Goal: Information Seeking & Learning: Learn about a topic

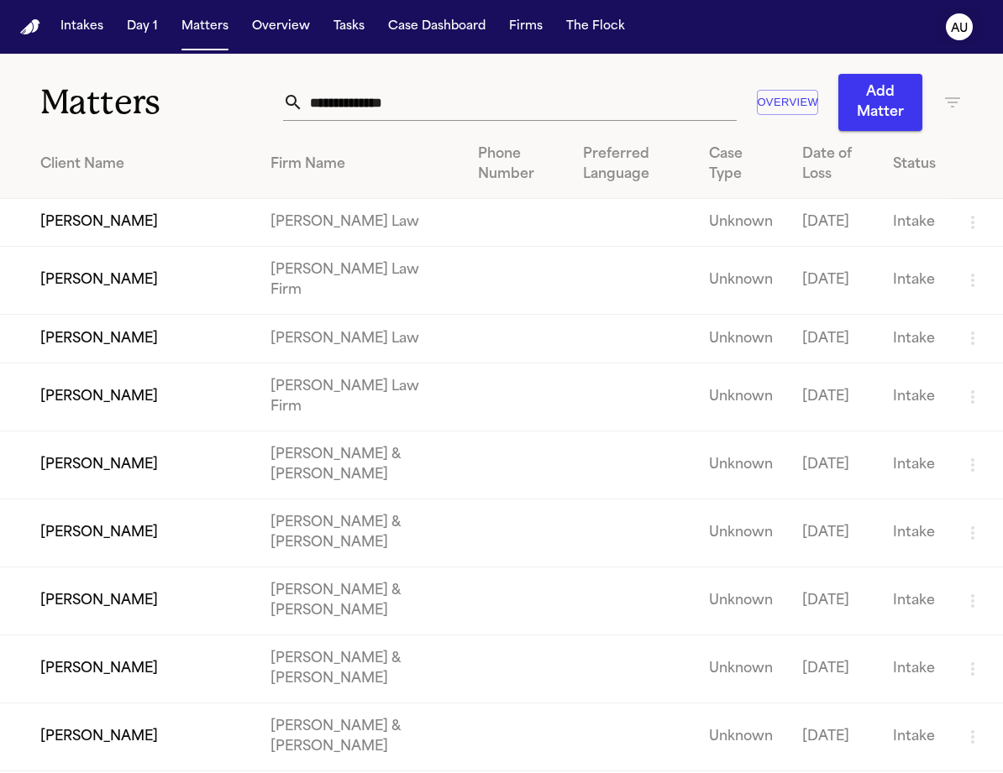
click at [963, 25] on text "AU" at bounding box center [959, 29] width 17 height 12
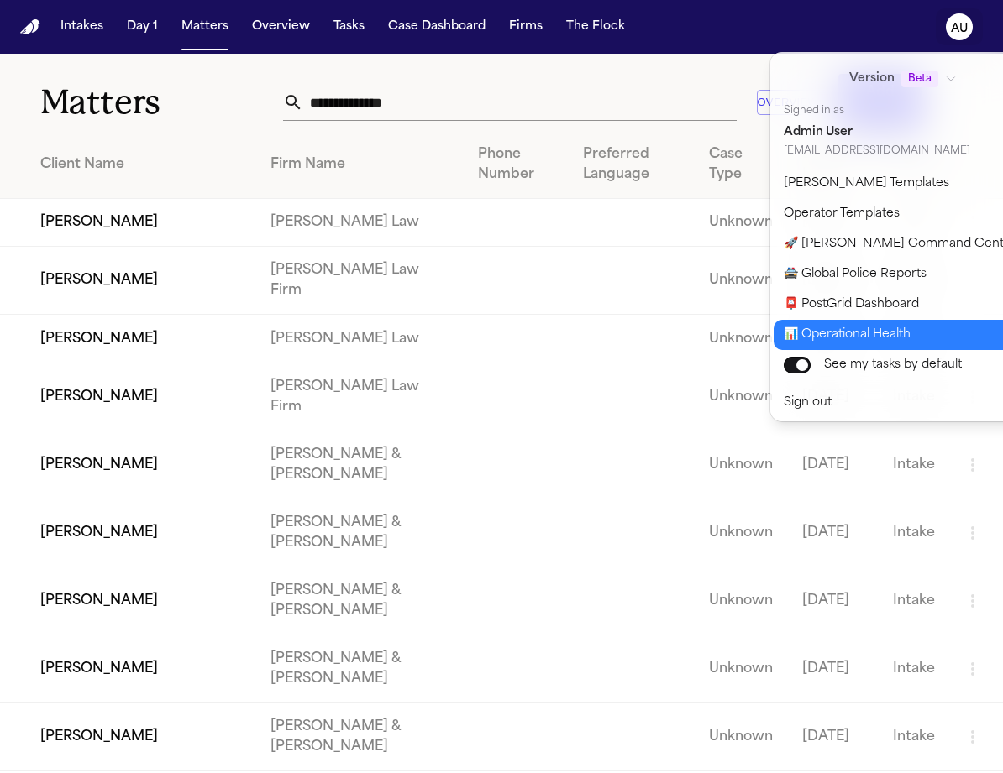
click at [928, 326] on button "📊 Operational Health" at bounding box center [913, 335] width 280 height 30
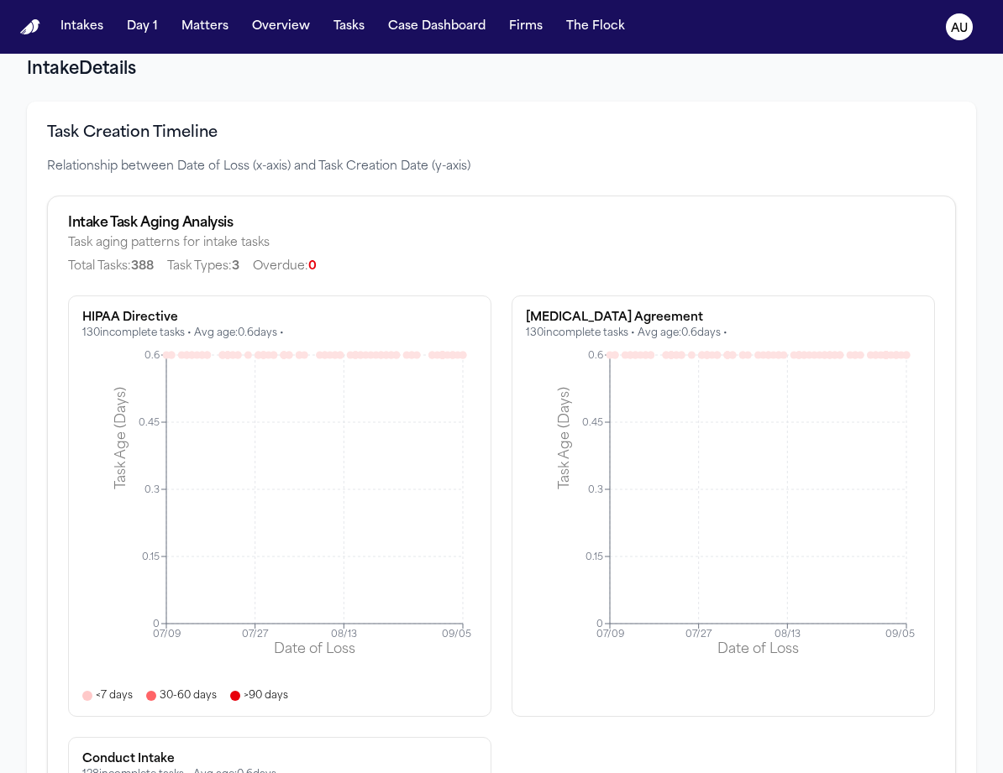
scroll to position [2026, 0]
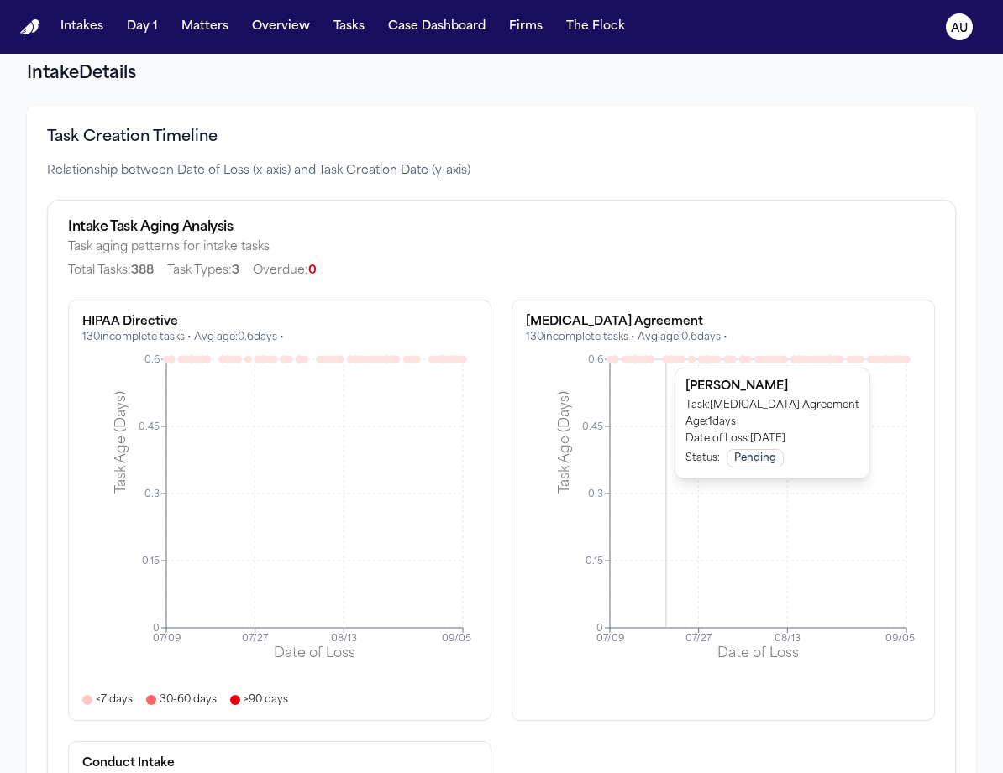
click at [663, 360] on icon at bounding box center [666, 359] width 8 height 8
click at [679, 356] on icon "07/09 07/27 08/13 09/05 Date of Loss 0 0.15 0.3 0.45 0.6 Task Age (Days)" at bounding box center [720, 519] width 389 height 336
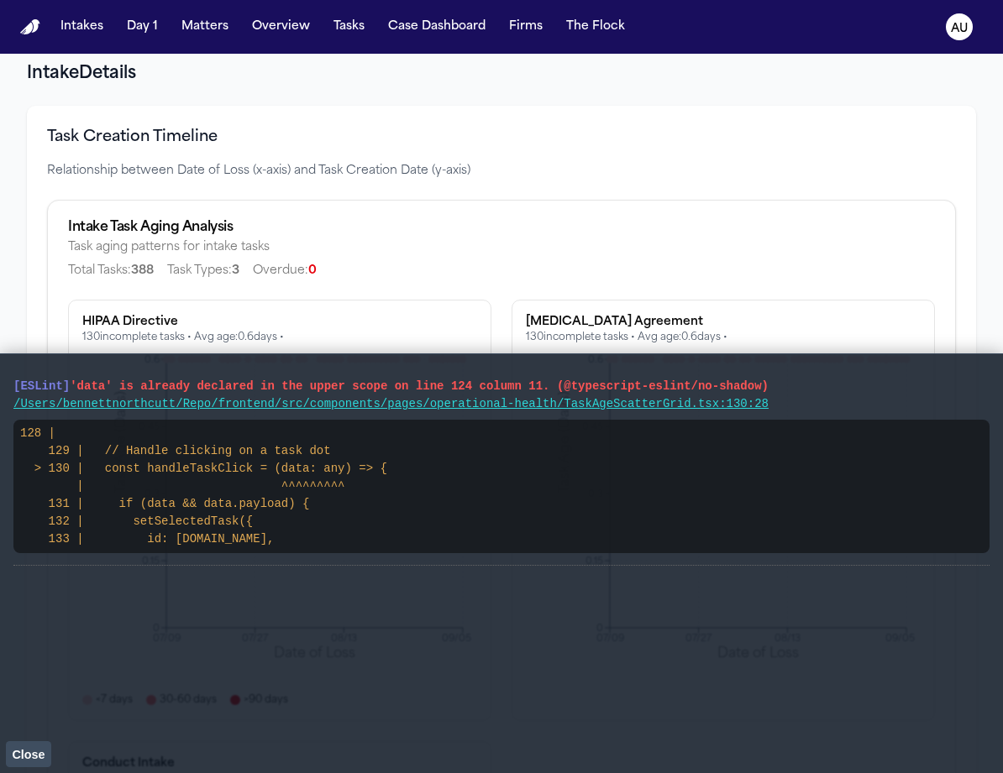
click at [305, 547] on pre "128 | 129 | // Handle clicking on a task dot > 130 | const handleTaskClick = (d…" at bounding box center [501, 487] width 976 height 134
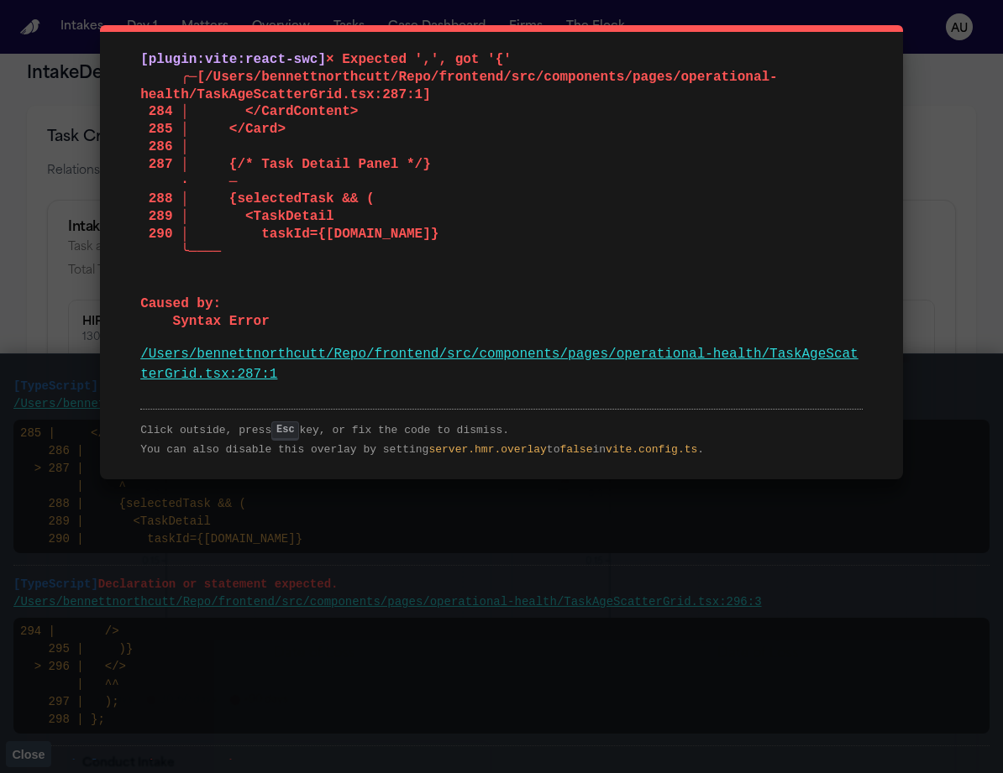
click at [465, 594] on div "[plugin:vite:react-swc] × Expected ',', got '{' ╭─[/Users/bennettnorthcutt/Repo…" at bounding box center [501, 386] width 1003 height 773
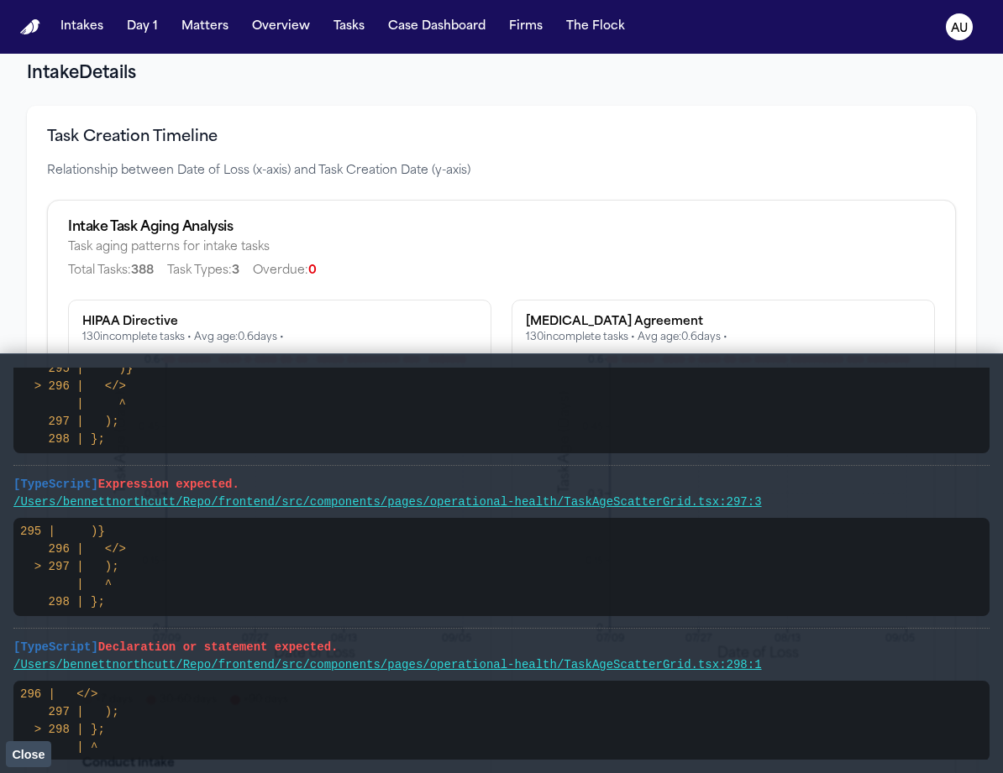
scroll to position [216, 0]
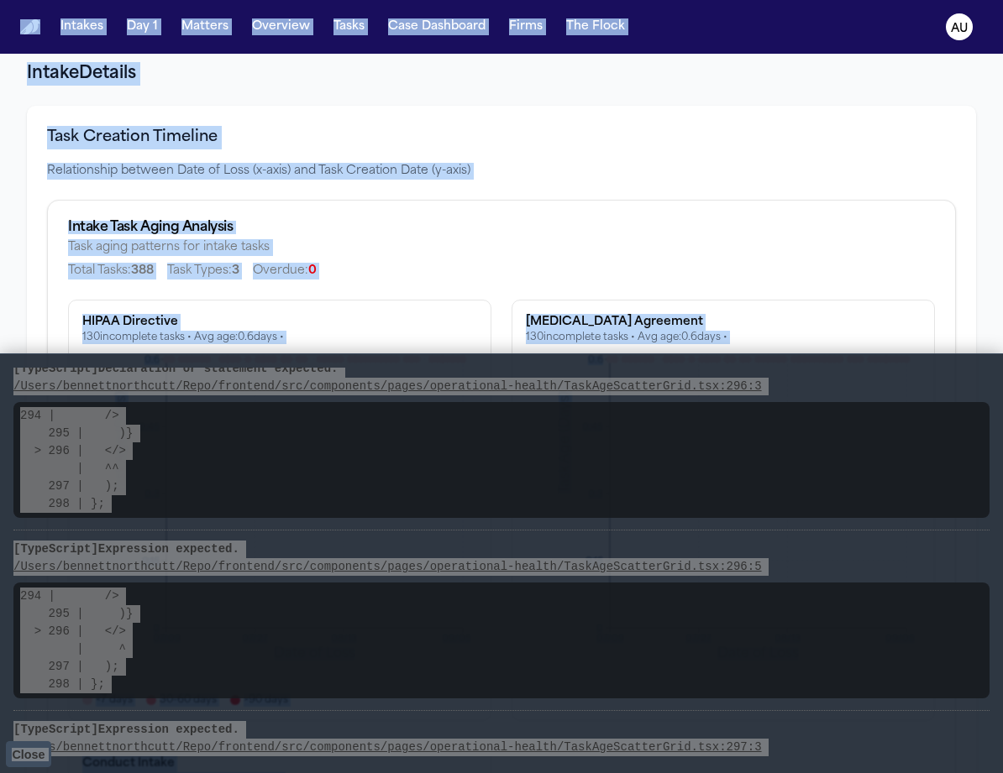
click at [503, 606] on pre "294 | /> 295 | )} > 296 | </> | ^ 297 | ); 298 | };" at bounding box center [501, 641] width 976 height 116
copy body "Intakes Day 1 Matters Overview Tasks Case Dashboard Firms The Flock AU Operatio…"
click at [441, 495] on pre "294 | /> 295 | )} > 296 | </> | ^^ 297 | ); 298 | };" at bounding box center [501, 460] width 976 height 116
click at [449, 287] on div "Intake Task Aging Analysis Task aging patterns for intake tasks Total Tasks: 38…" at bounding box center [501, 250] width 907 height 99
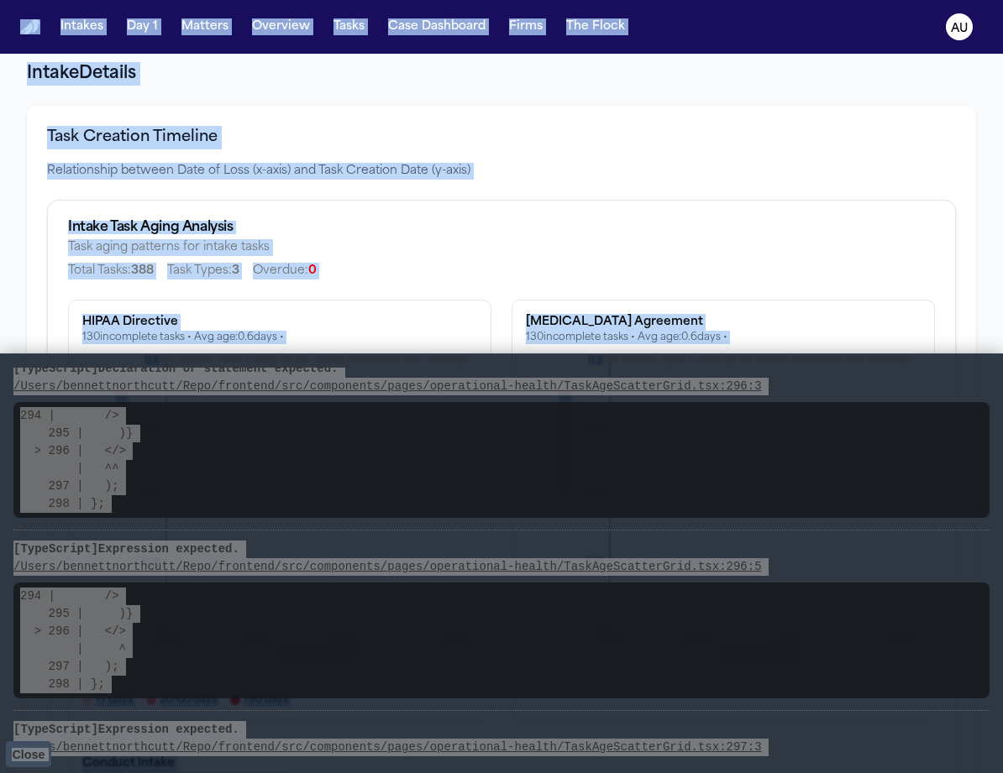
click at [451, 309] on div "HIPAA Directive 130 incomplete tasks • Avg age: 0.6 days • 07/09 07/27 08/13 09…" at bounding box center [279, 511] width 423 height 422
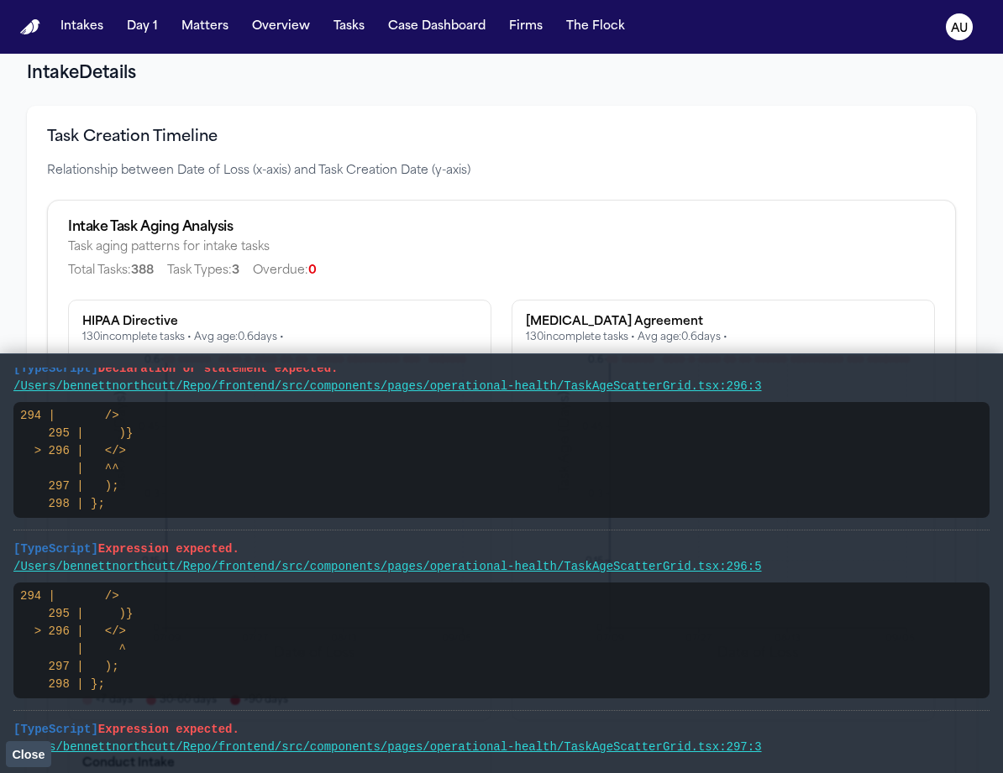
scroll to position [0, 0]
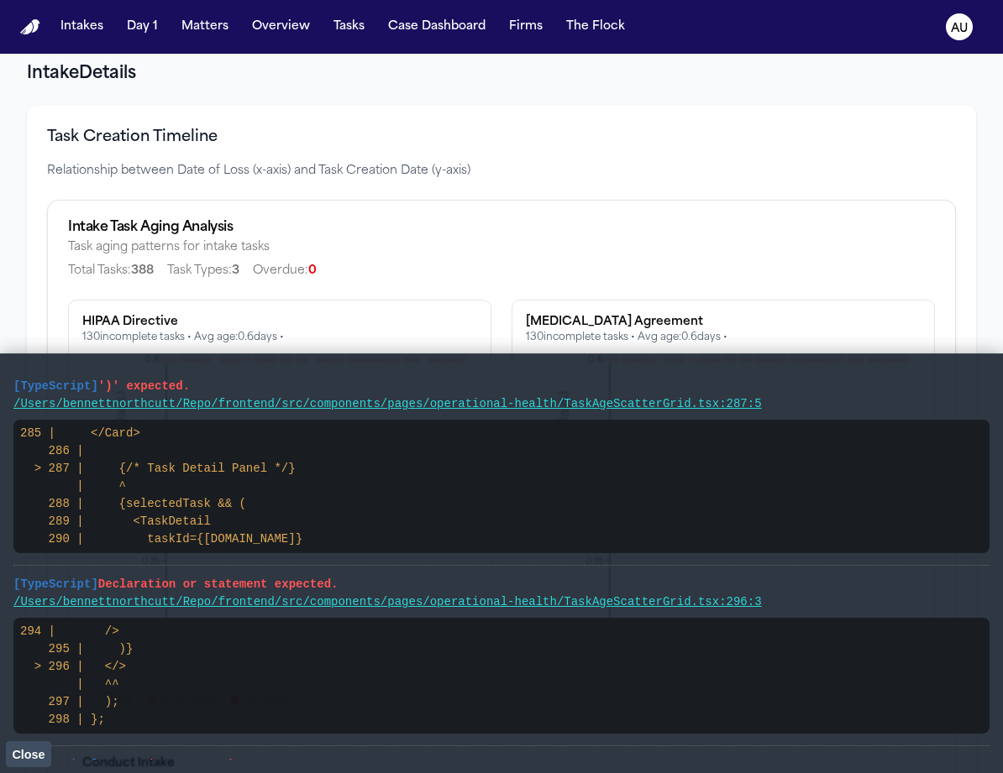
click at [505, 289] on div "Intake Task Aging Analysis Task aging patterns for intake tasks Total Tasks: 38…" at bounding box center [501, 250] width 907 height 99
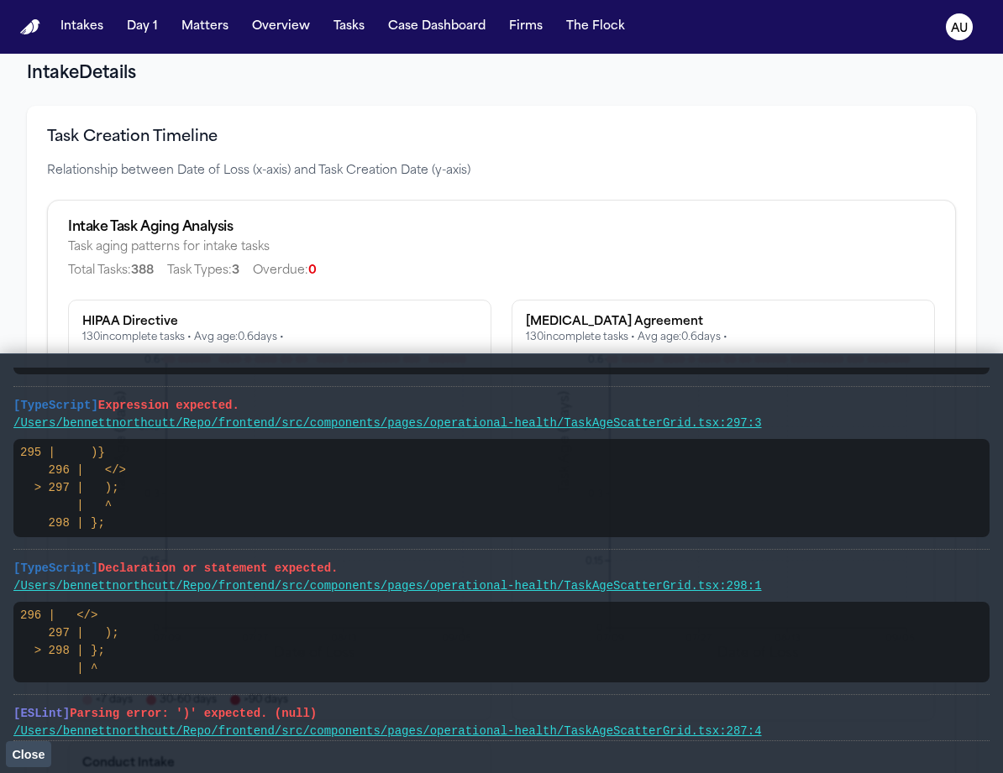
scroll to position [552, 0]
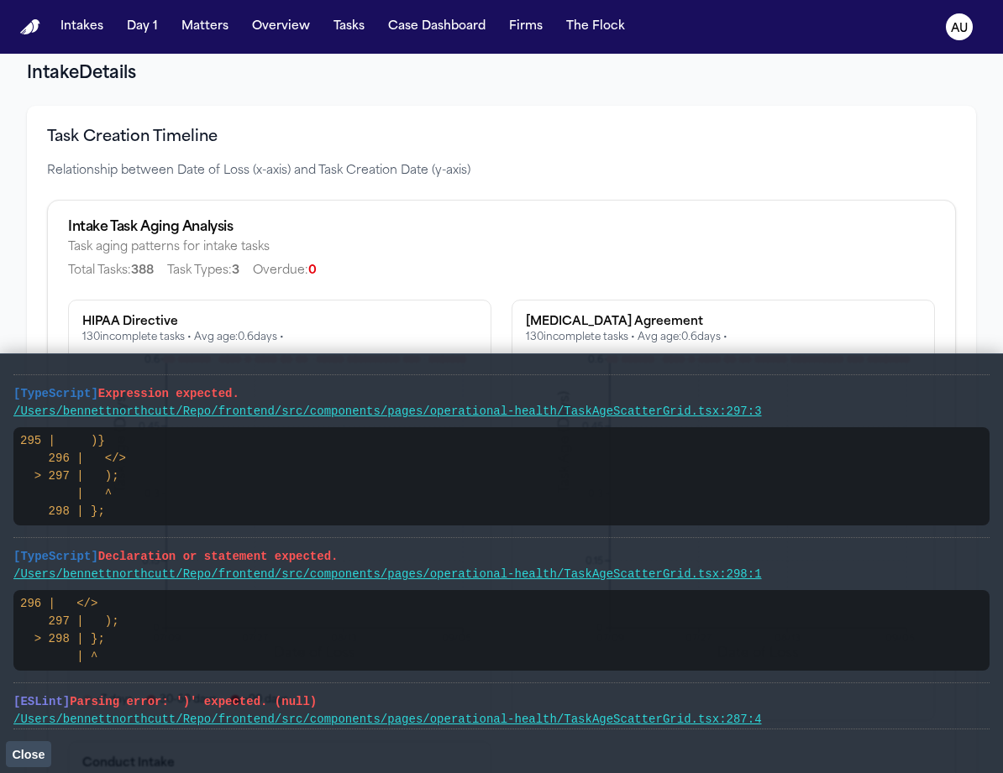
drag, startPoint x: 423, startPoint y: 582, endPoint x: 789, endPoint y: 722, distance: 392.1
click at [789, 722] on ul "[TypeScript] ')' expected. /Users/bennettnorthcutt/Repo/frontend/src/components…" at bounding box center [501, 273] width 976 height 914
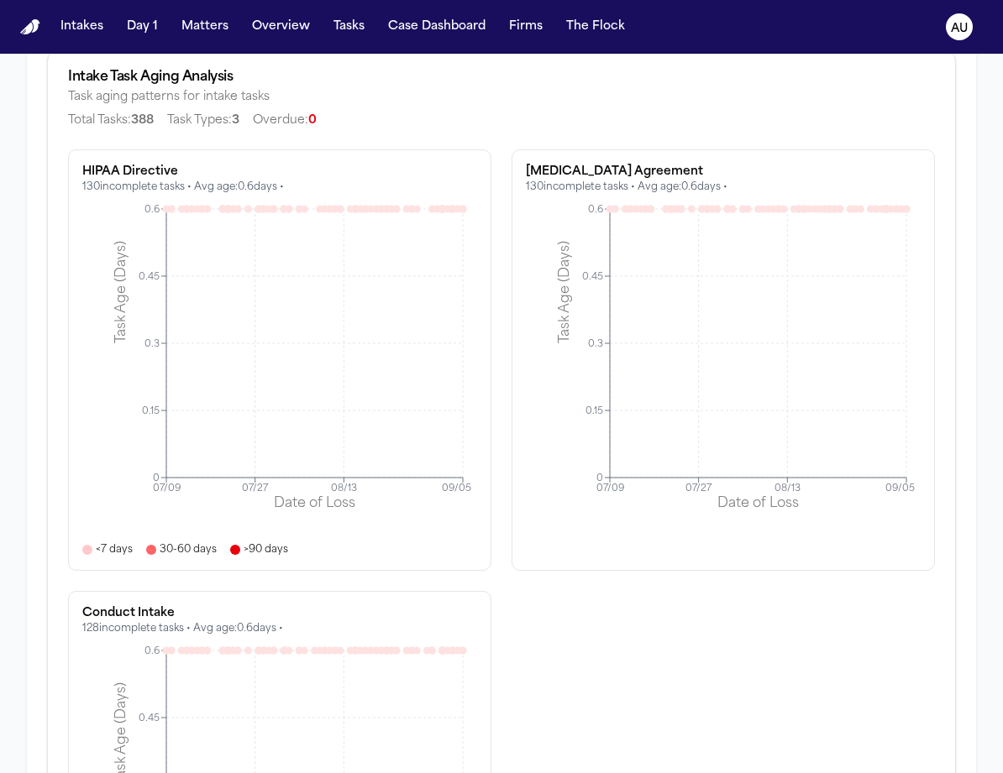
scroll to position [2329, 0]
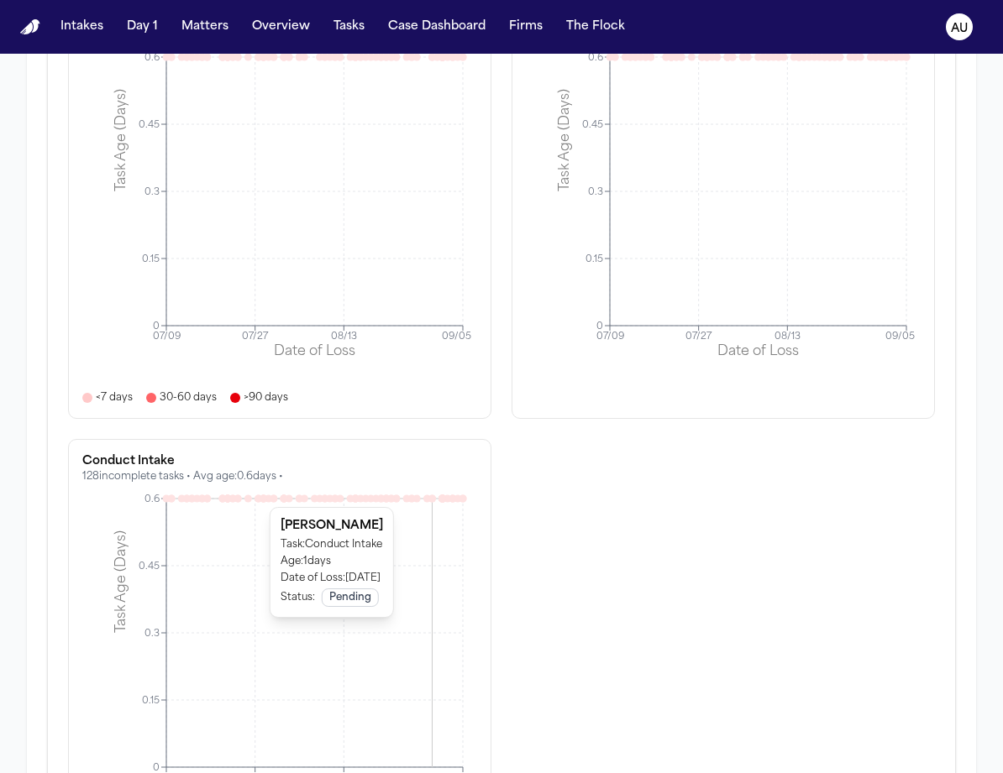
click at [430, 498] on icon at bounding box center [432, 499] width 8 height 8
click at [445, 500] on icon at bounding box center [447, 499] width 8 height 8
click at [417, 500] on icon at bounding box center [417, 499] width 8 height 8
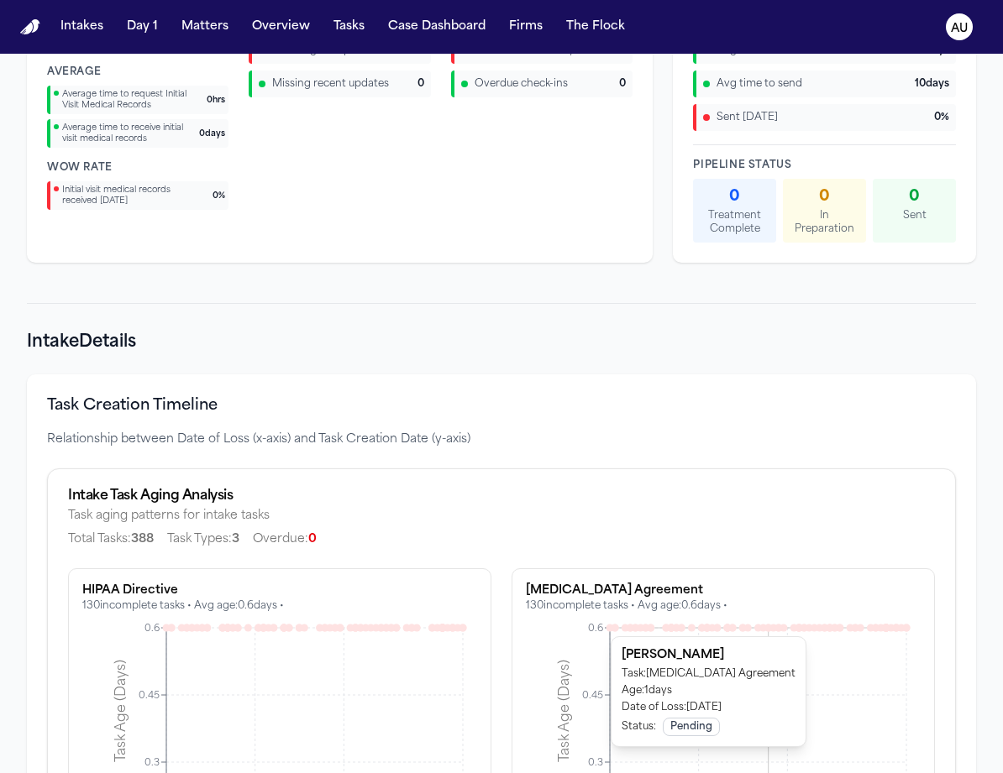
click at [764, 626] on icon at bounding box center [768, 628] width 8 height 8
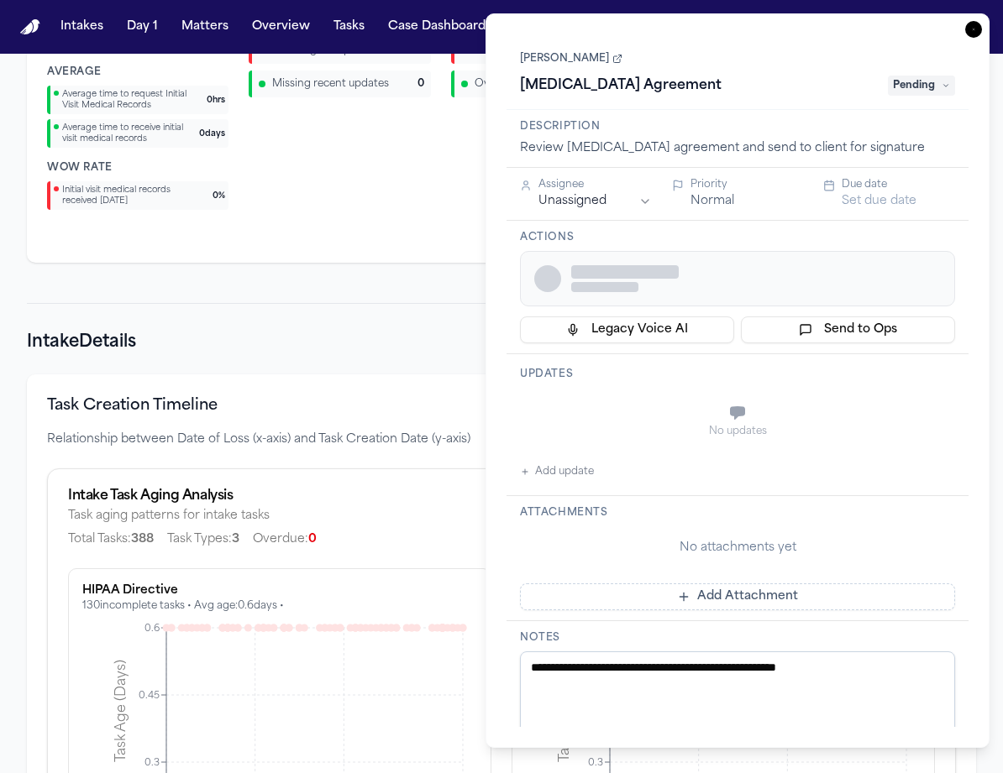
scroll to position [3588, 0]
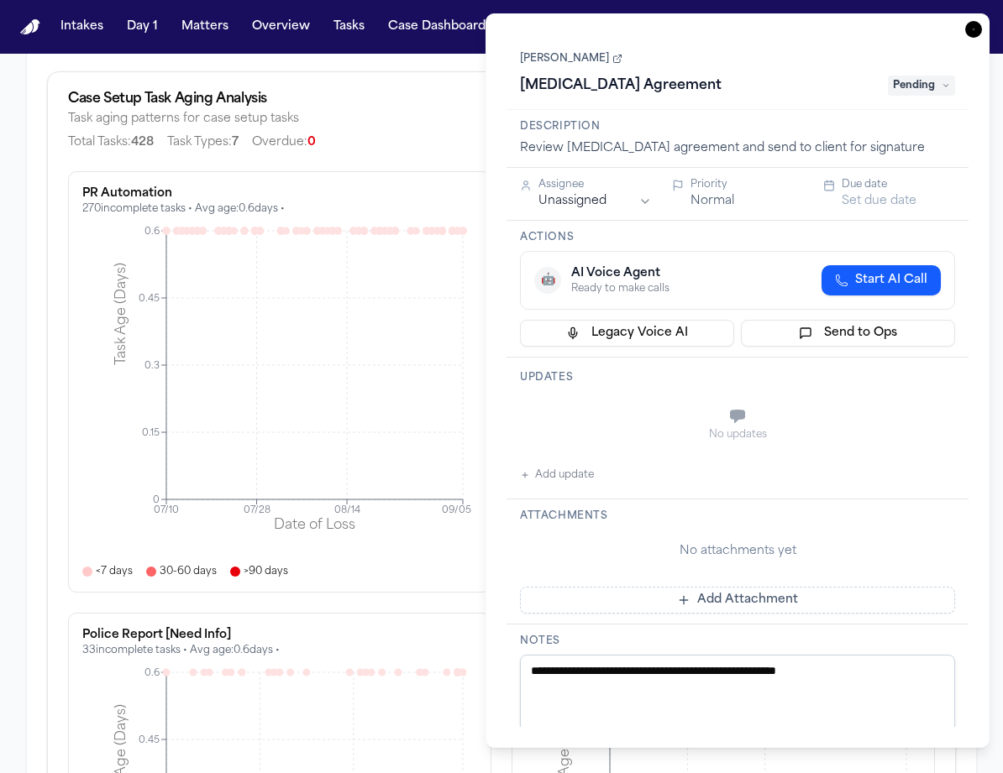
click at [976, 29] on icon "button" at bounding box center [973, 29] width 17 height 17
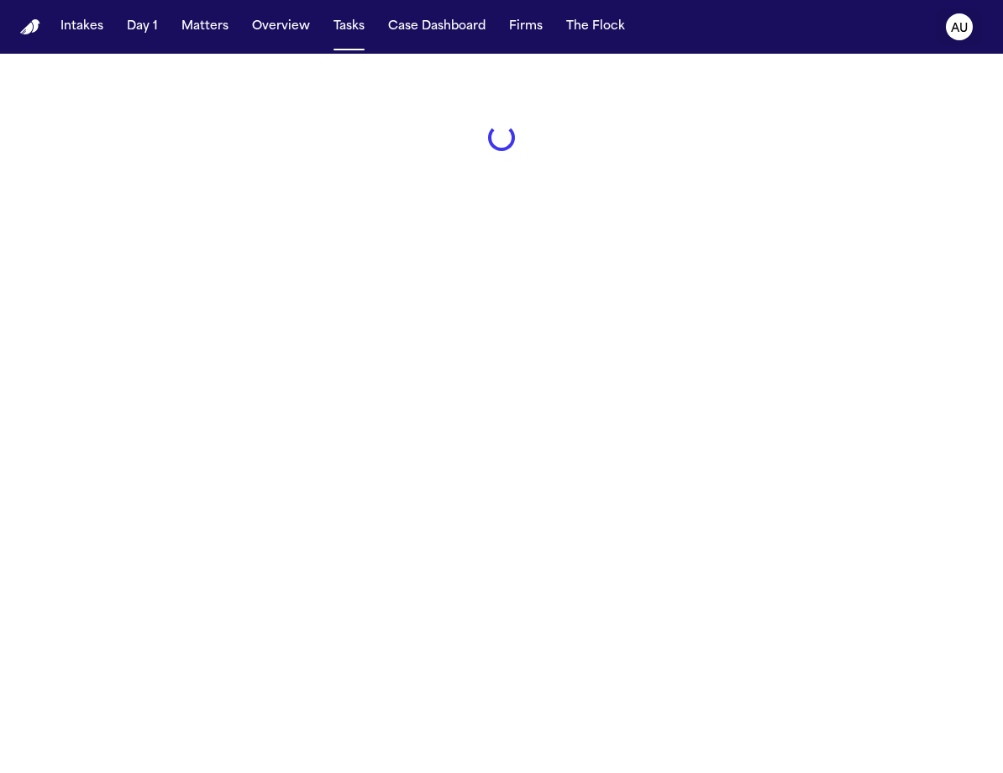
click at [963, 35] on icon "AU" at bounding box center [959, 26] width 27 height 27
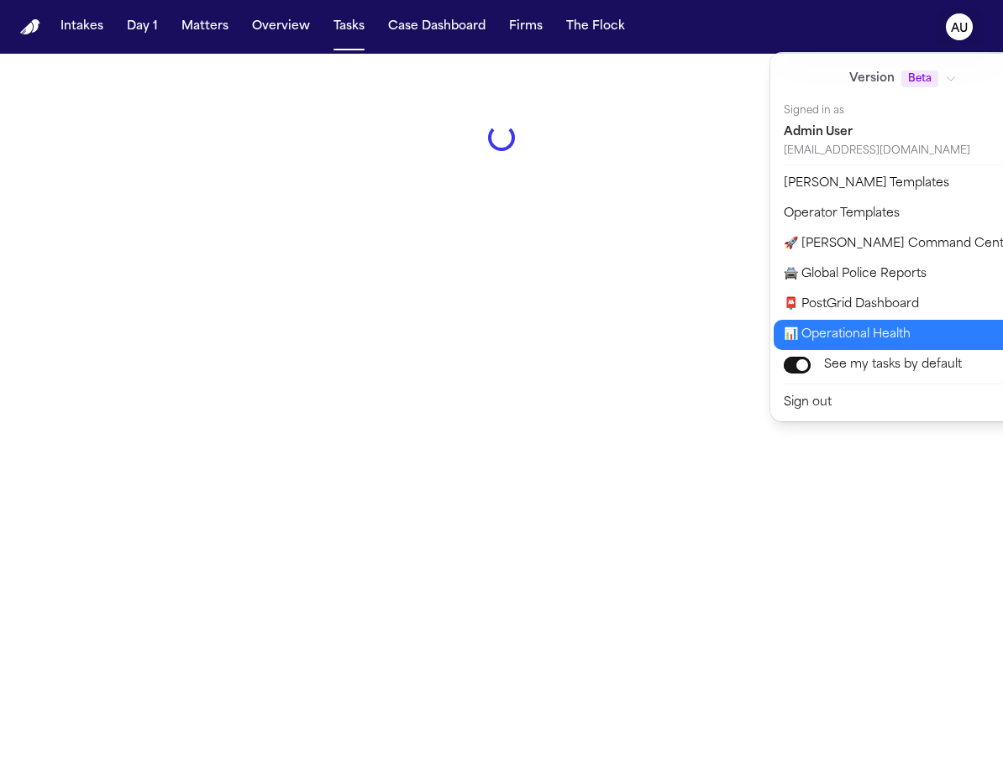
click at [957, 328] on button "📊 Operational Health" at bounding box center [913, 335] width 280 height 30
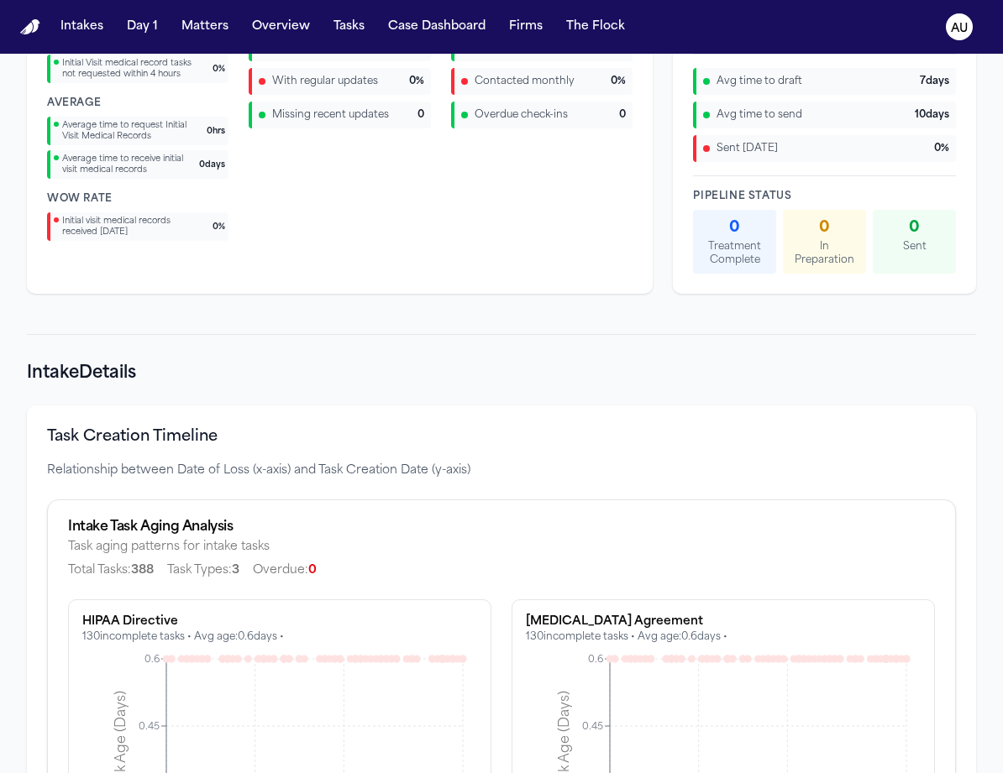
scroll to position [1822, 0]
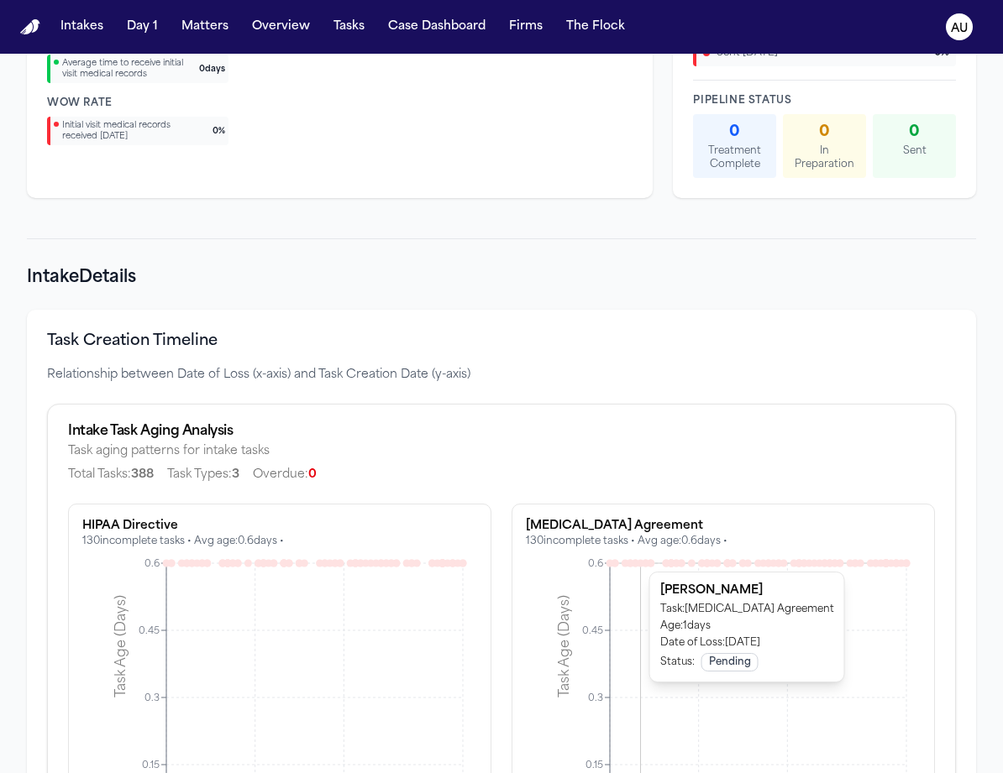
click at [637, 563] on icon at bounding box center [641, 563] width 8 height 8
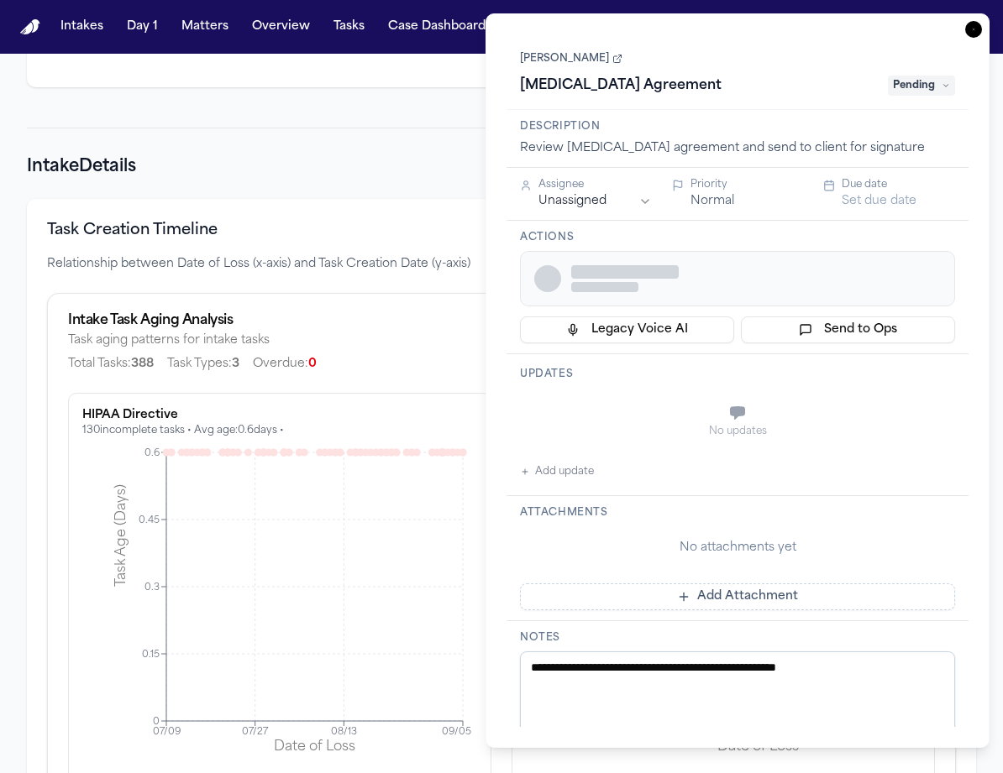
scroll to position [2229, 0]
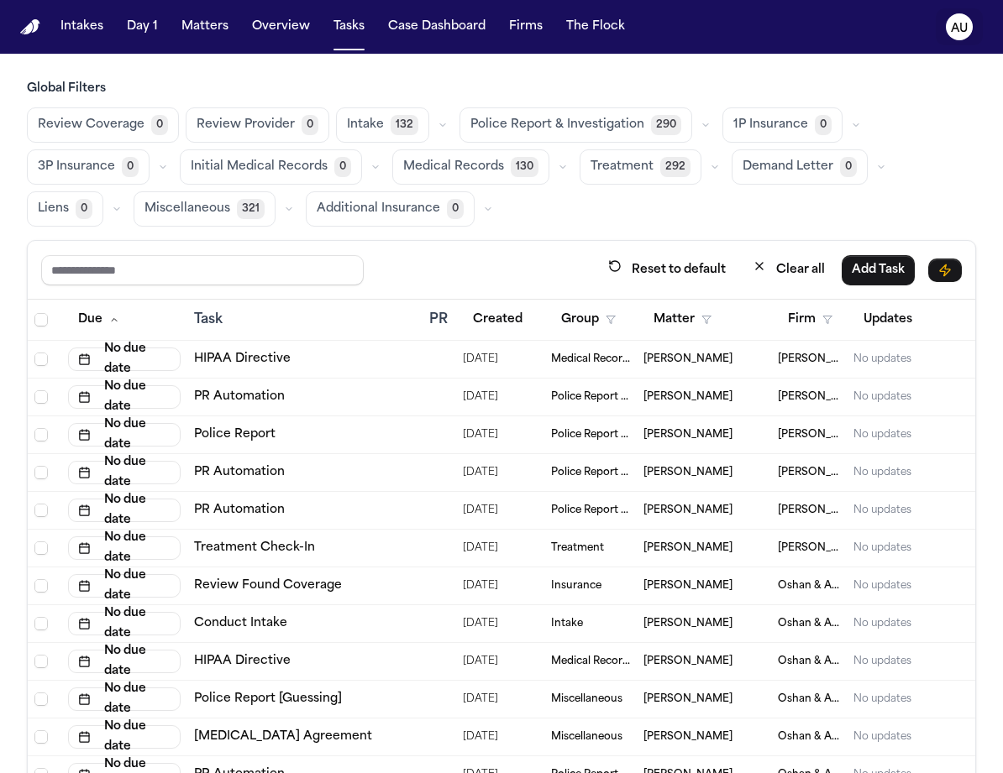
click at [956, 33] on text "AU" at bounding box center [959, 29] width 17 height 12
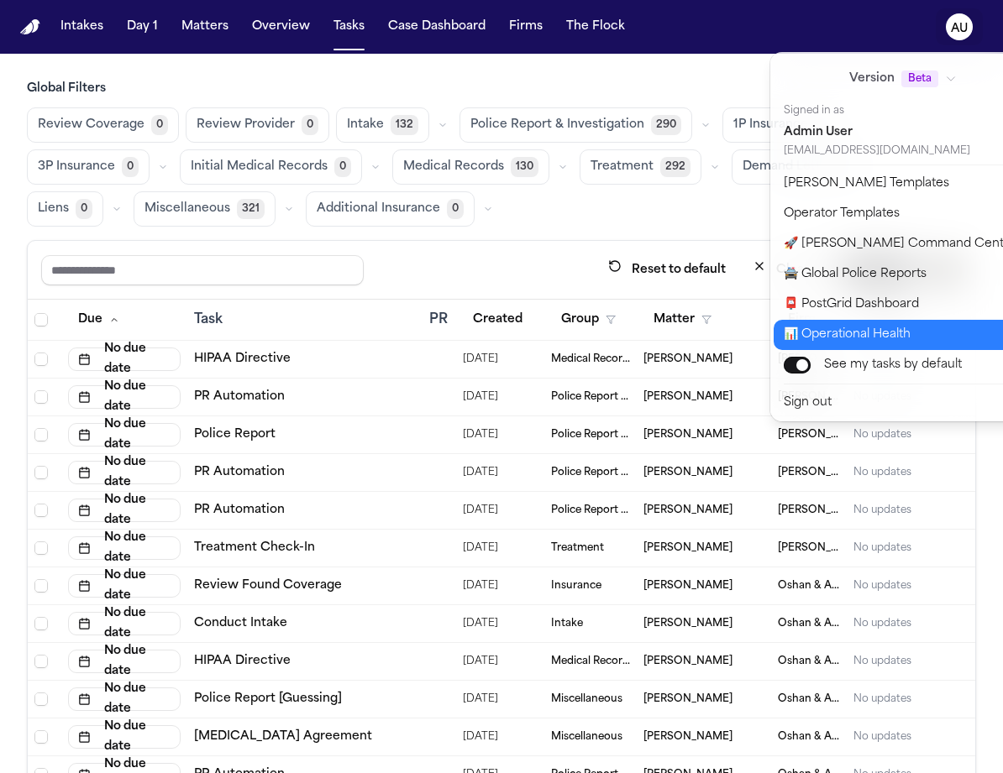
click at [892, 341] on button "📊 Operational Health" at bounding box center [913, 335] width 280 height 30
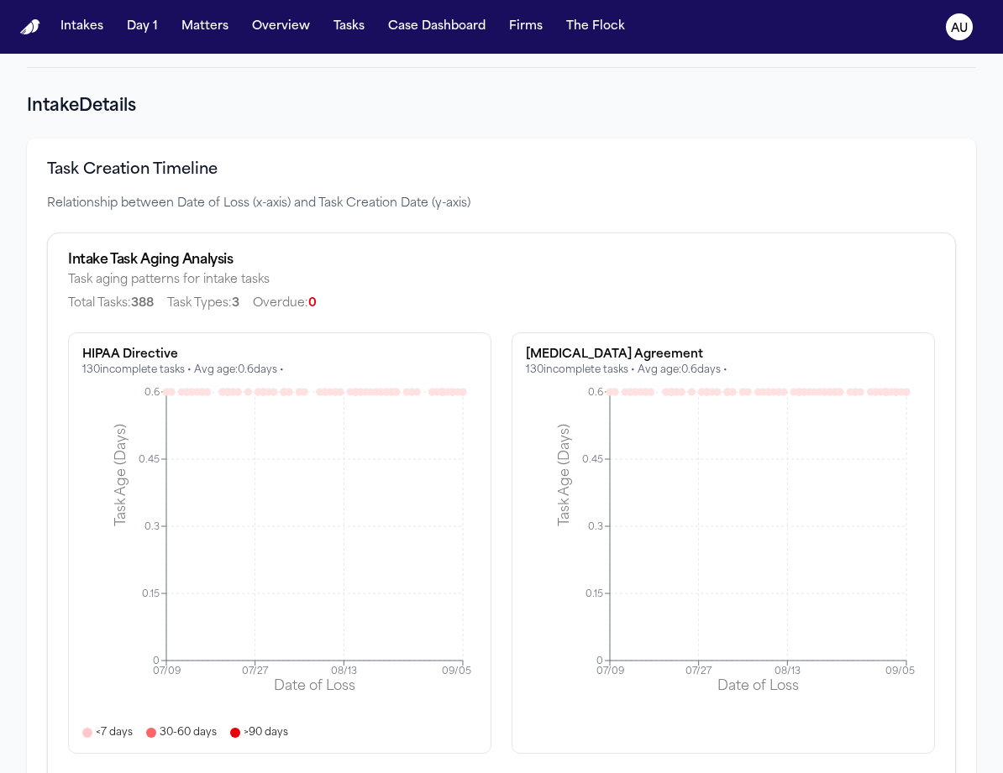
scroll to position [2054, 0]
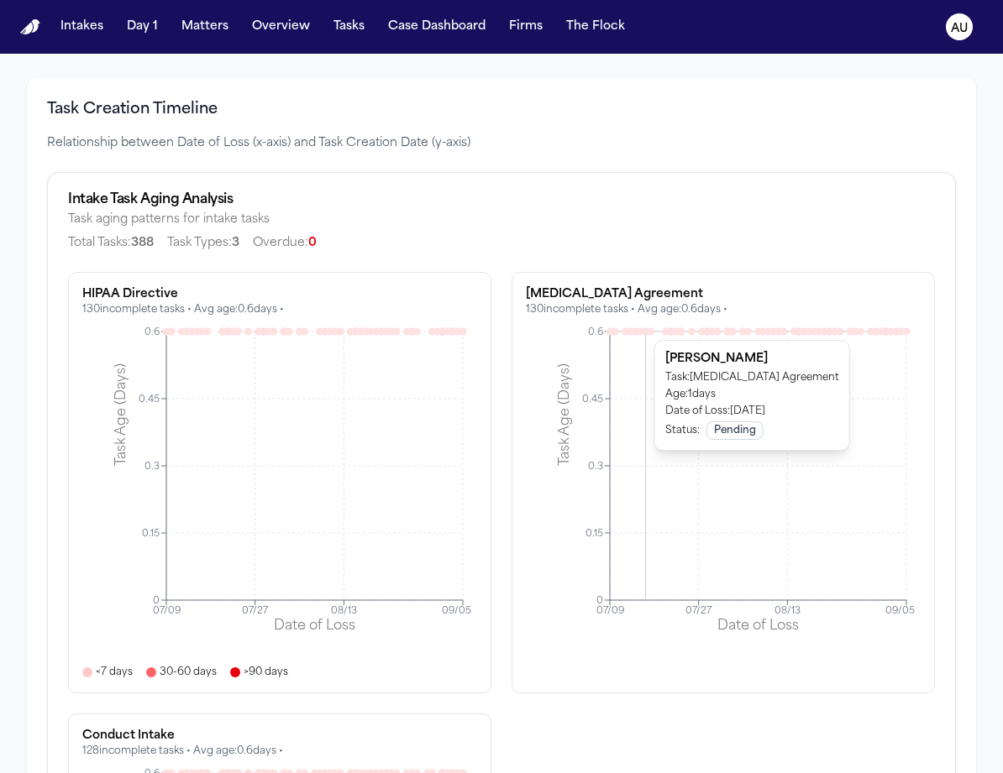
click at [642, 330] on icon at bounding box center [646, 331] width 8 height 8
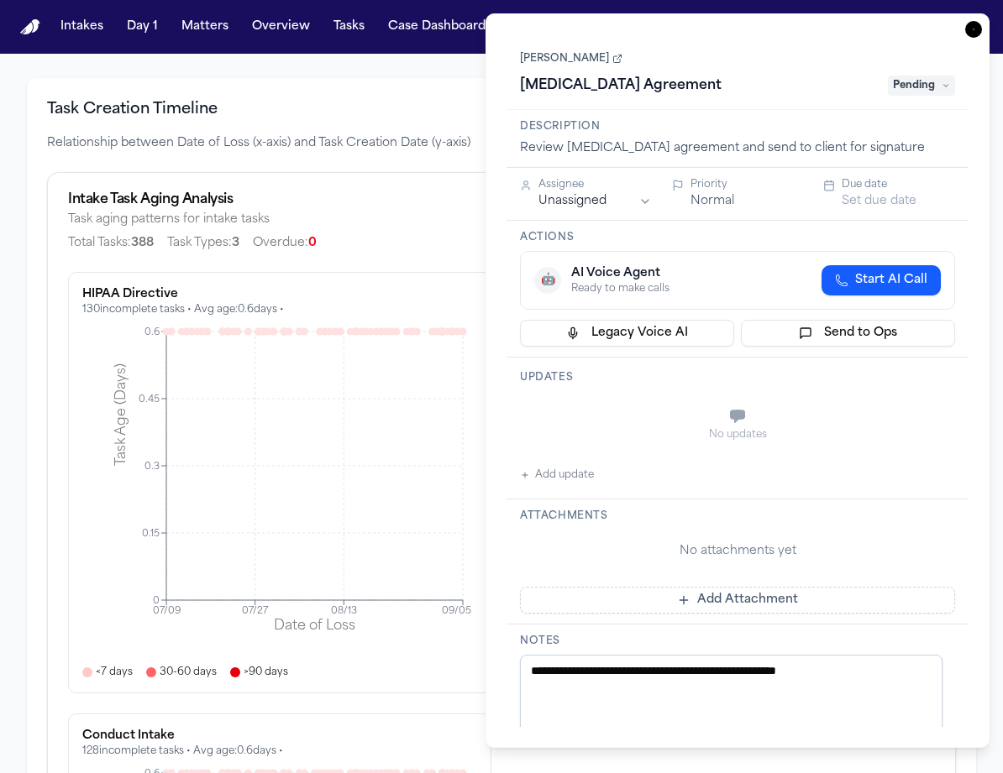
click at [442, 202] on div "Intake Task Aging Analysis" at bounding box center [501, 199] width 867 height 13
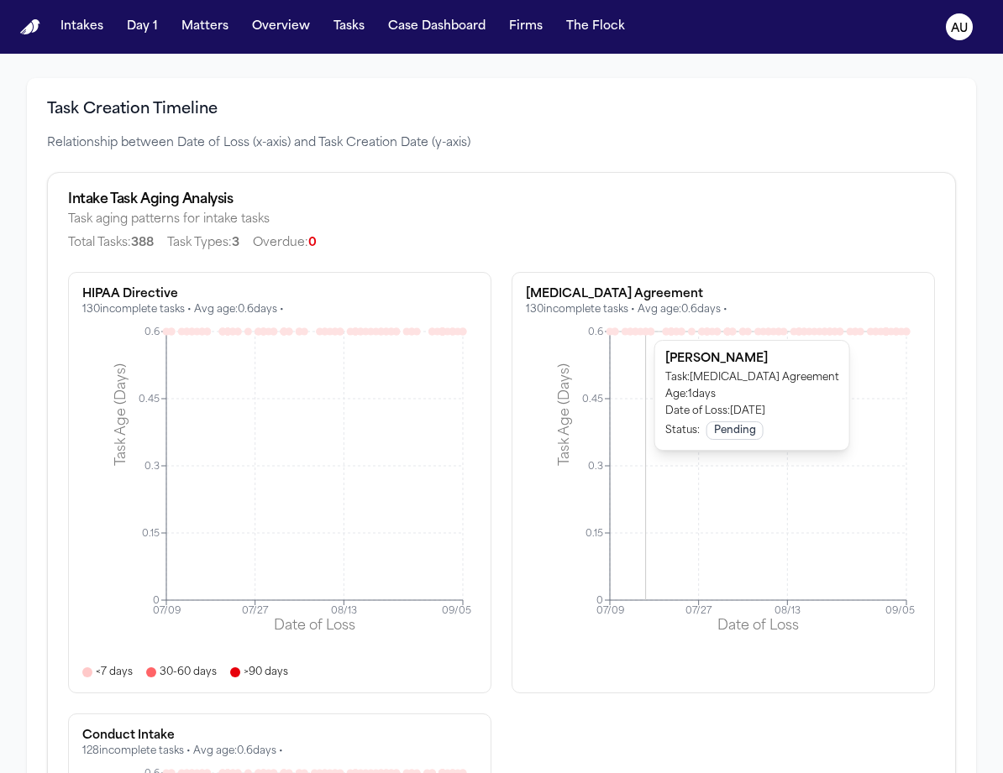
scroll to position [2095, 0]
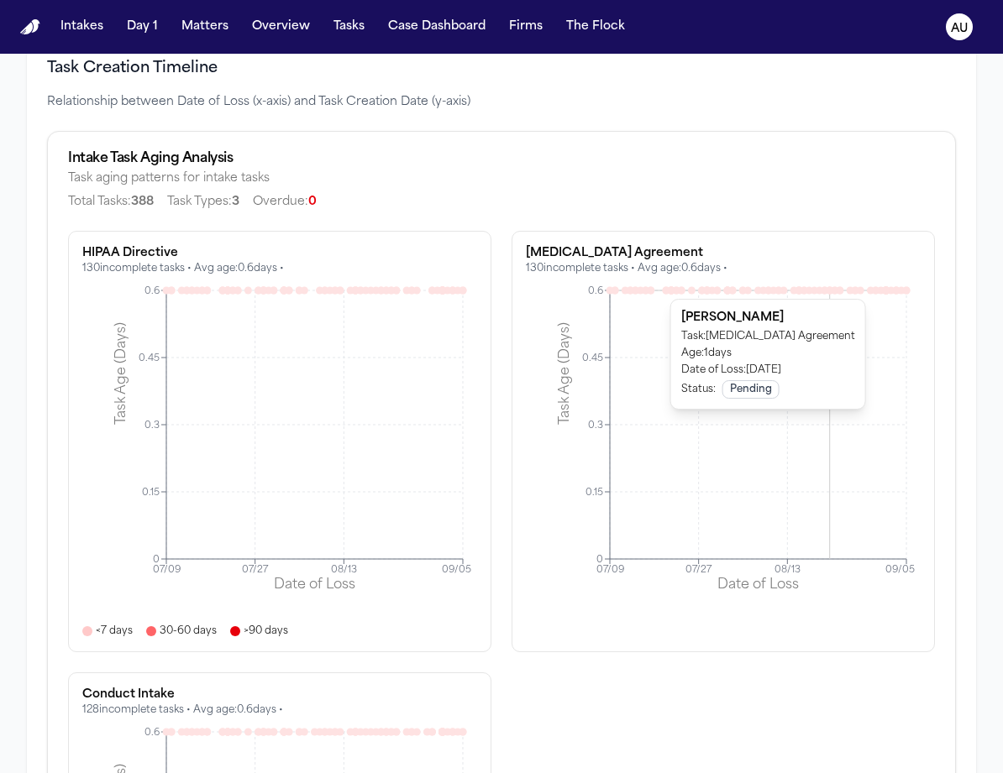
click at [825, 290] on icon at bounding box center [829, 290] width 8 height 8
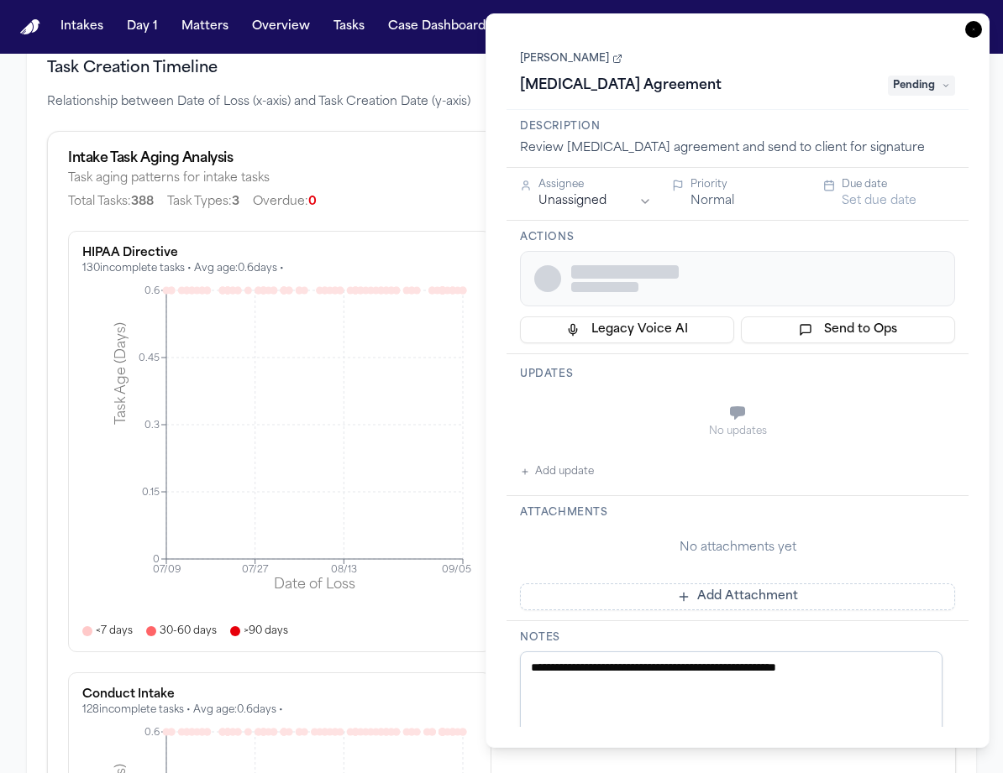
click at [435, 172] on div "Task aging patterns for intake tasks Total Tasks: 388 Task Types: 3 Overdue: 0" at bounding box center [501, 190] width 867 height 40
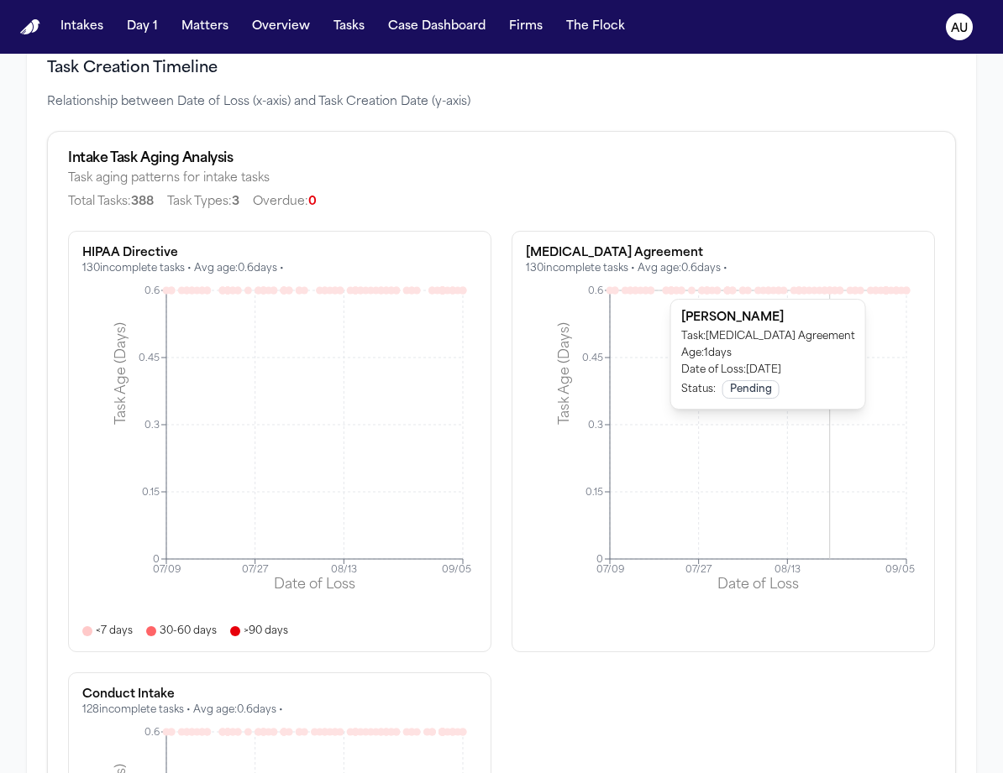
scroll to position [2104, 0]
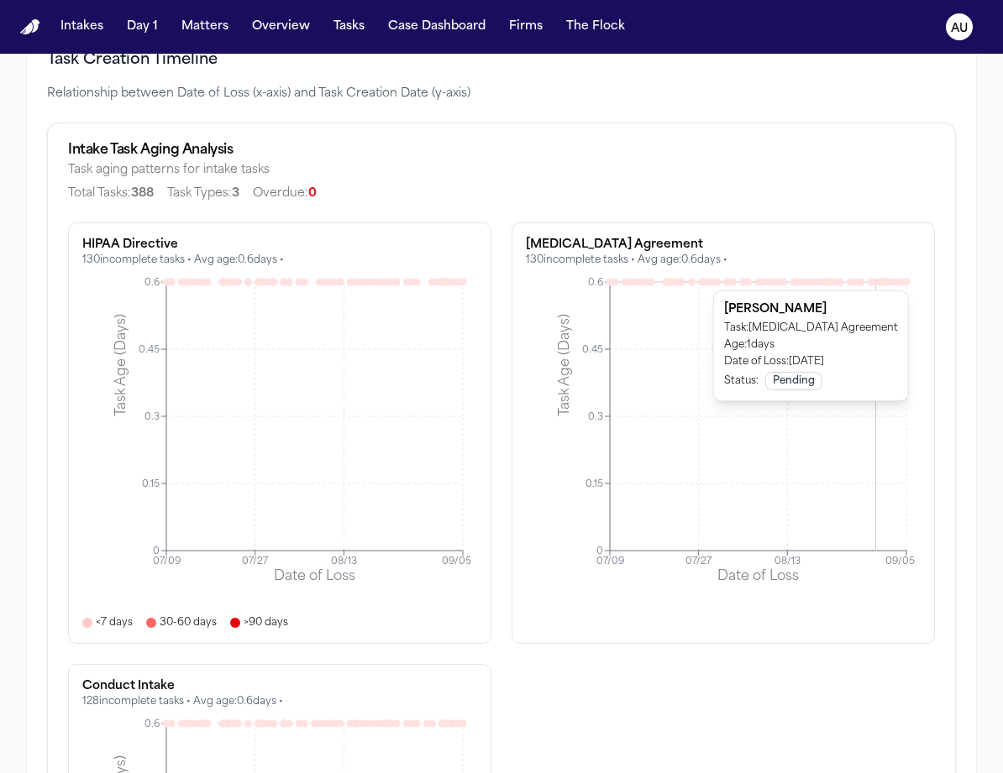
click at [872, 281] on icon at bounding box center [876, 282] width 8 height 8
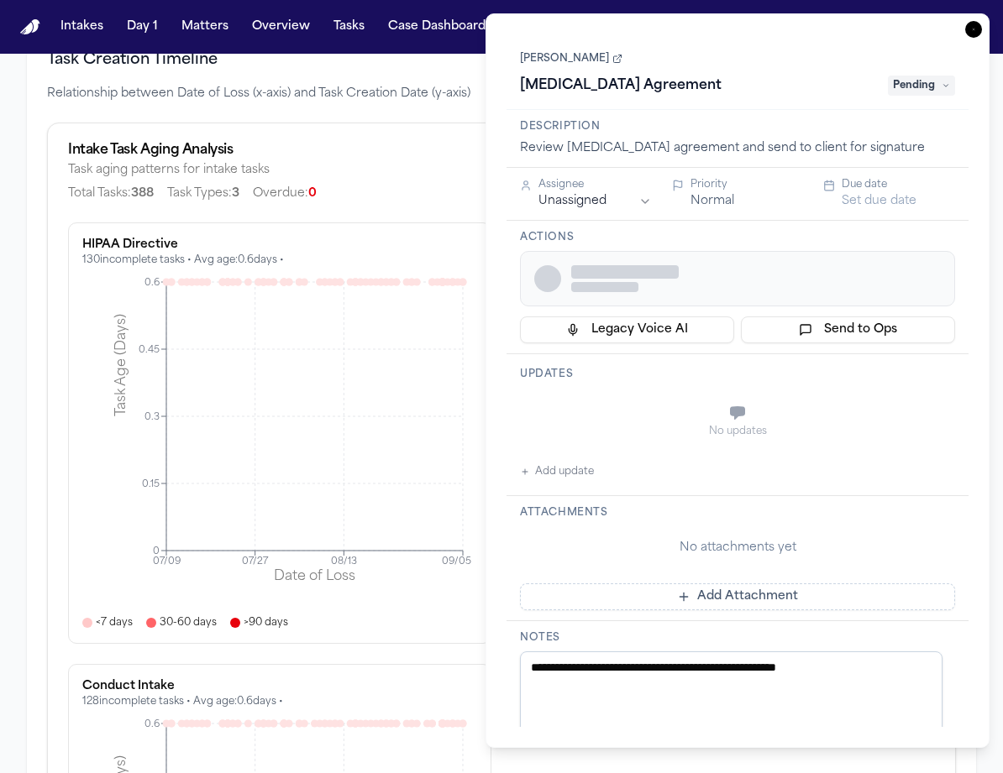
click at [978, 30] on icon "button" at bounding box center [973, 29] width 17 height 17
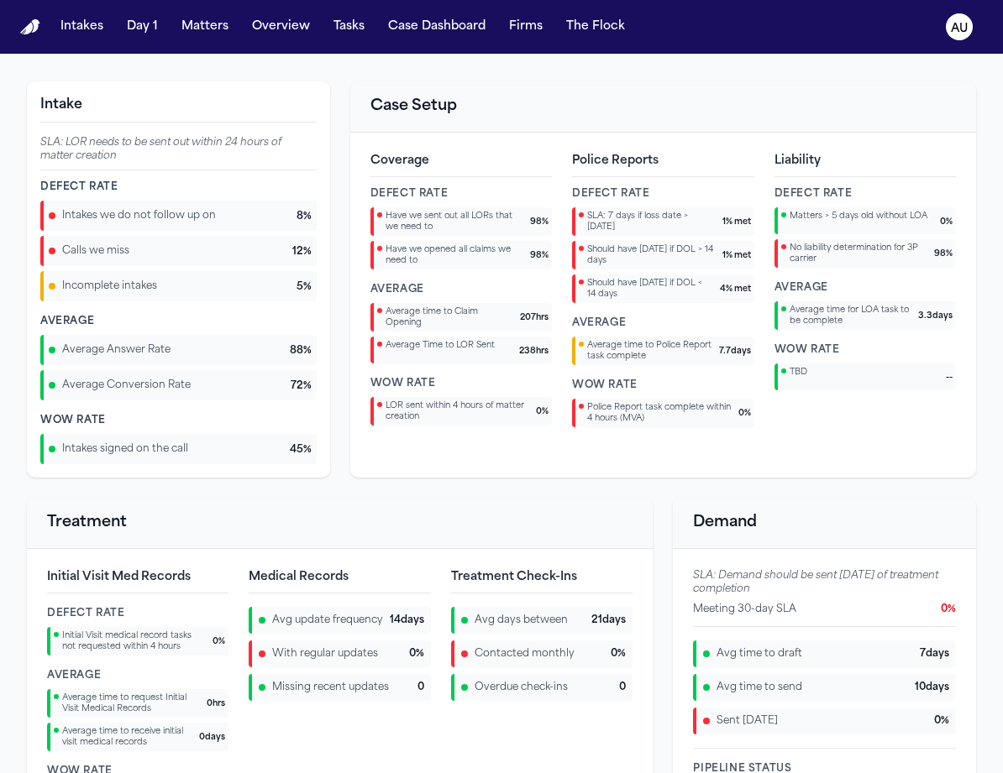
scroll to position [1156, 0]
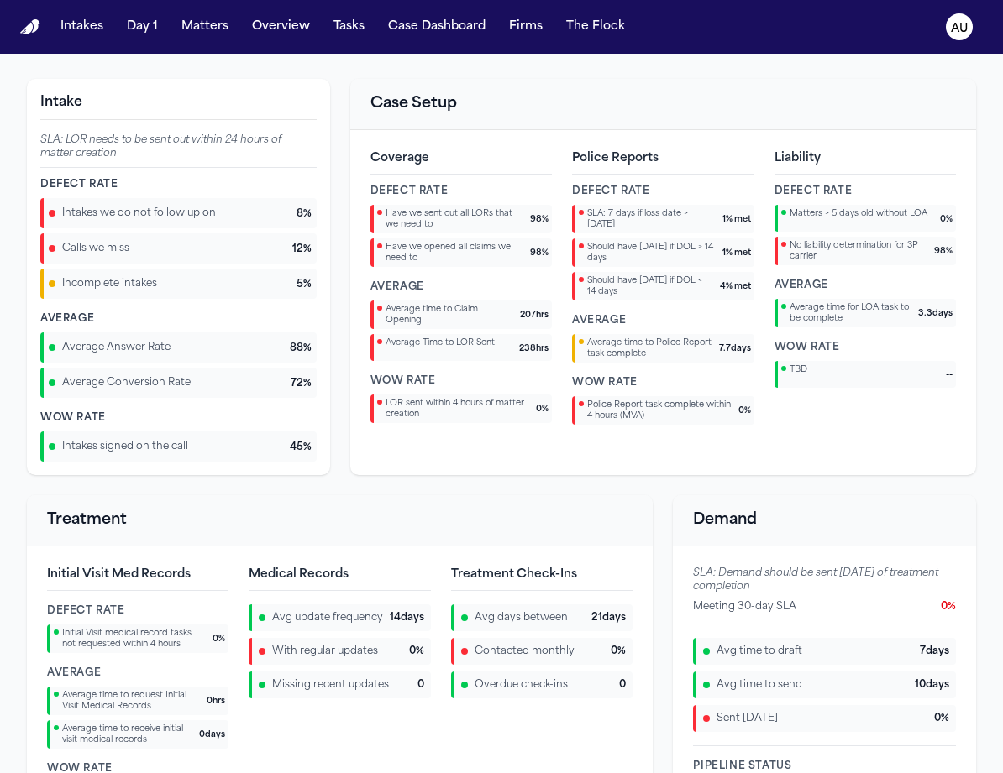
click at [754, 132] on div "Coverage Defect Rate Have we sent out all LORs that we need to 98 % Have we ope…" at bounding box center [663, 287] width 626 height 315
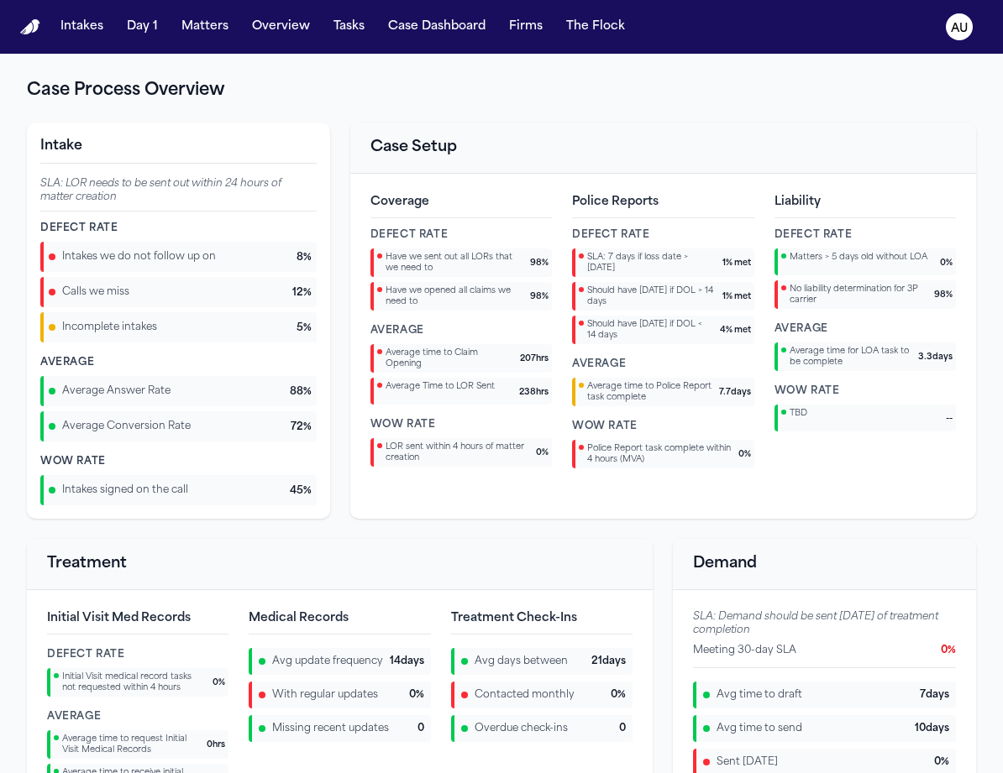
scroll to position [1458, 0]
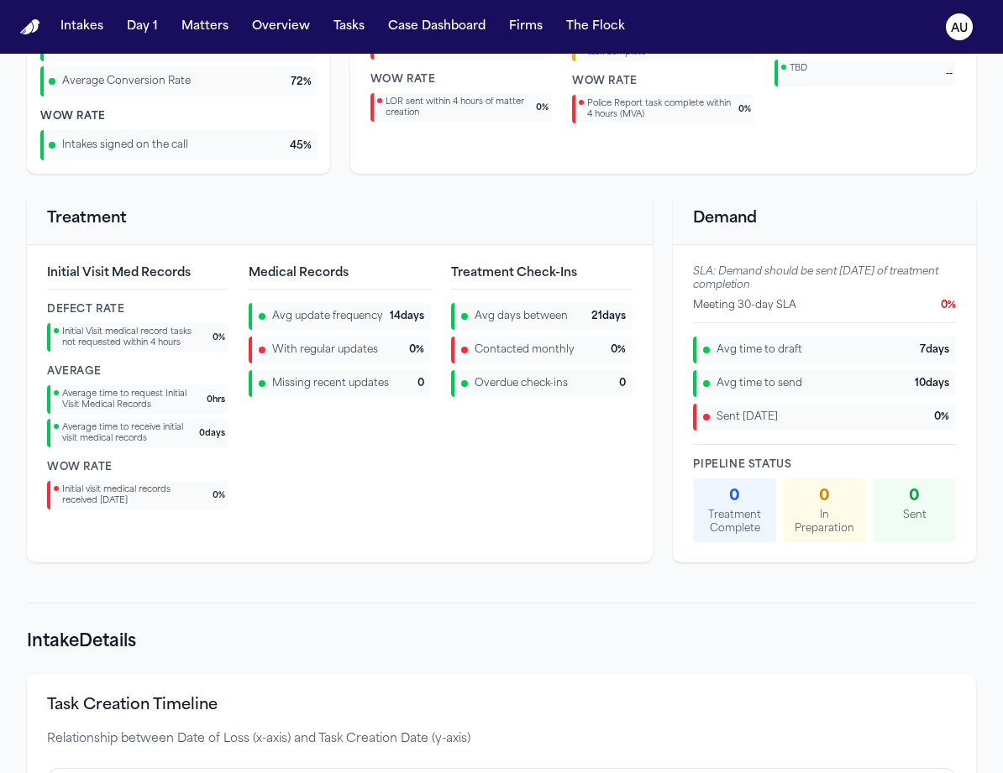
click at [439, 108] on span "LOR sent within 4 hours of matter creation" at bounding box center [457, 108] width 144 height 22
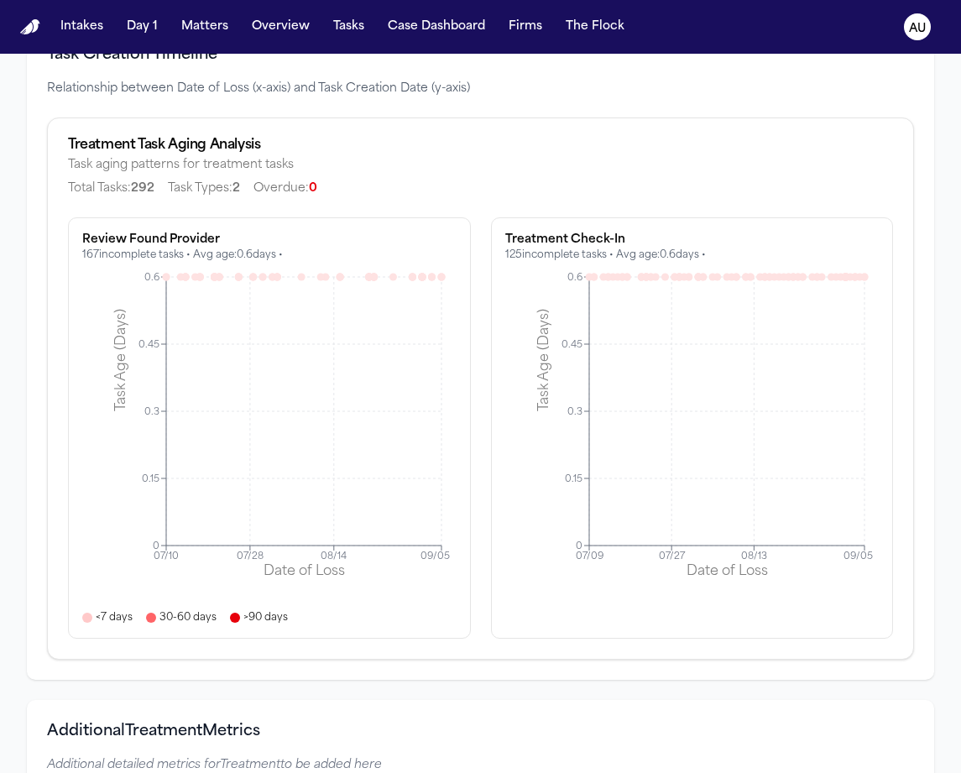
scroll to position [5966, 0]
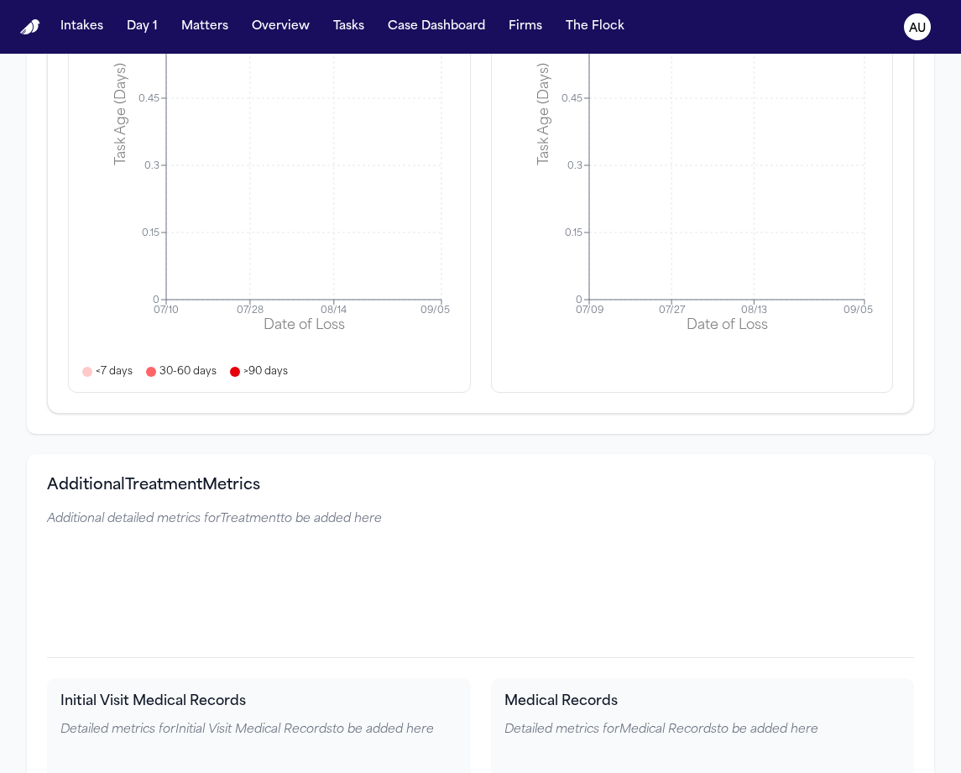
click at [590, 422] on div "Task Creation Timeline Relationship between Date of Loss (x-axis) and Task Crea…" at bounding box center [481, 105] width 908 height 657
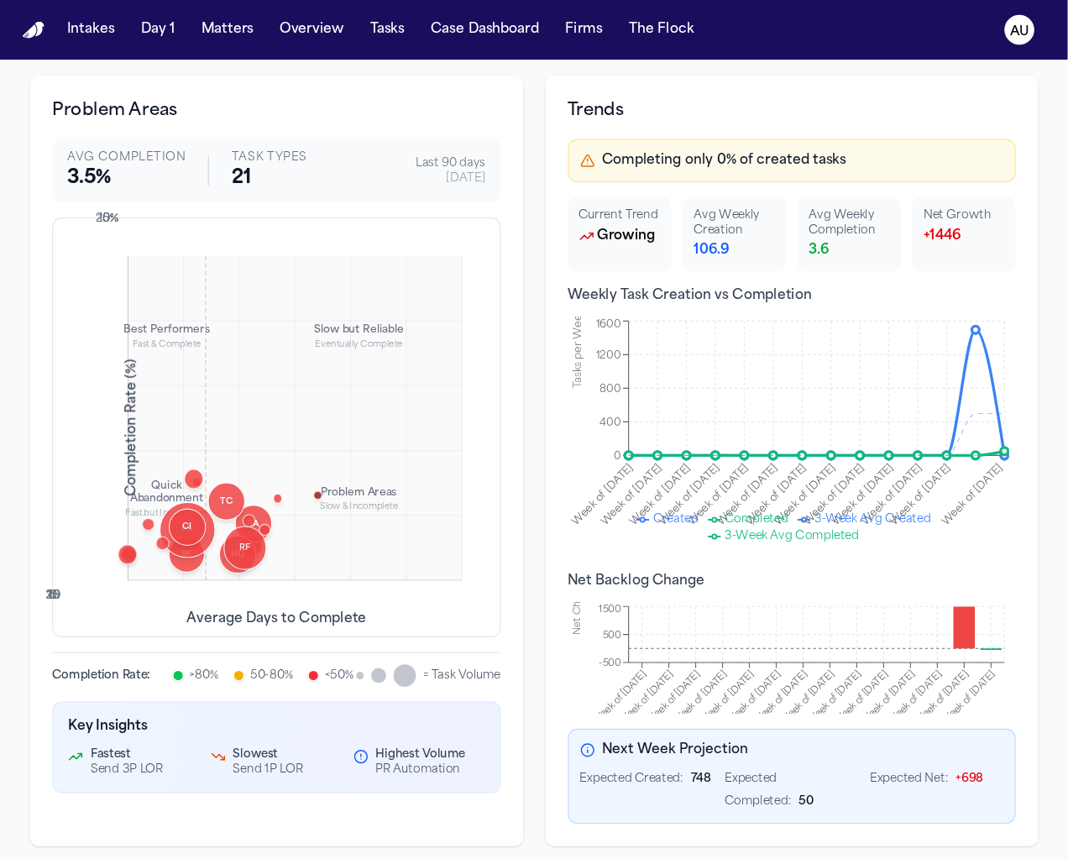
scroll to position [0, 0]
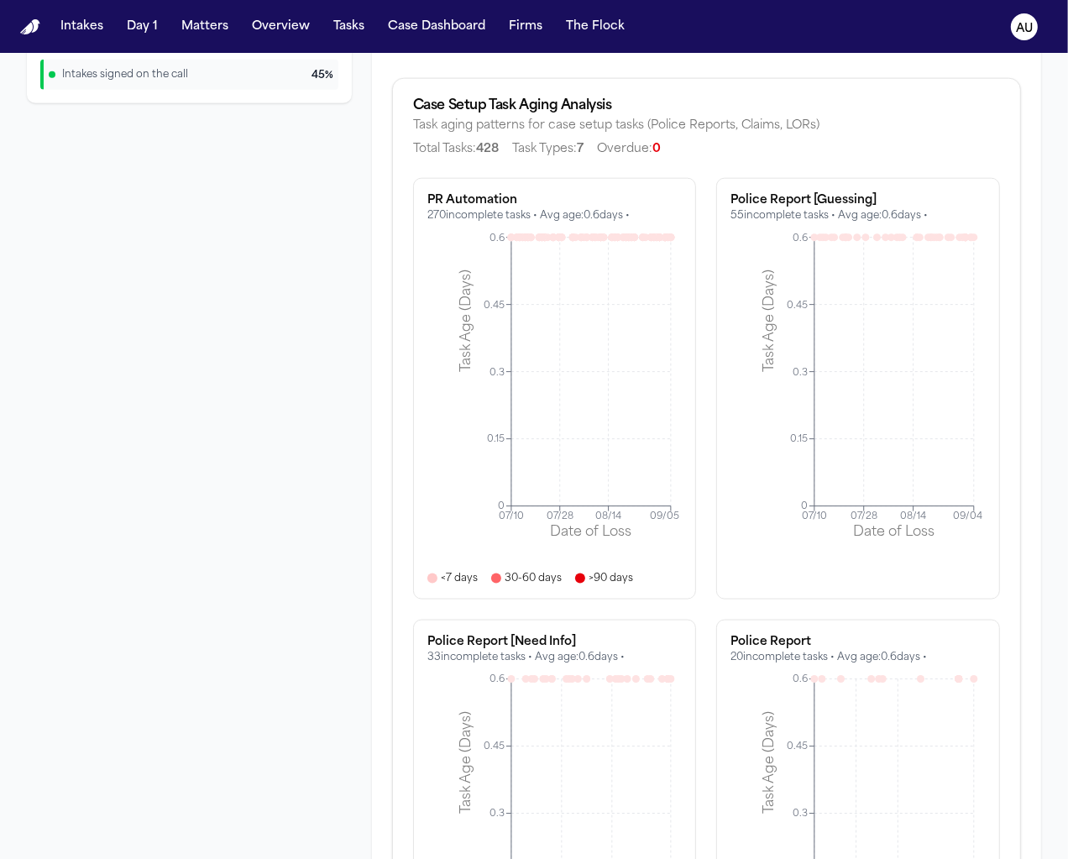
scroll to position [1407, 0]
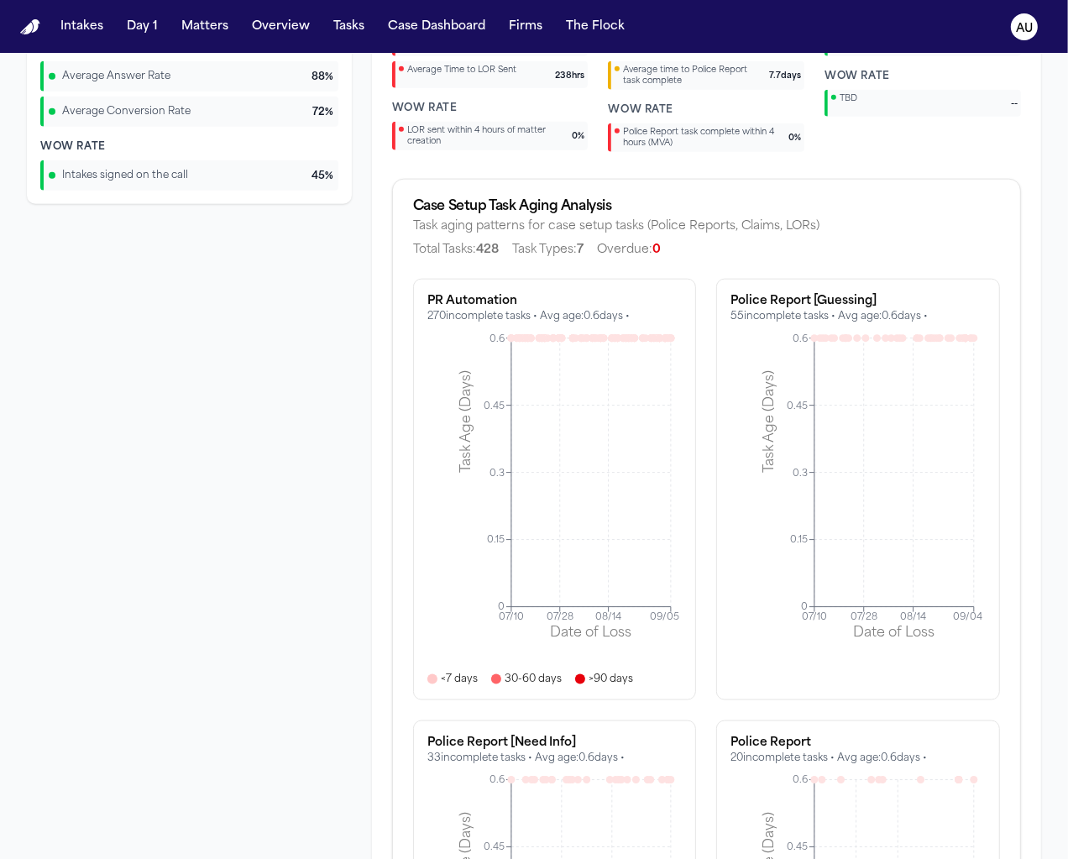
click at [525, 201] on div "Case Setup Task Aging Analysis" at bounding box center [706, 206] width 587 height 13
copy div "Case Setup Task Aging Analysis"
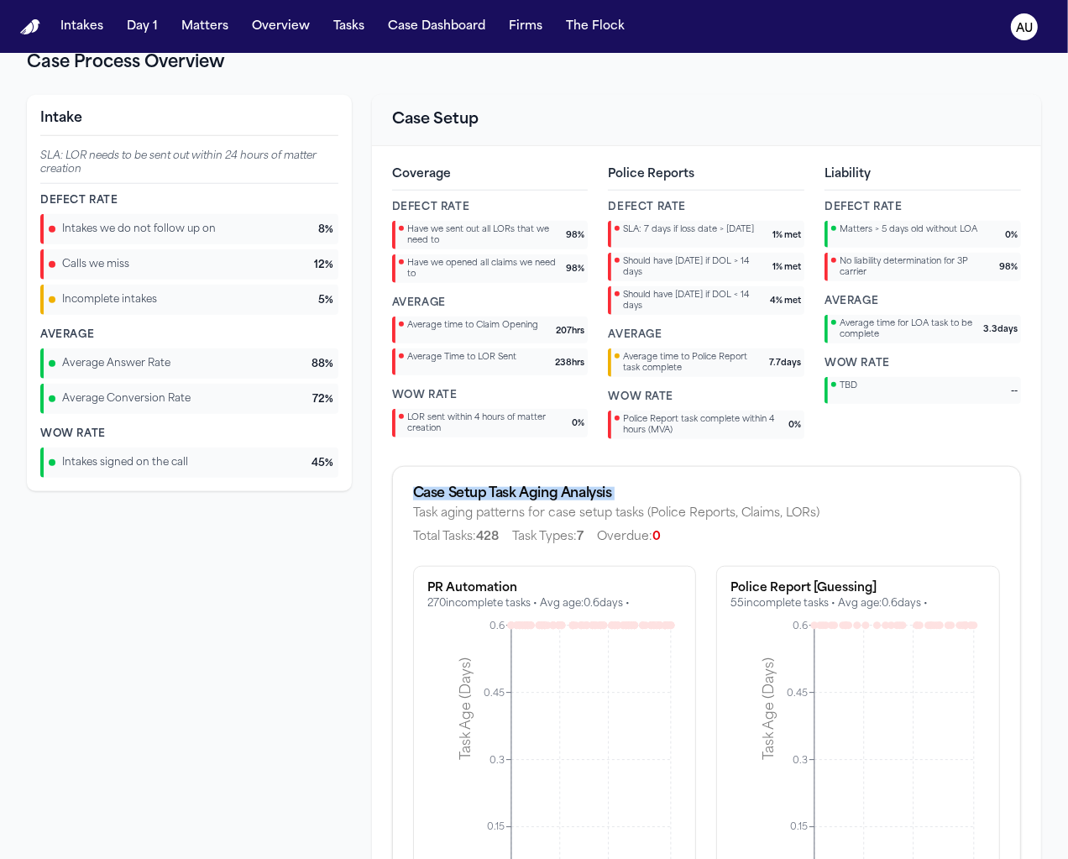
scroll to position [1121, 0]
click at [429, 109] on h3 "Case Setup" at bounding box center [706, 119] width 629 height 24
copy h3 "Case Setup"
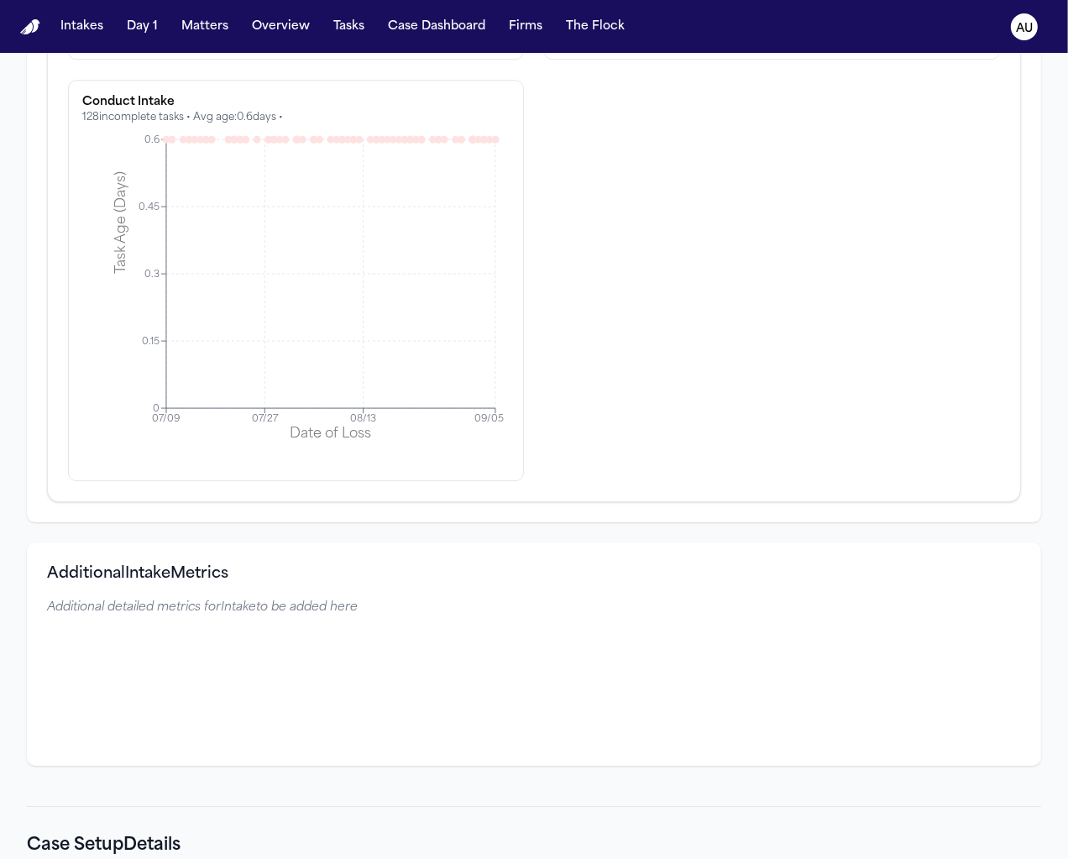
scroll to position [4762, 0]
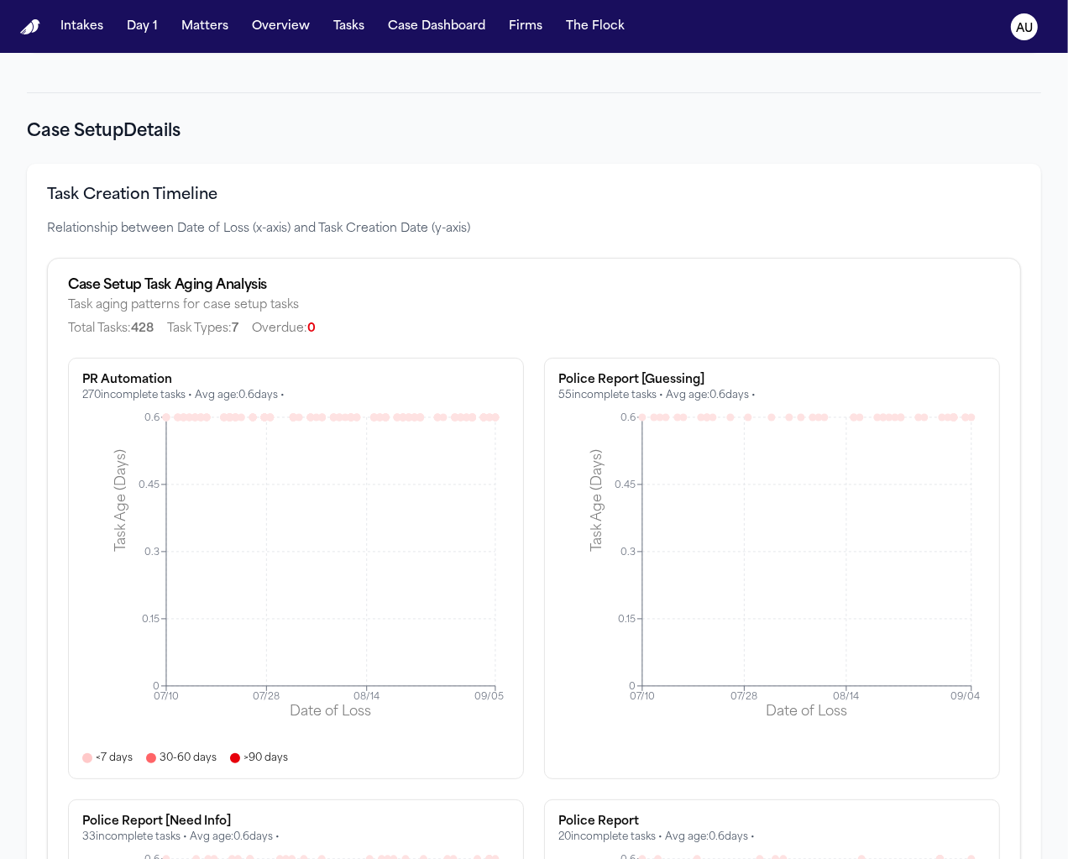
click at [160, 120] on h2 "Case Setup Details" at bounding box center [534, 132] width 1014 height 24
copy h2 "Case Setup Details"
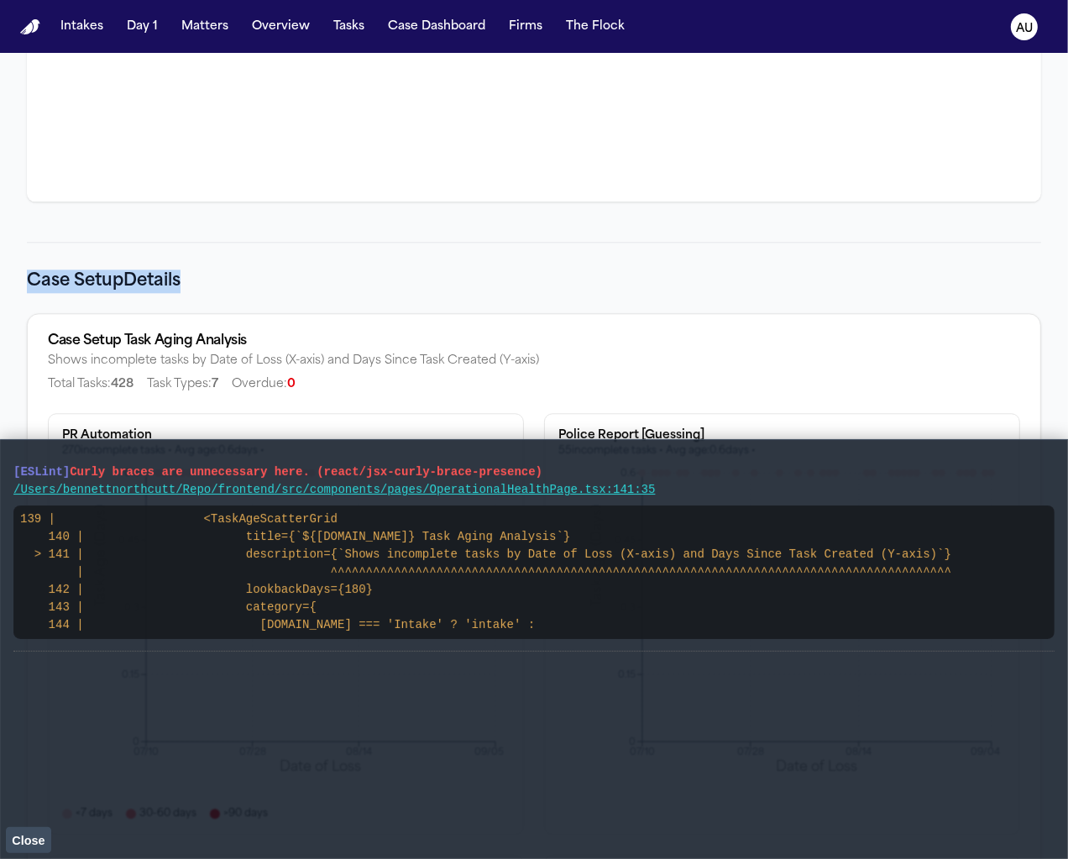
scroll to position [3367, 0]
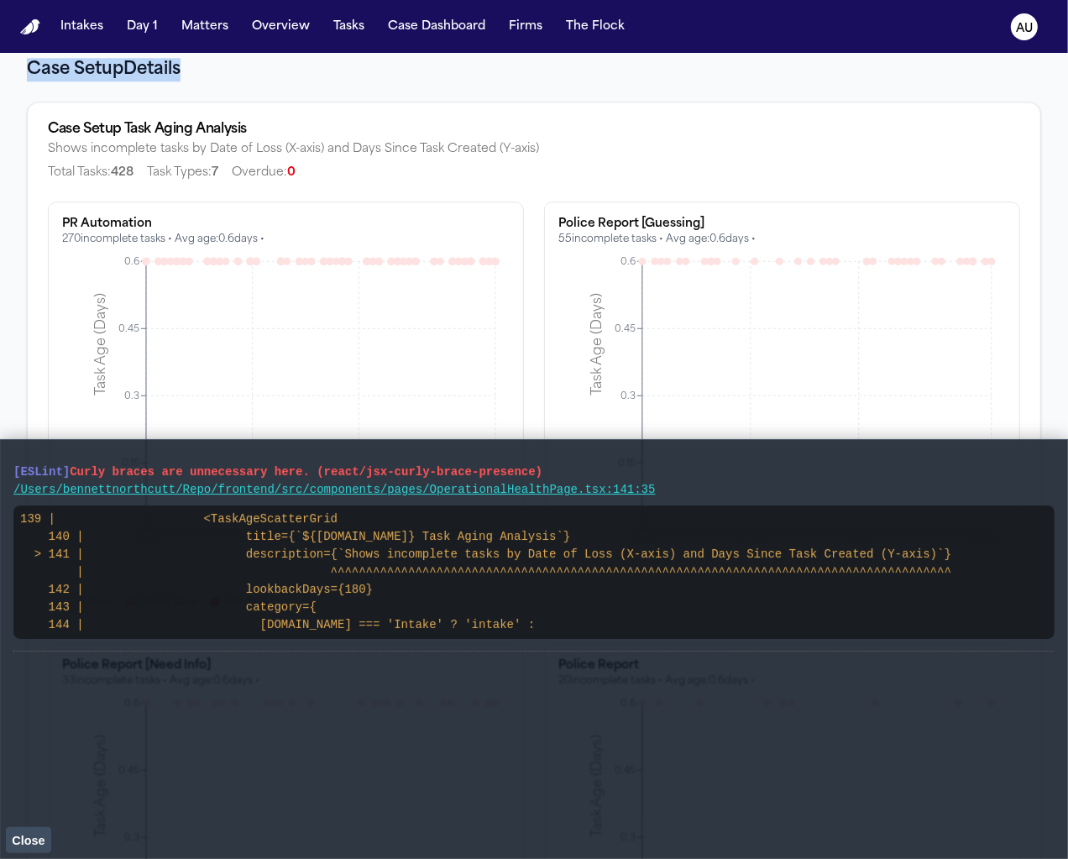
scroll to position [3327, 0]
drag, startPoint x: 625, startPoint y: 658, endPoint x: 12, endPoint y: 481, distance: 637.9
click at [9, 478] on main "[ESLint] Curly braces are unnecessary here. (react/jsx-curly-brace-presence) /U…" at bounding box center [534, 649] width 1068 height 420
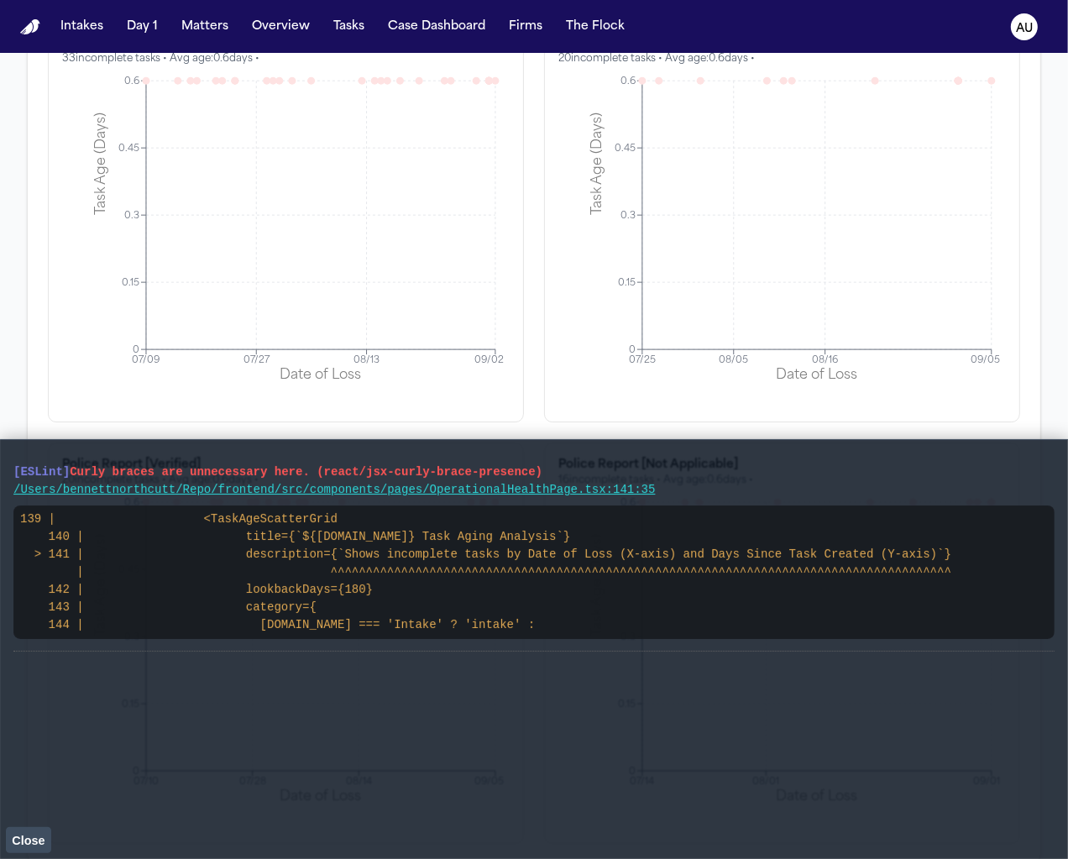
scroll to position [4036, 0]
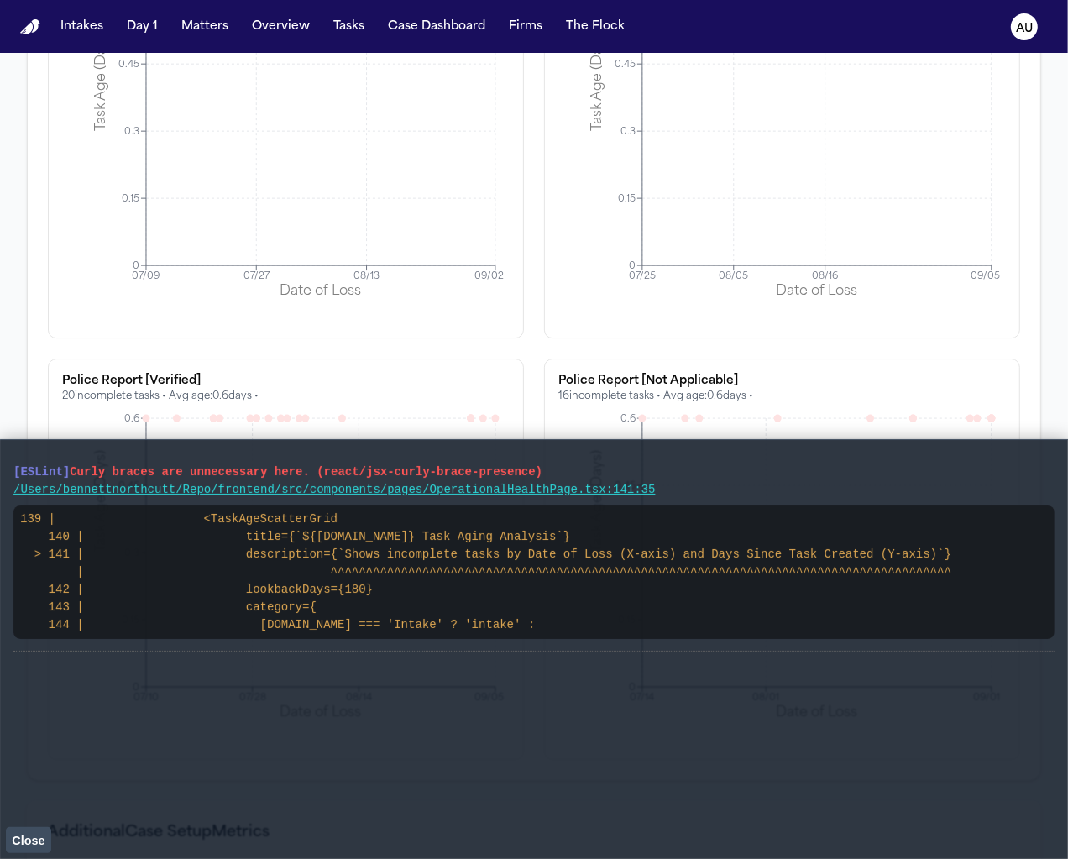
click at [24, 834] on span "Close" at bounding box center [28, 840] width 33 height 13
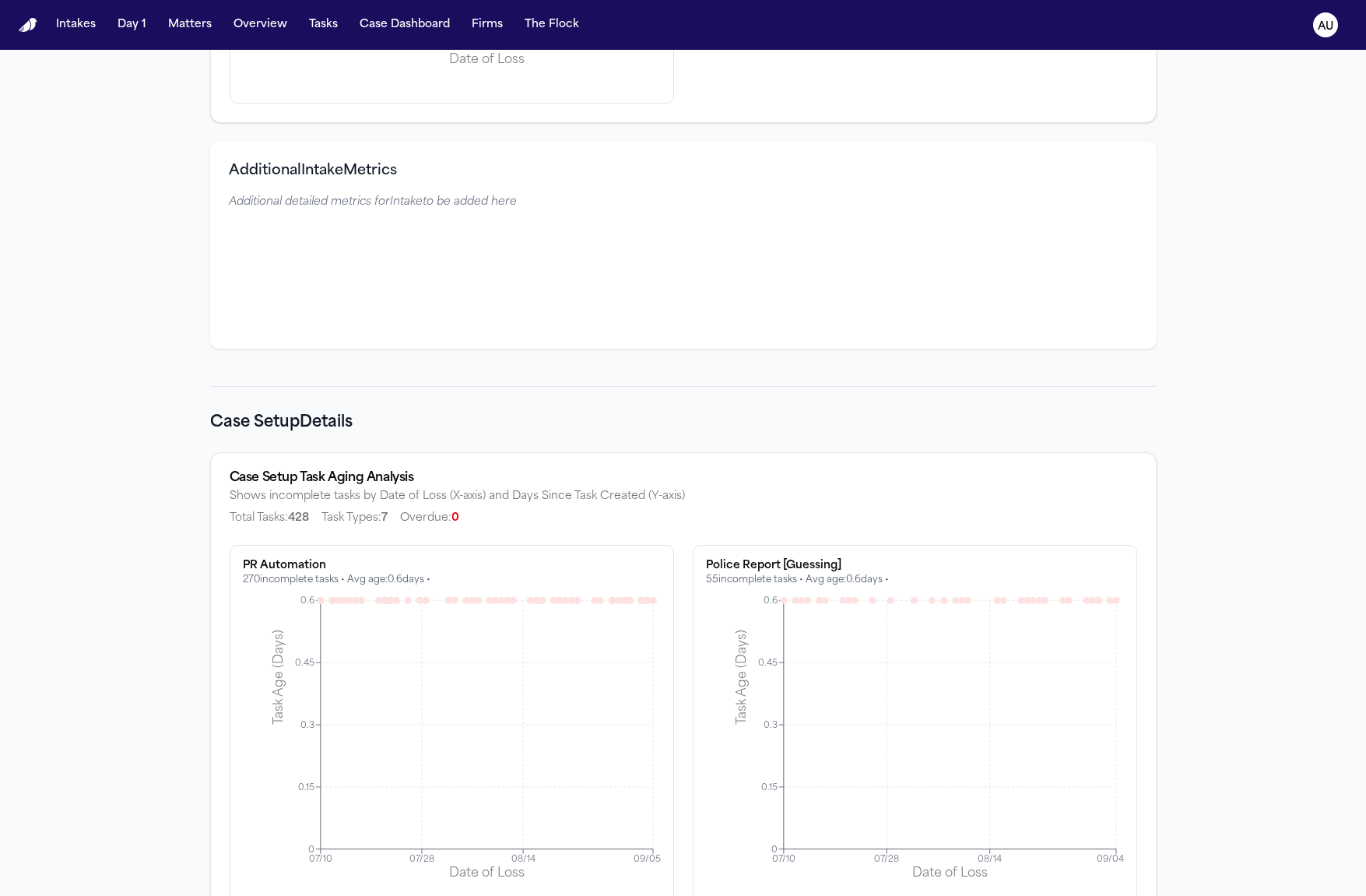
scroll to position [2798, 0]
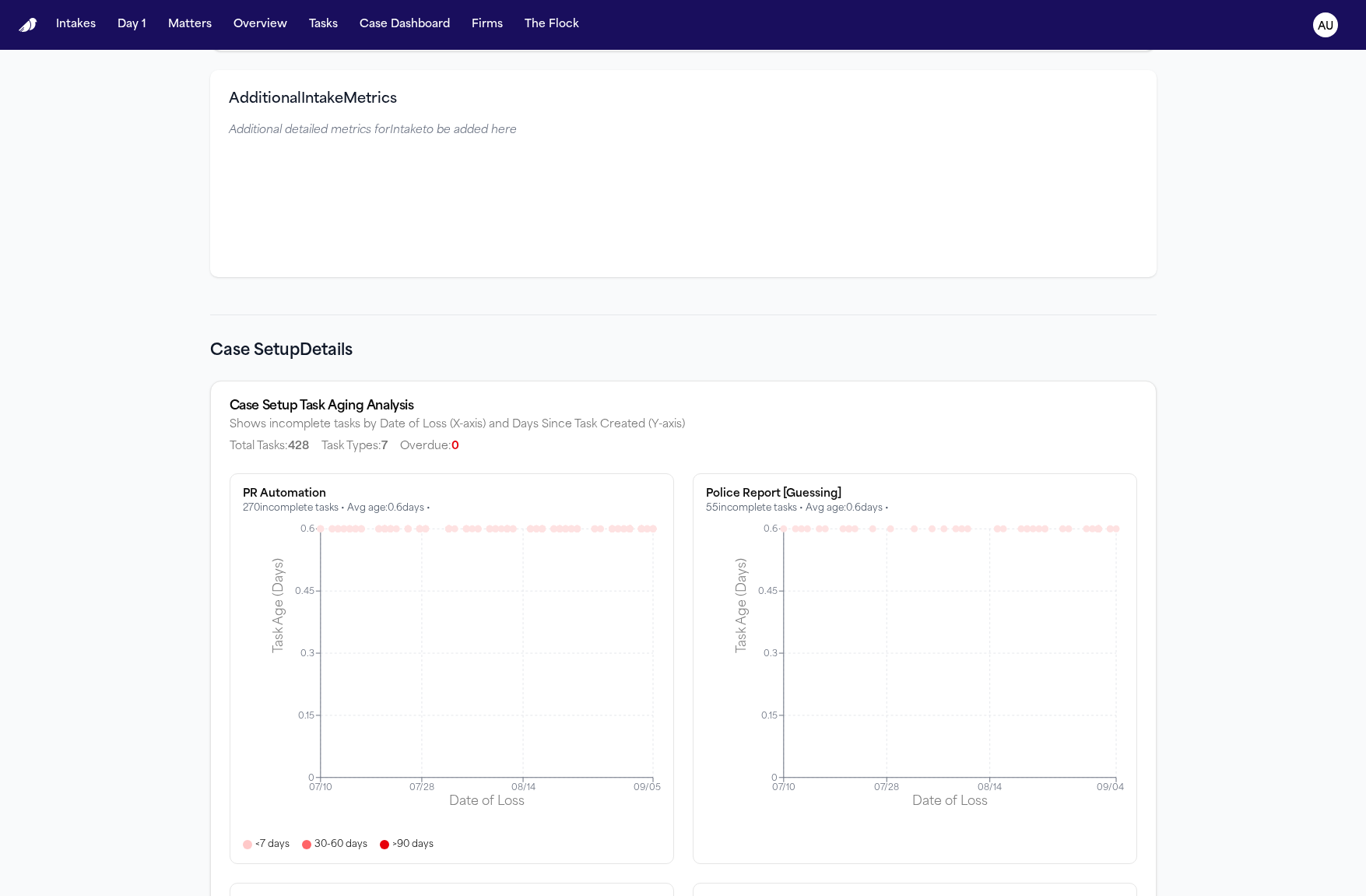
click at [323, 400] on div "Case Setup Task Aging Analysis" at bounding box center [683, 406] width 907 height 12
copy div "Case Setup Task Aging Analysis"
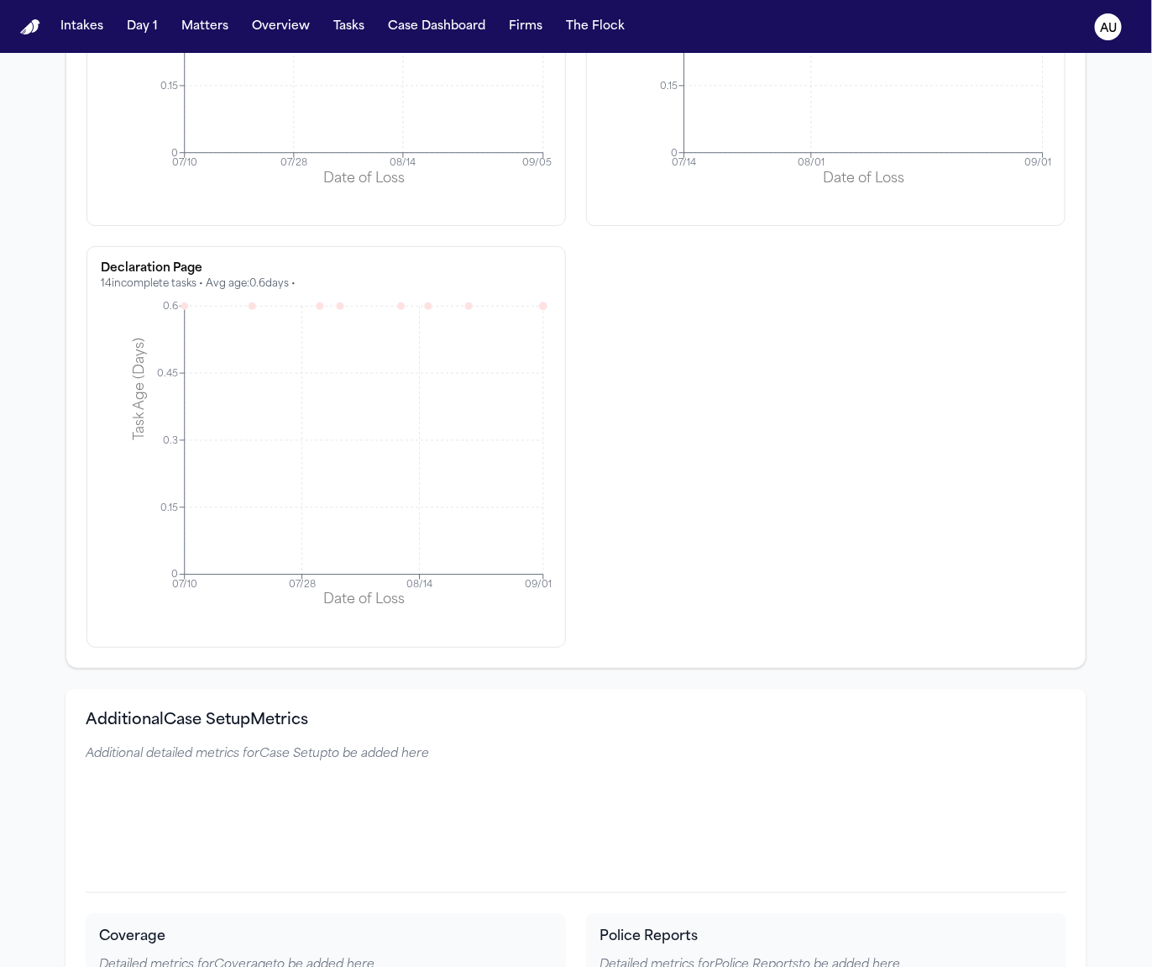
scroll to position [4528, 0]
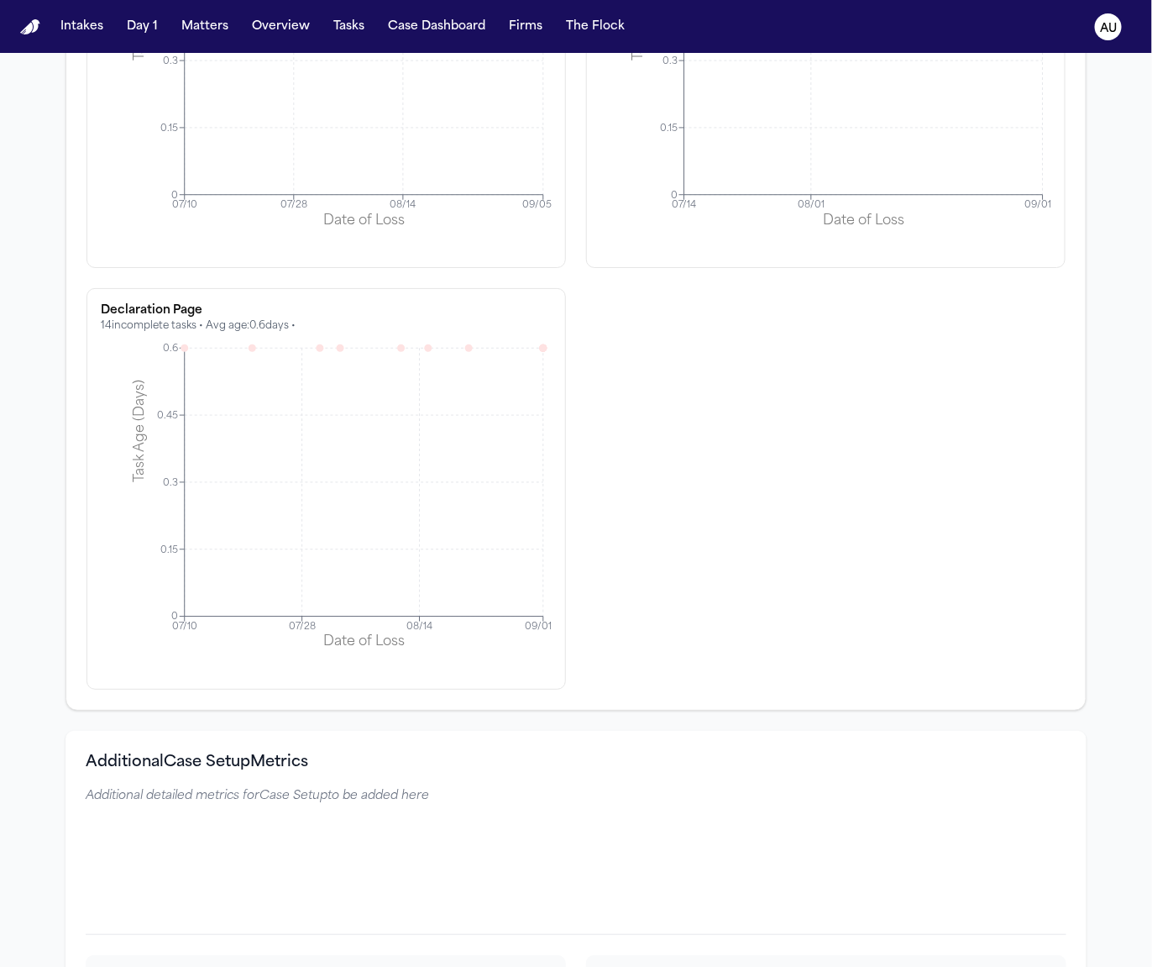
click at [161, 302] on h3 "Declaration Page" at bounding box center [326, 310] width 451 height 17
copy h3 "Declaration Page"
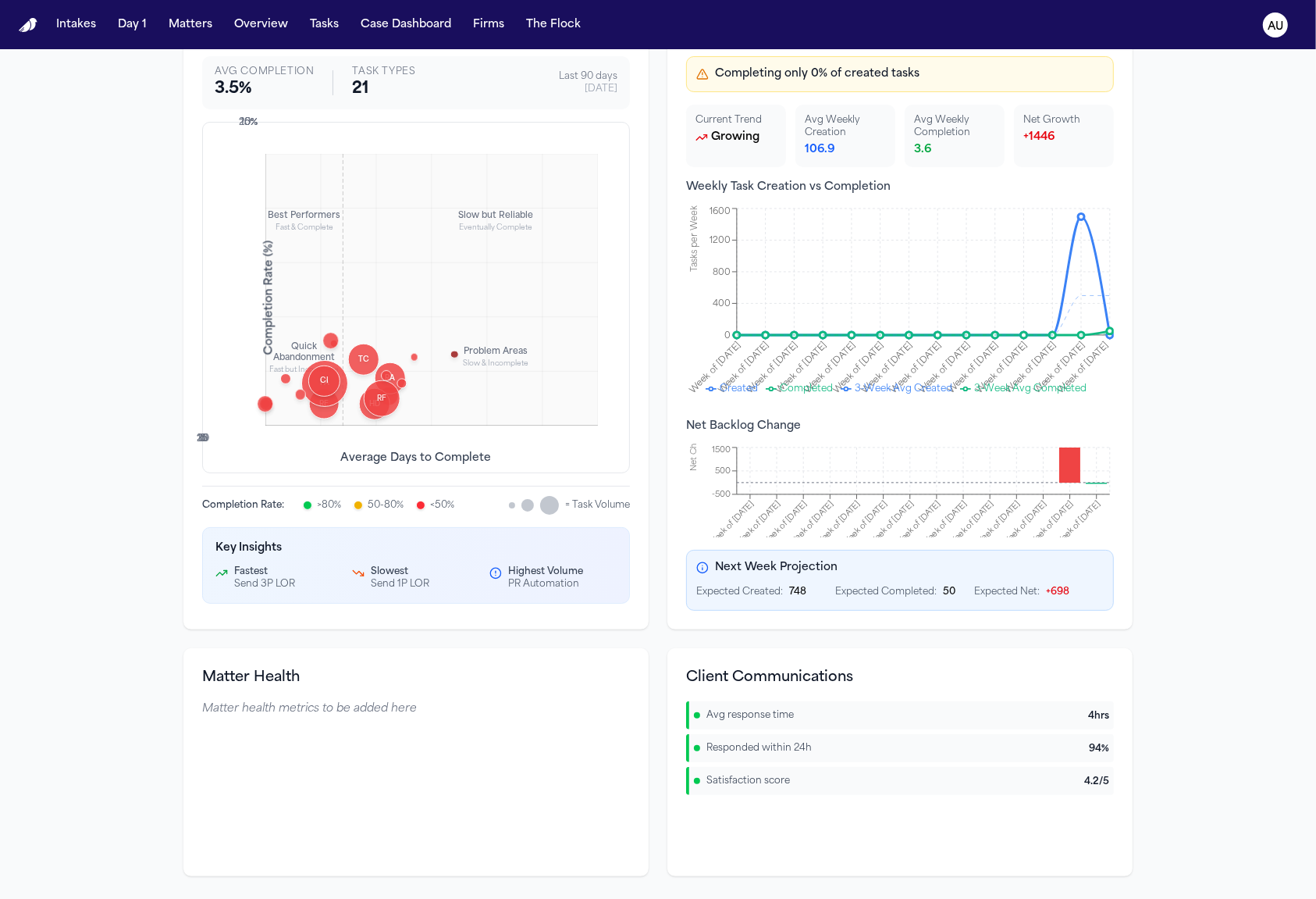
scroll to position [169, 0]
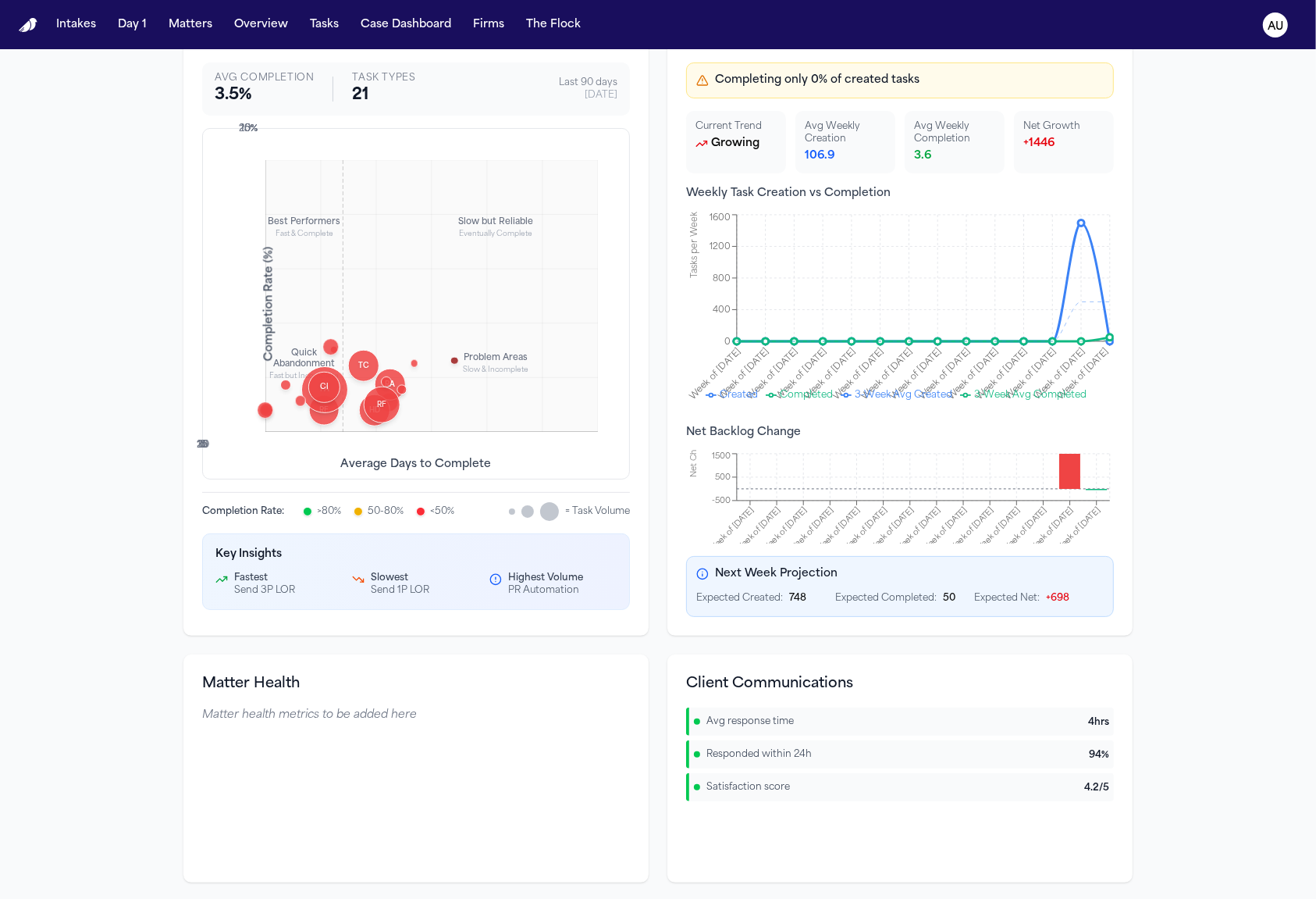
click at [350, 375] on div "TC" at bounding box center [364, 365] width 32 height 32
click at [380, 402] on span "RF" at bounding box center [381, 404] width 16 height 11
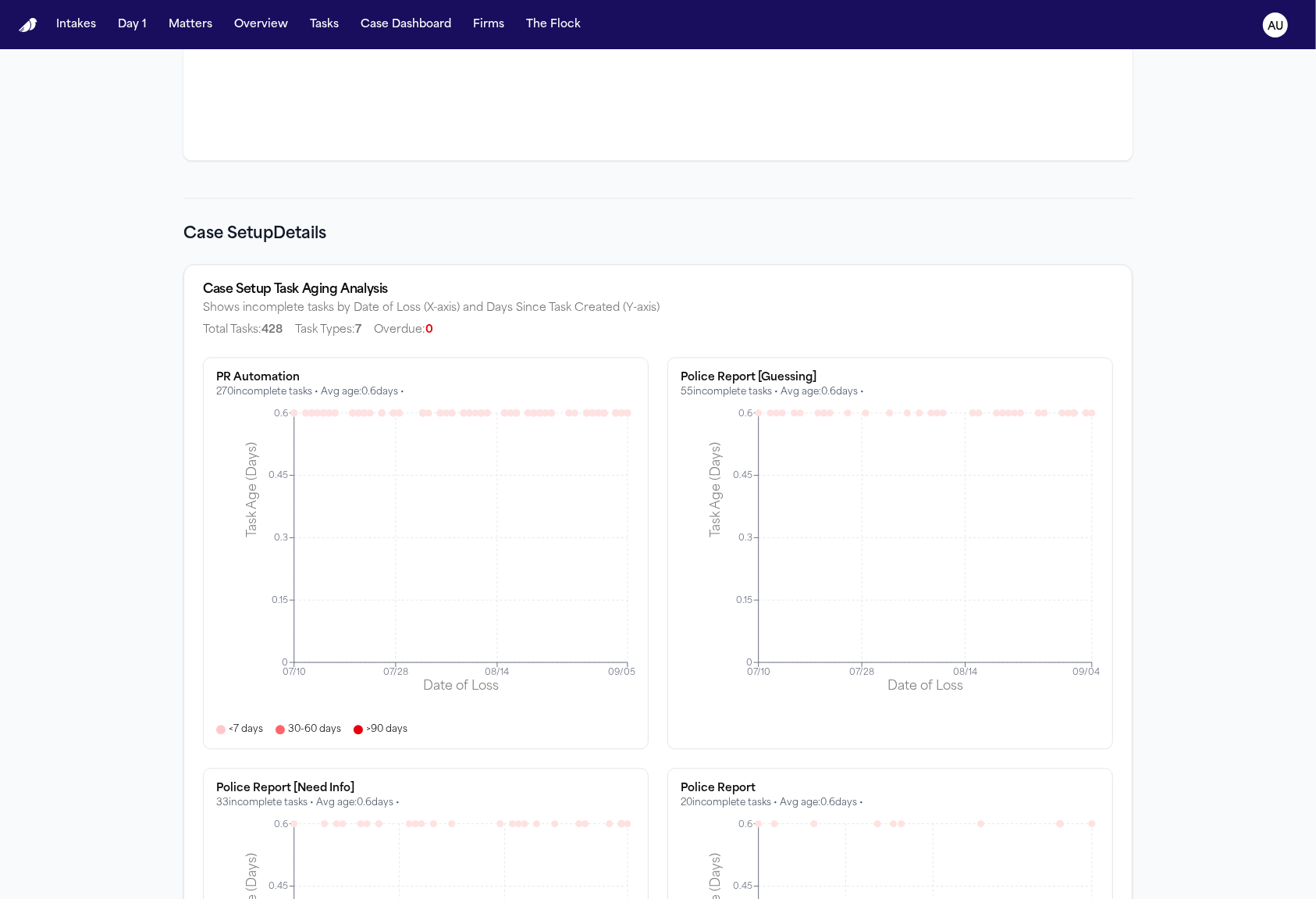
scroll to position [2895, 0]
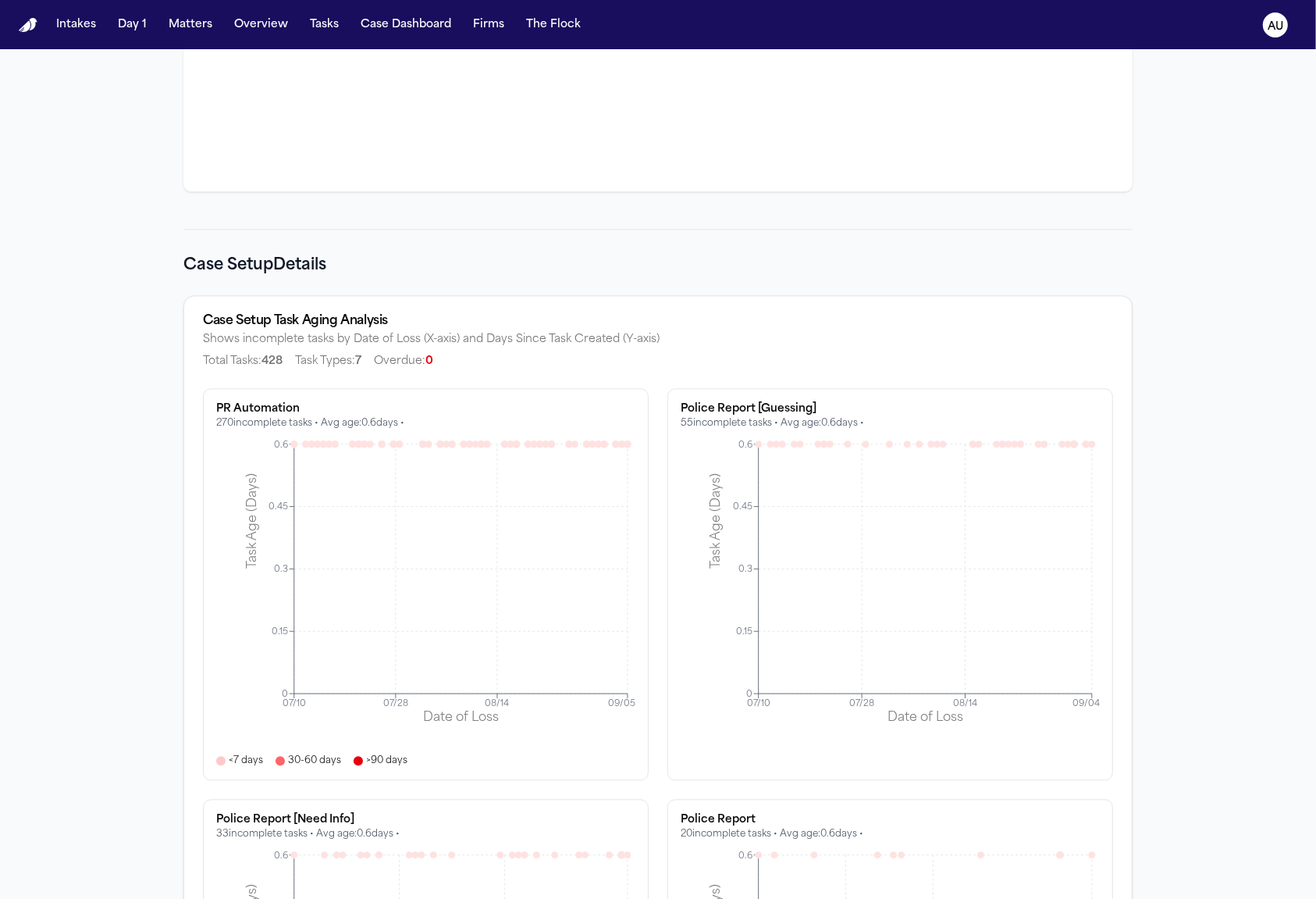
click at [264, 314] on div "Case Setup Task Aging Analysis" at bounding box center [657, 320] width 910 height 12
copy div "Case Setup Task Aging Analysis"
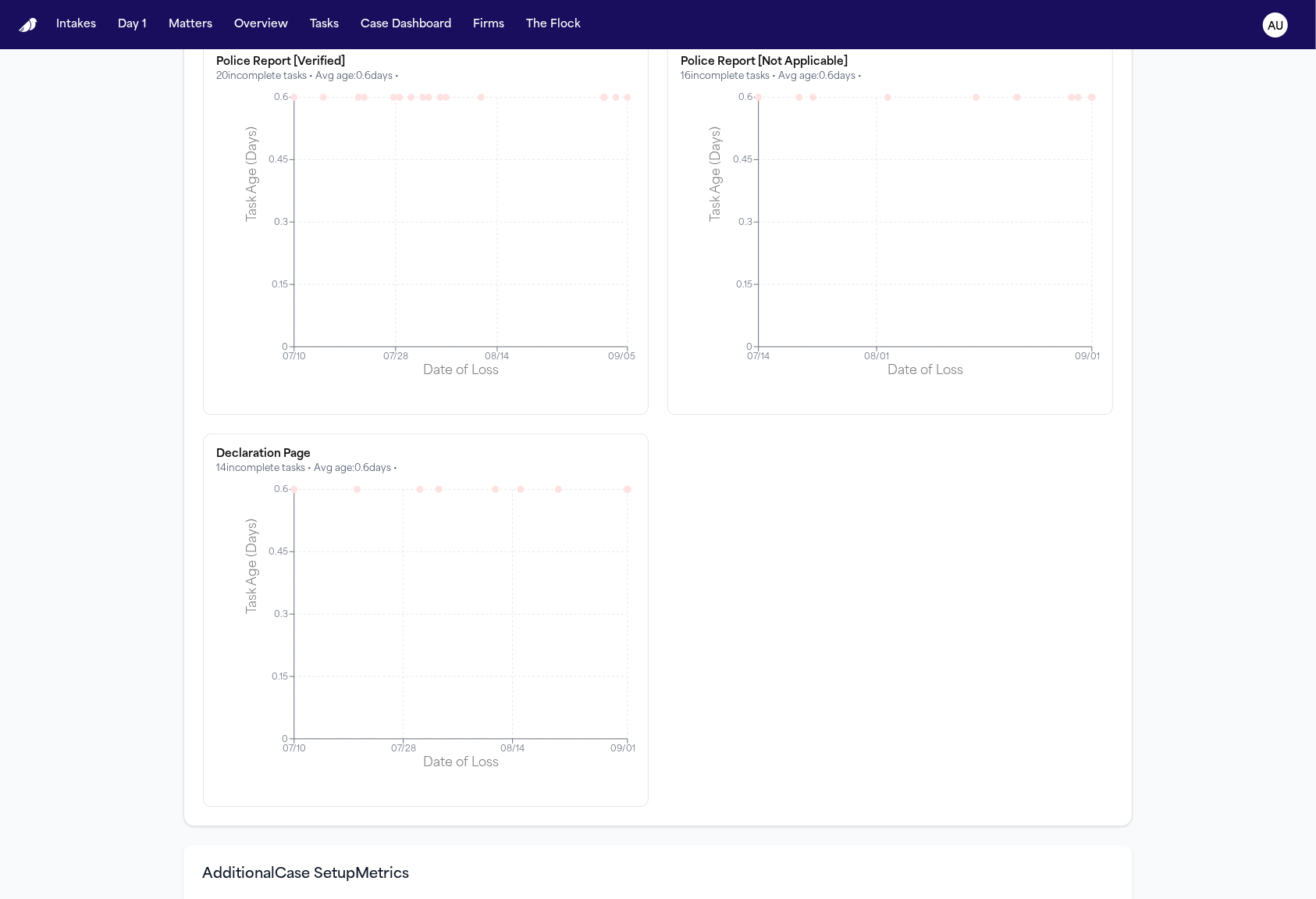
scroll to position [3889, 0]
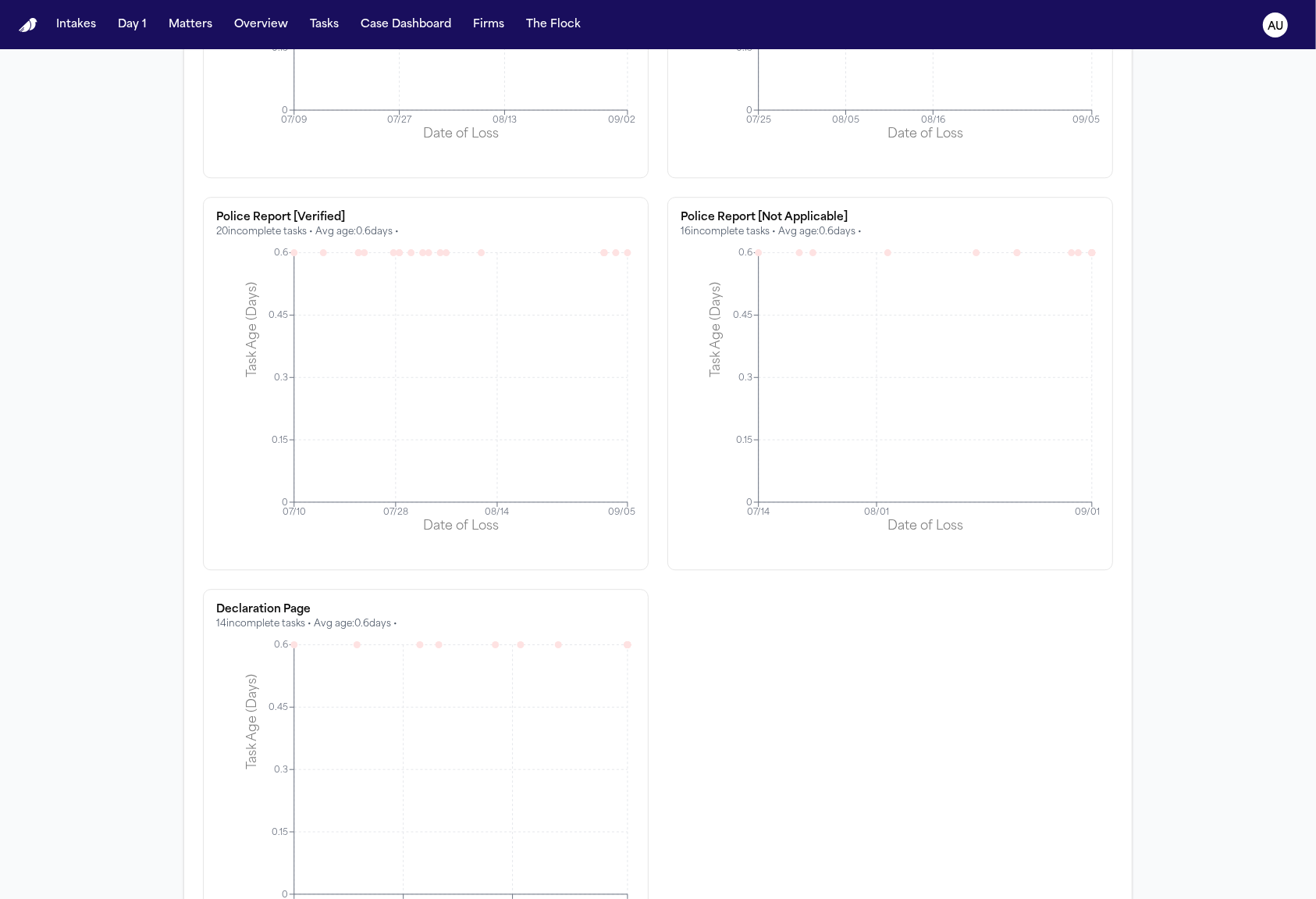
click at [651, 182] on div "PR Automation 270 incomplete tasks • Avg age: 0.6 days • 07/10 07/28 08/14 09/0…" at bounding box center [657, 178] width 910 height 1567
click at [667, 197] on div "Police Report [Not Applicable] 16 incomplete tasks • Avg age: 0.6 days • 07/14 …" at bounding box center [889, 383] width 445 height 373
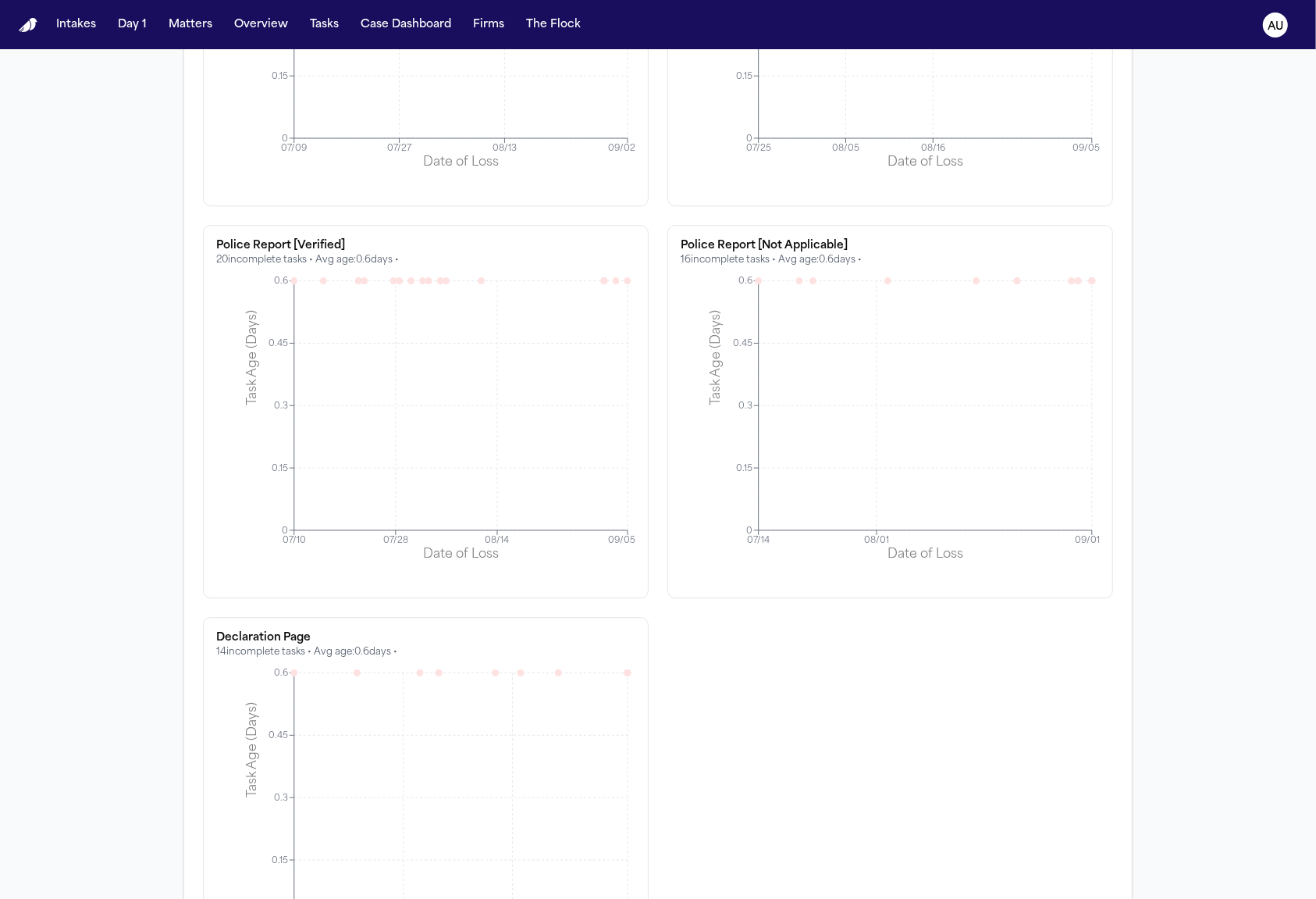
scroll to position [3979, 0]
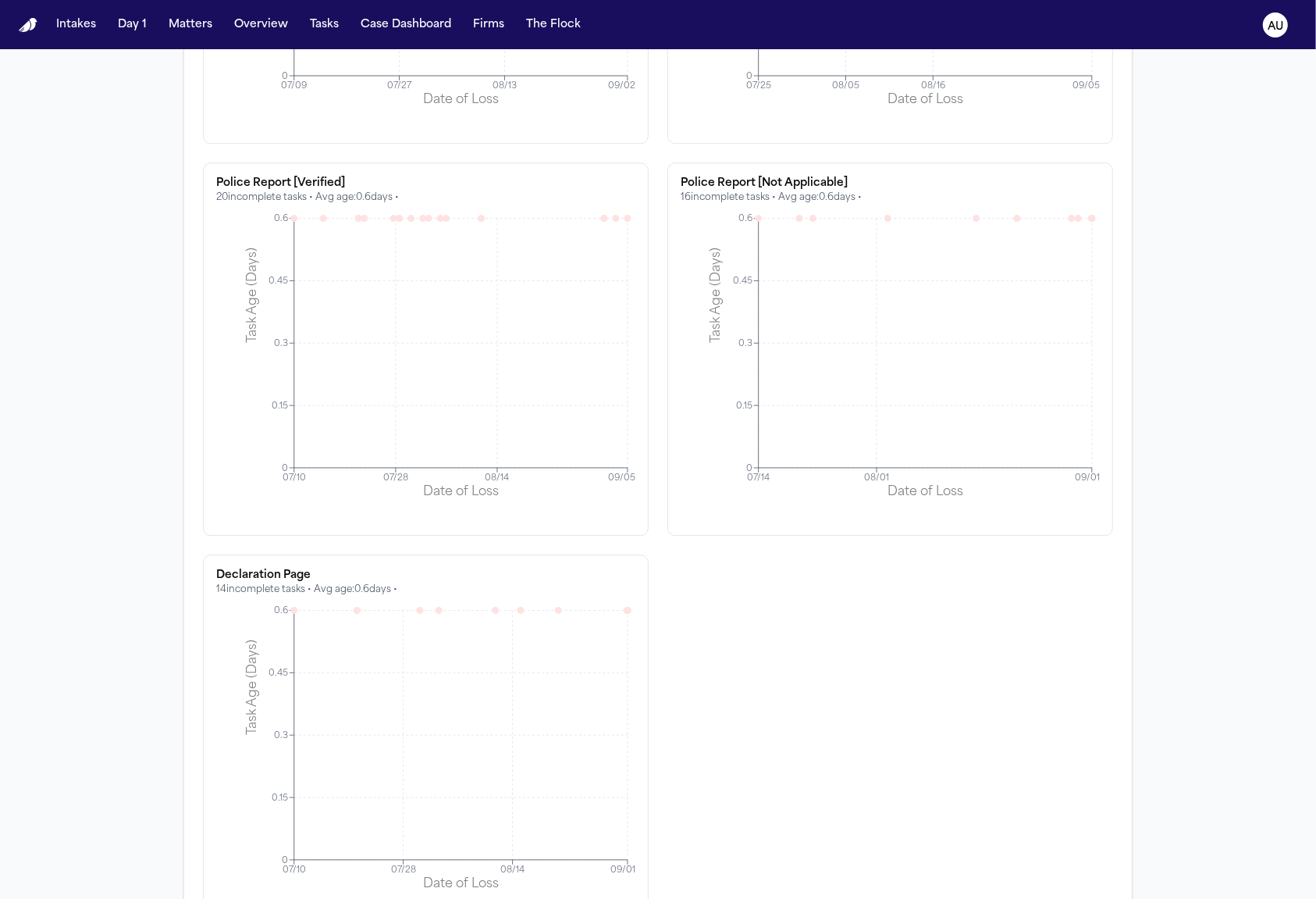
click at [192, 548] on div "Showing 7 task type s with 10+ incomplete tasks PR Automation 270 incomplete ta…" at bounding box center [657, 139] width 947 height 1615
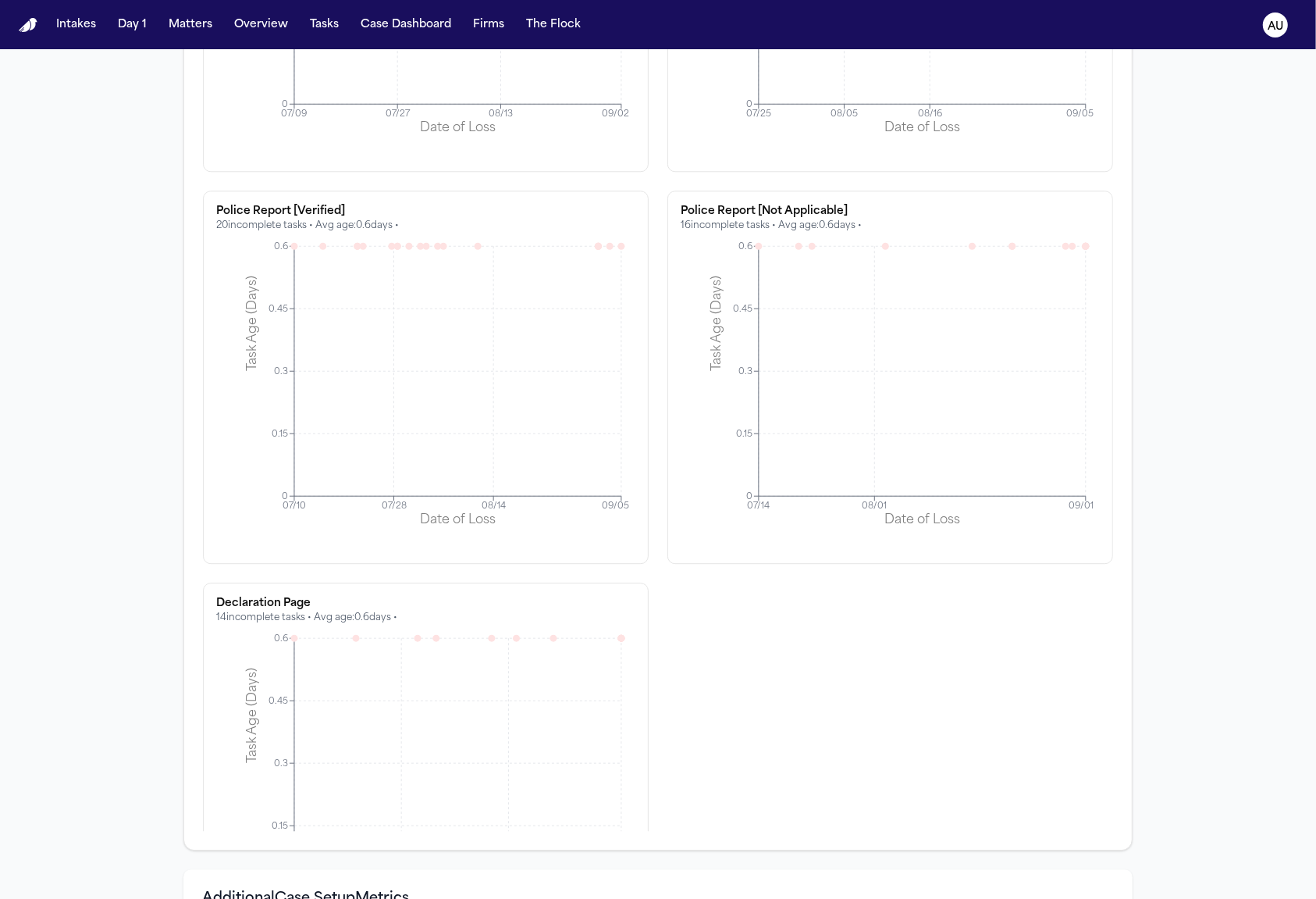
scroll to position [242, 0]
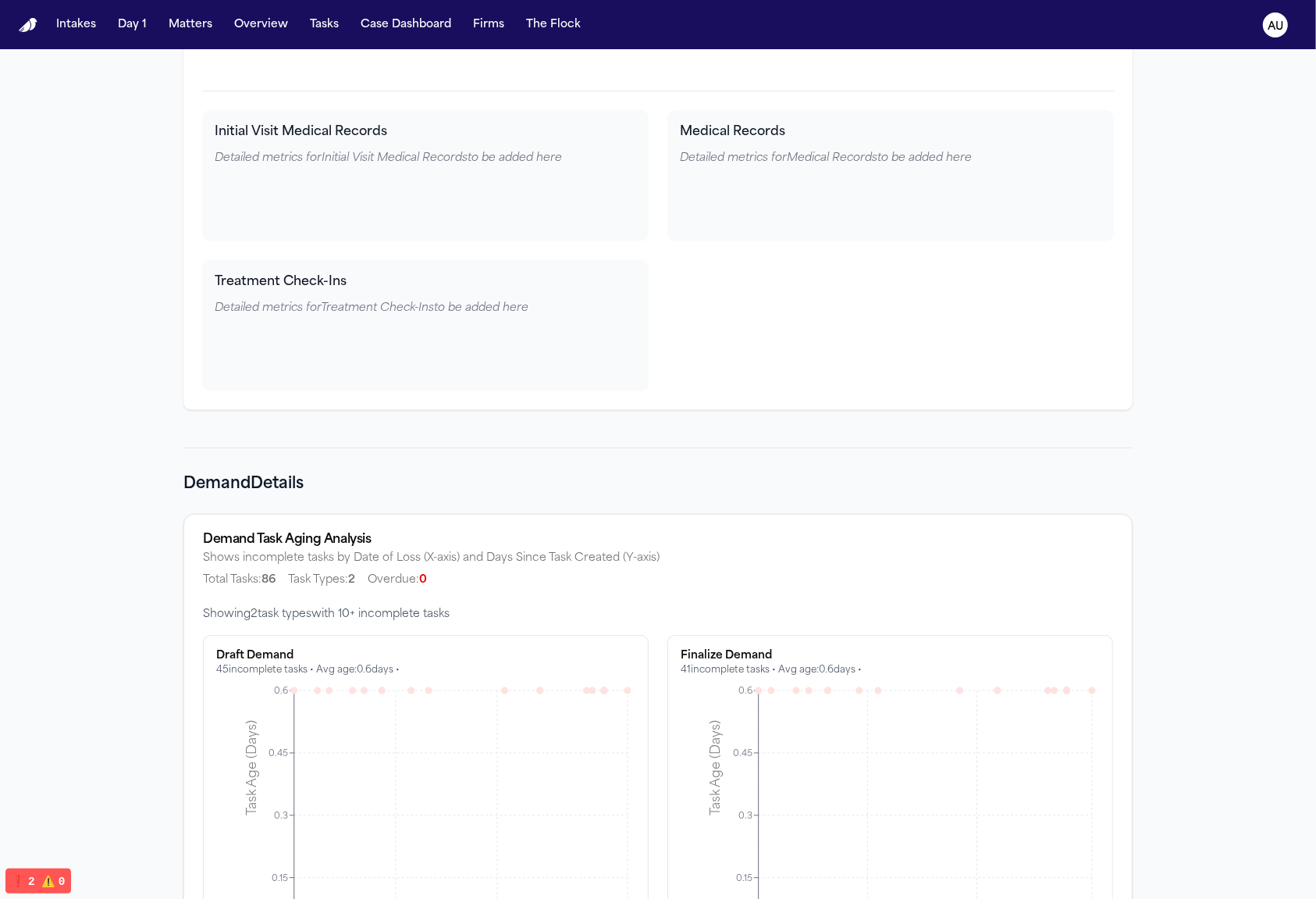
scroll to position [5946, 0]
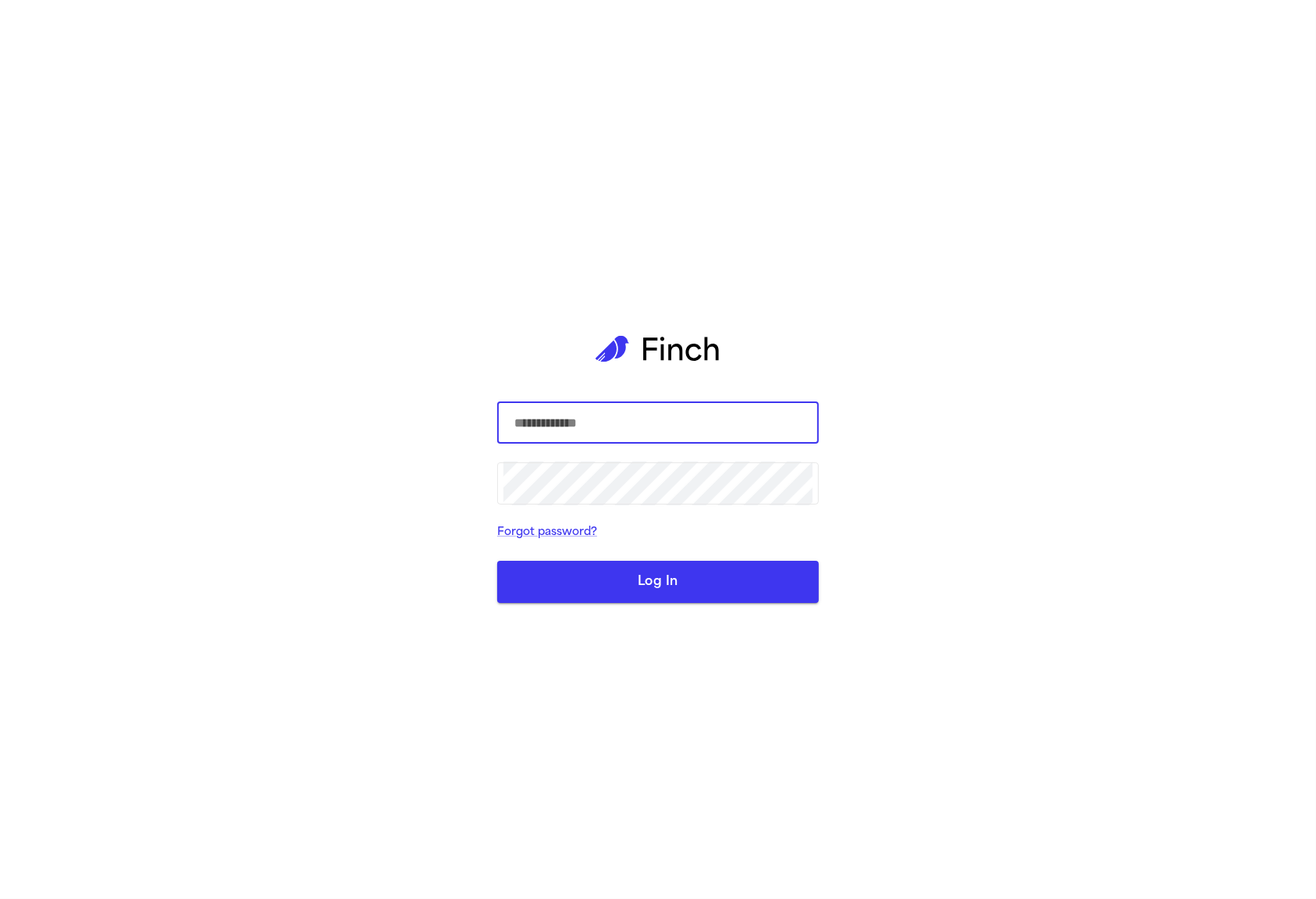
type input "**********"
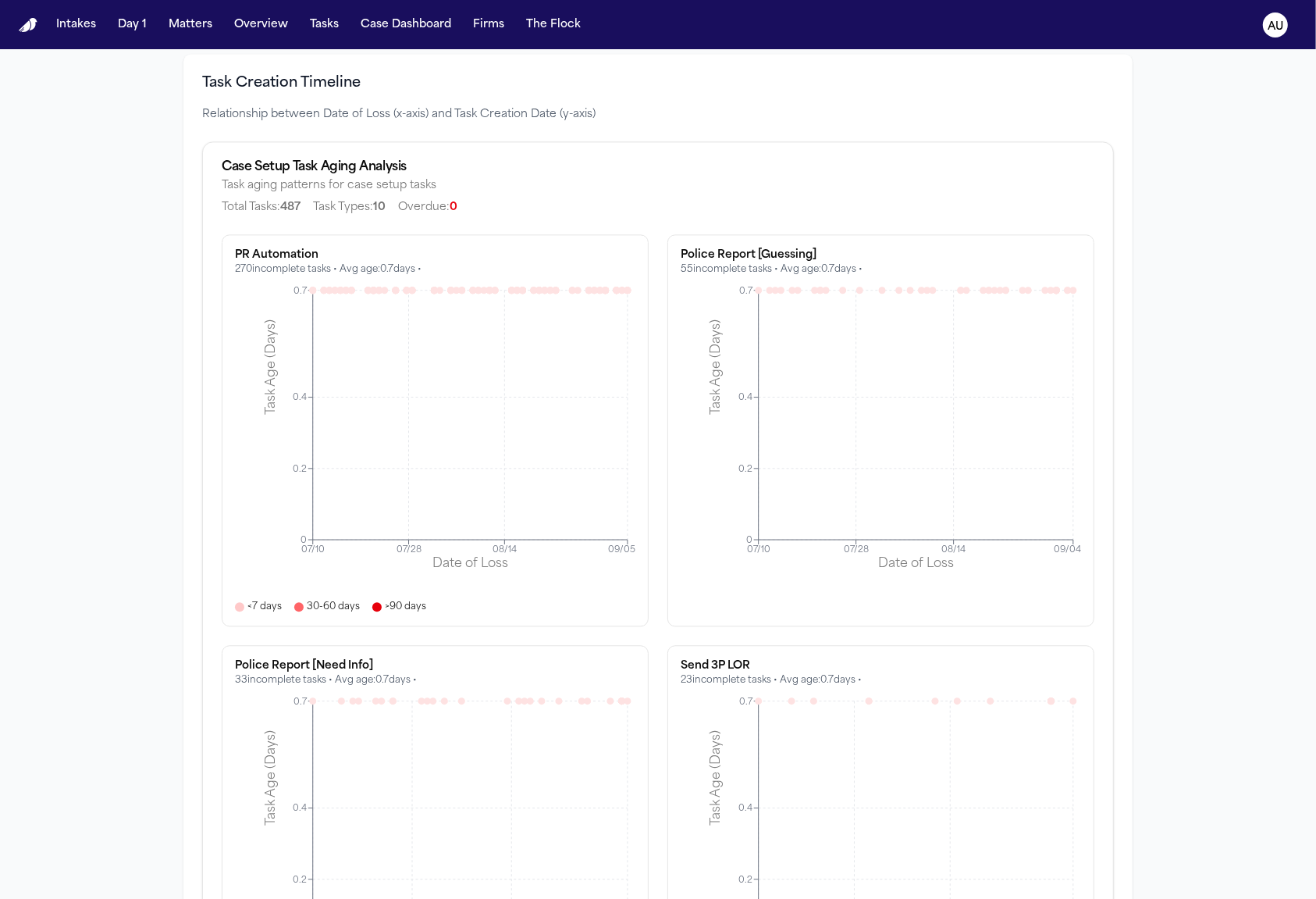
scroll to position [3576, 0]
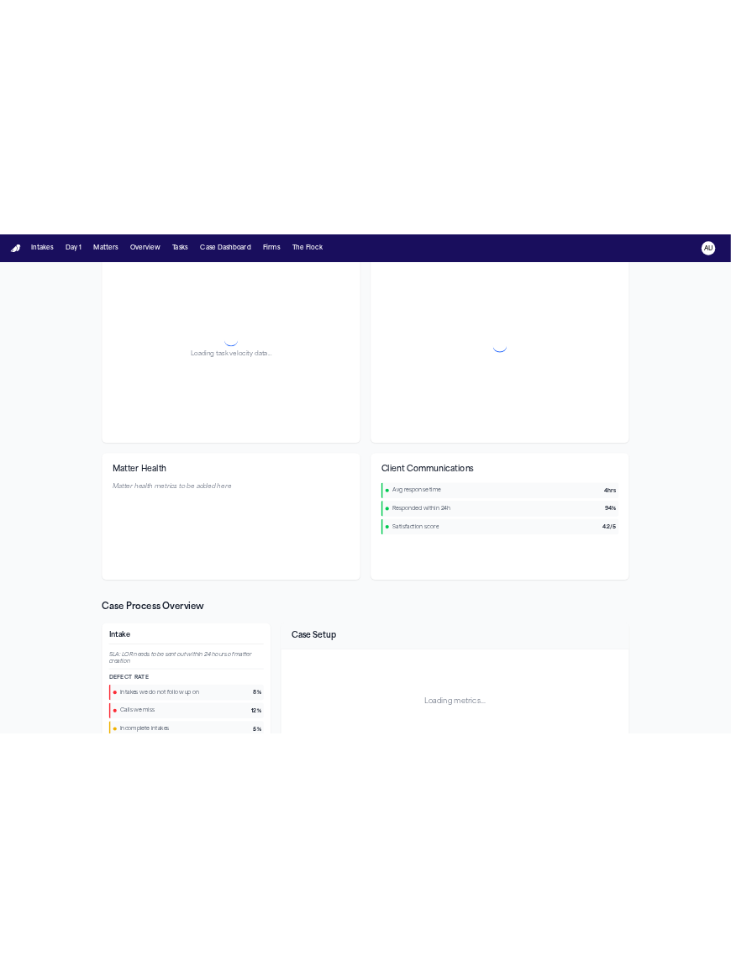
scroll to position [203, 0]
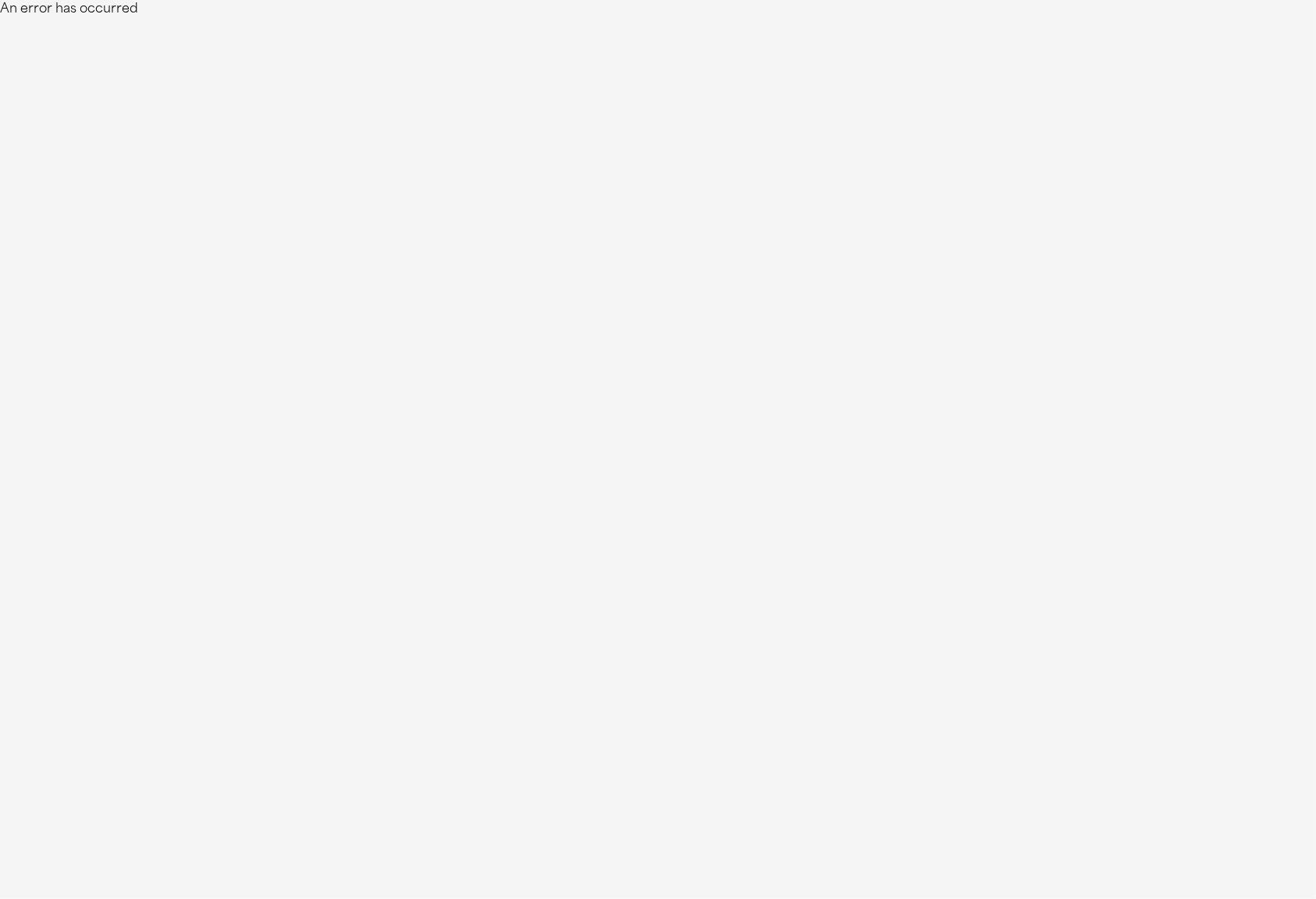
drag, startPoint x: 647, startPoint y: 380, endPoint x: 567, endPoint y: 353, distance: 84.4
click at [644, 19] on html "An error has occurred" at bounding box center [658, 9] width 1316 height 19
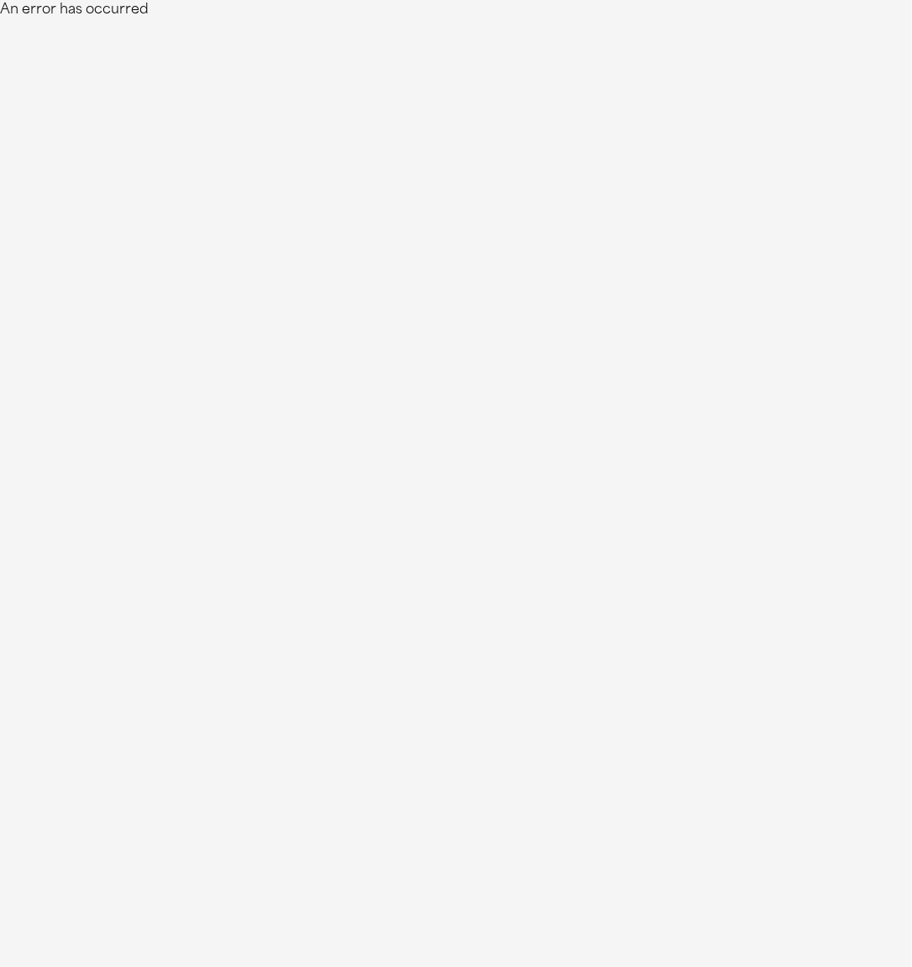
click at [911, 20] on html "An error has occurred" at bounding box center [456, 10] width 912 height 20
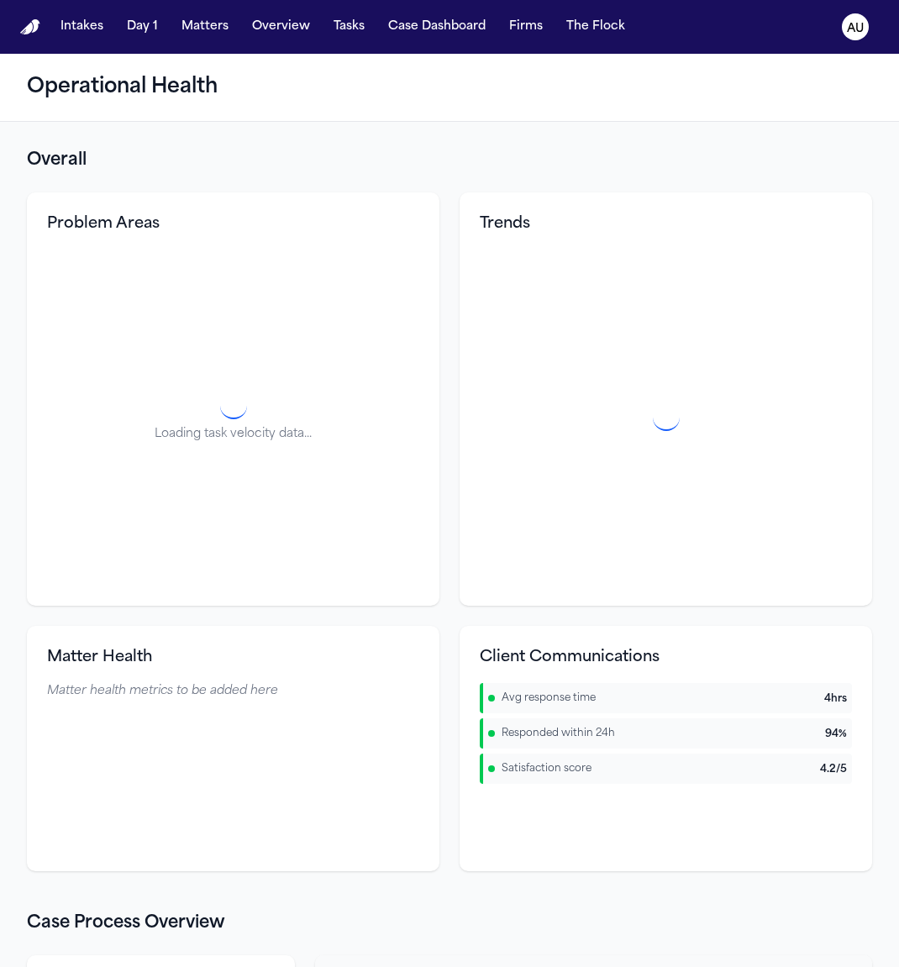
click at [730, 206] on main "Operational Health Overall Problem Areas Loading task velocity data... Trends M…" at bounding box center [449, 510] width 899 height 913
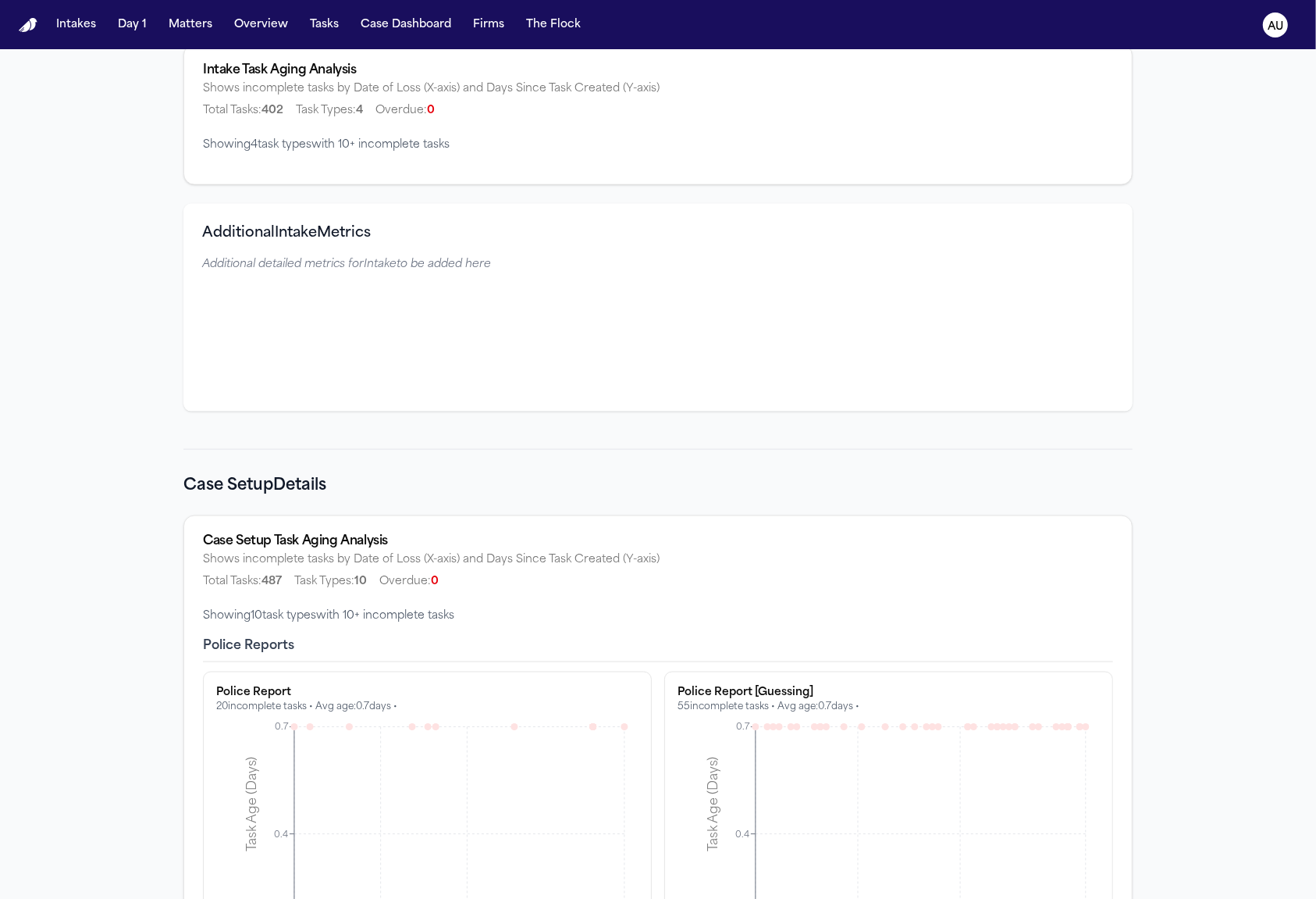
scroll to position [1622, 0]
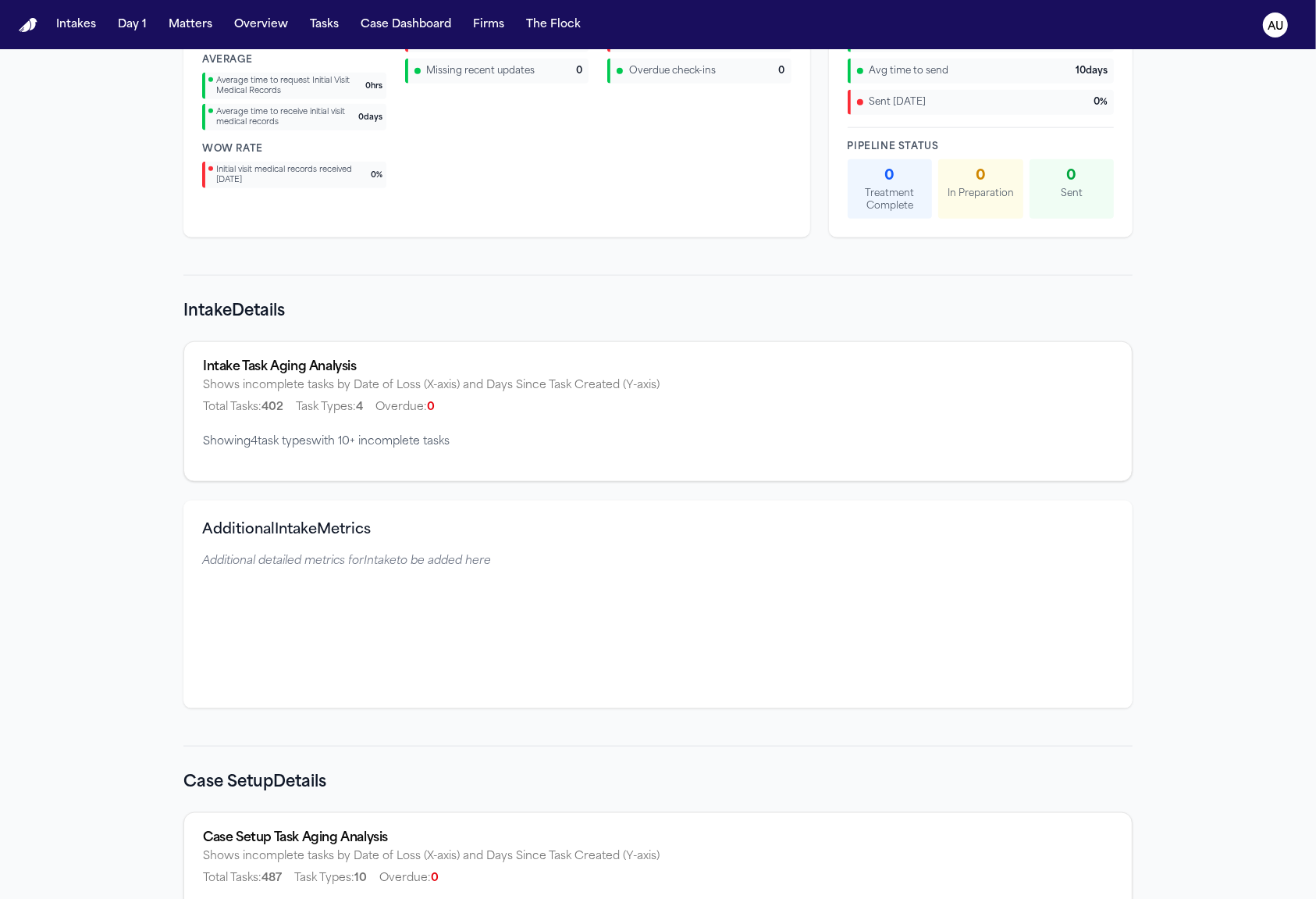
drag, startPoint x: 480, startPoint y: 438, endPoint x: 387, endPoint y: 435, distance: 93.0
click at [475, 438] on div "Showing 4 task type s with 10+ incomplete tasks" at bounding box center [657, 442] width 910 height 16
click at [387, 435] on div "Showing 4 task type s with 10+ incomplete tasks" at bounding box center [657, 442] width 910 height 16
drag, startPoint x: 449, startPoint y: 417, endPoint x: 486, endPoint y: 535, distance: 123.7
click at [445, 416] on div "Intake Task Aging Analysis Shows incomplete tasks by Date of Loss (X-axis) and …" at bounding box center [657, 388] width 947 height 92
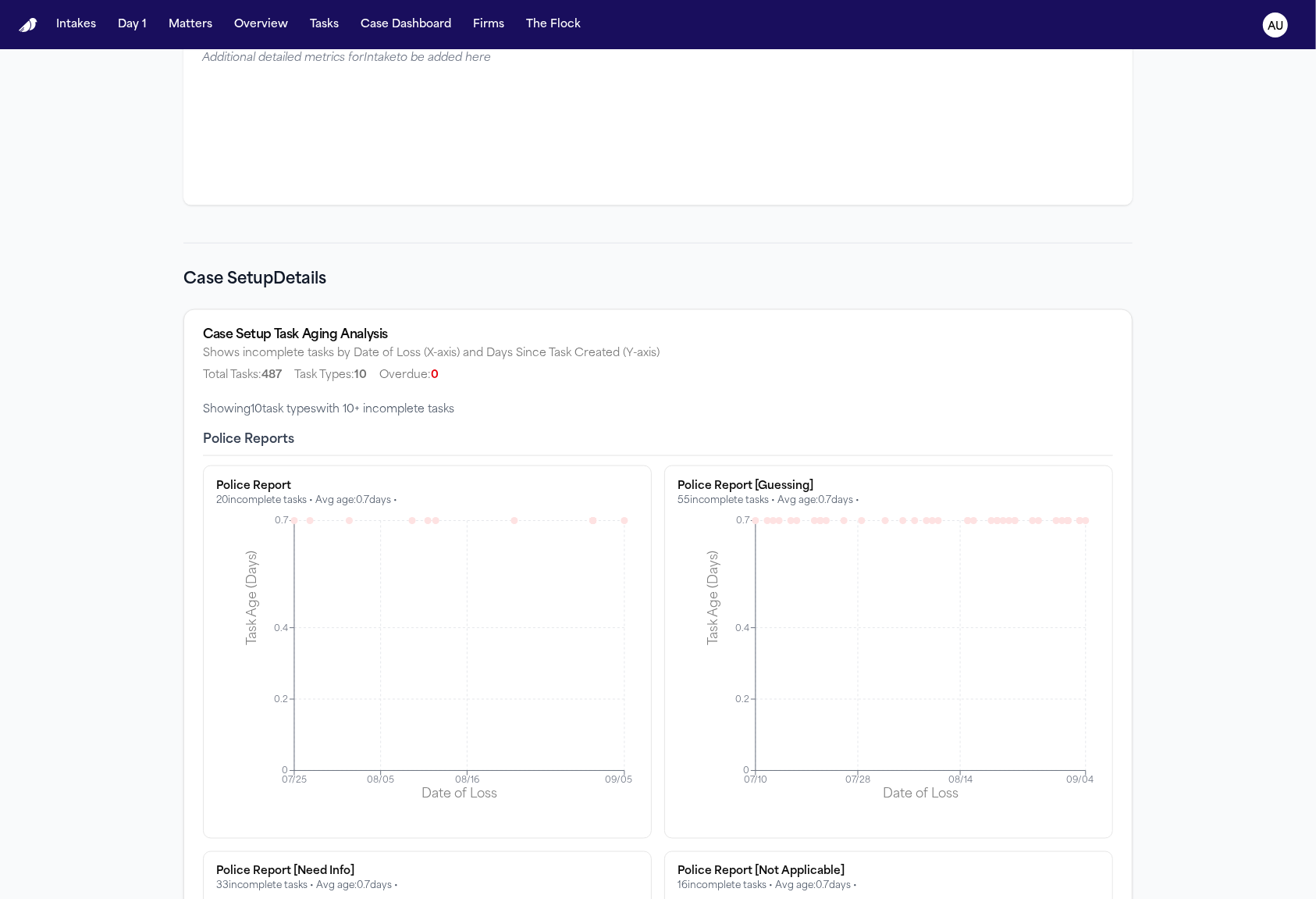
scroll to position [2185, 0]
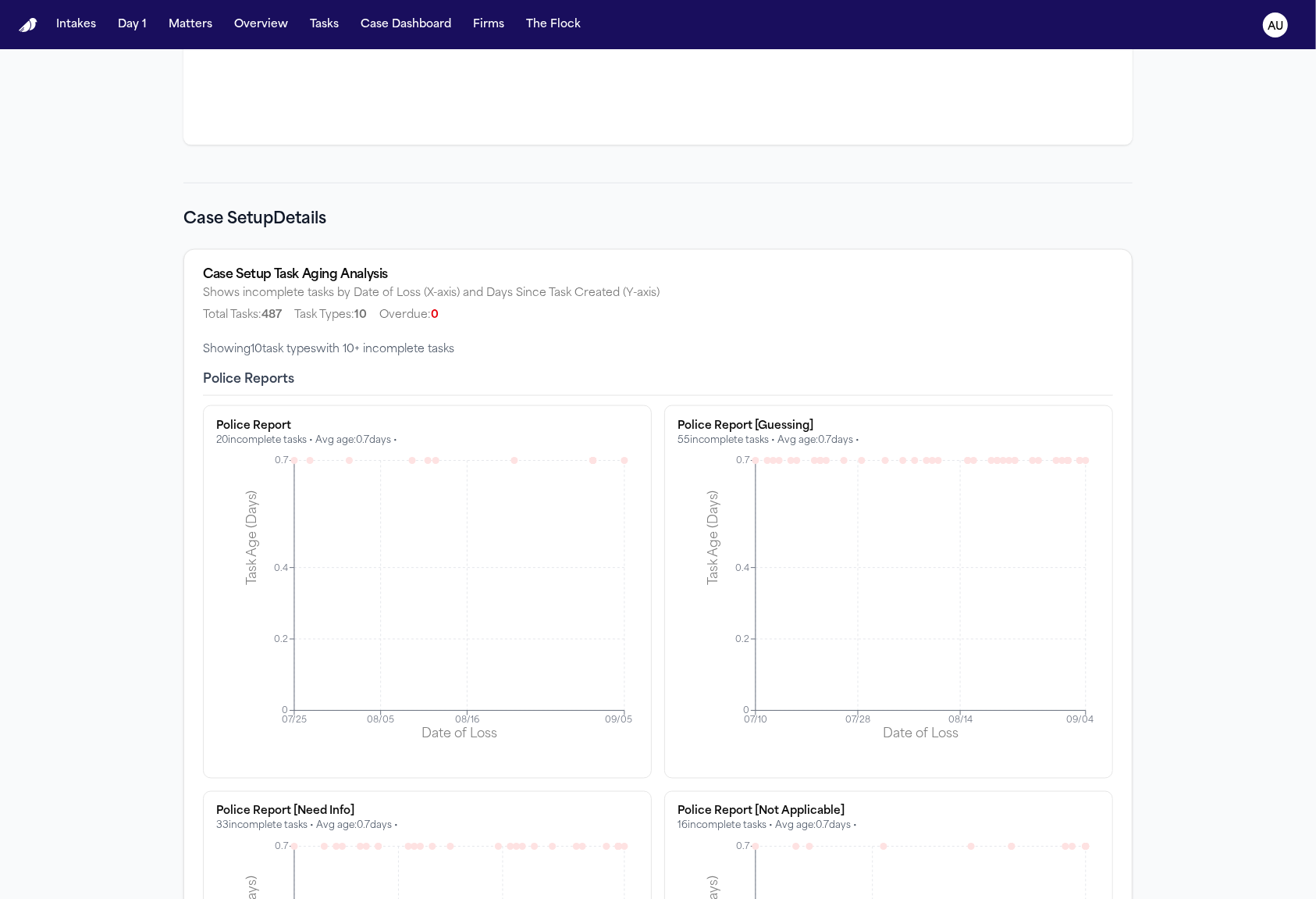
click at [262, 217] on h2 "Case Setup Details" at bounding box center [657, 219] width 949 height 22
click at [310, 269] on div "Case Setup Task Aging Analysis" at bounding box center [657, 274] width 910 height 12
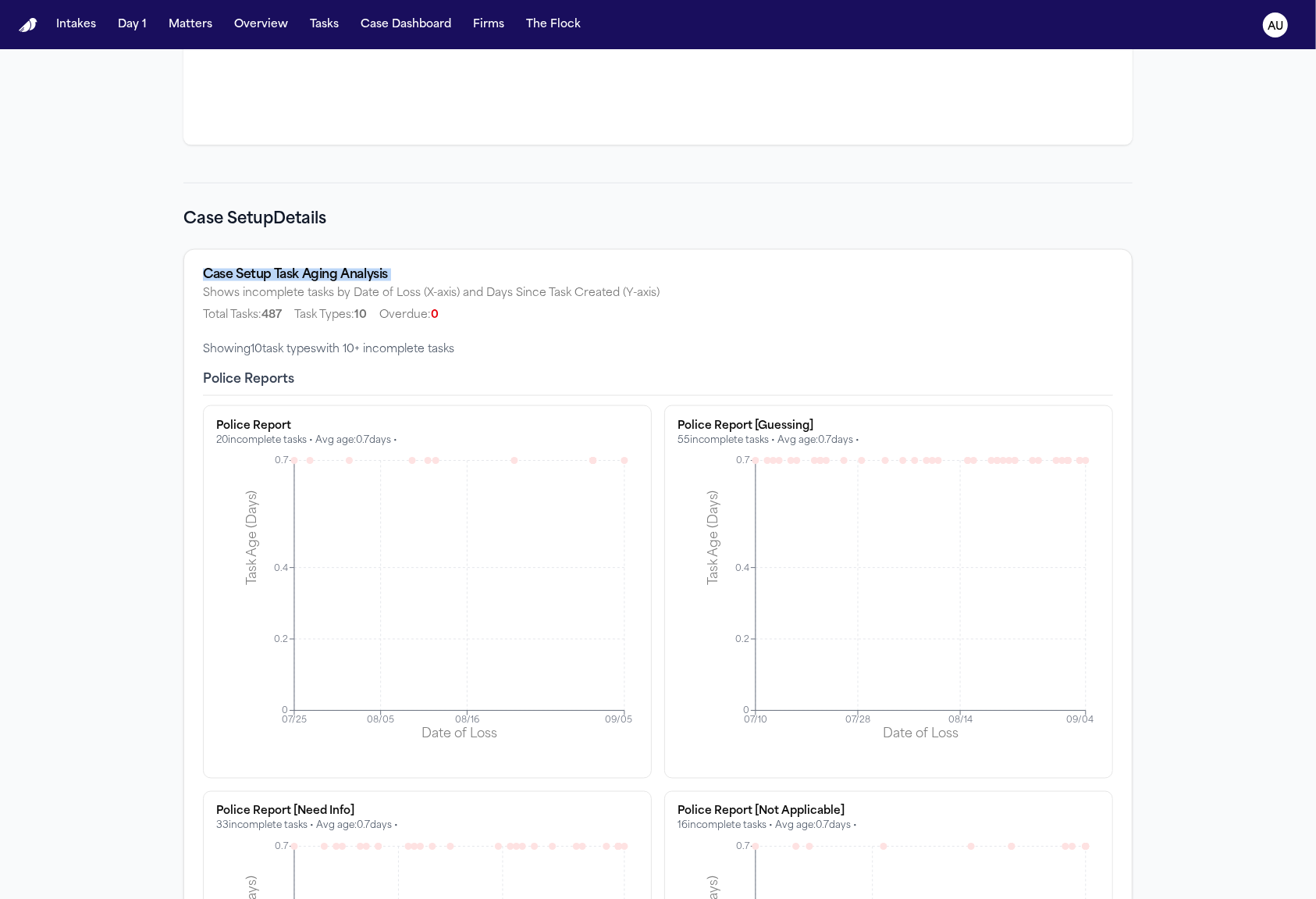
click at [310, 269] on div "Case Setup Task Aging Analysis" at bounding box center [657, 274] width 910 height 12
copy div "Case Setup Task Aging Analysis"
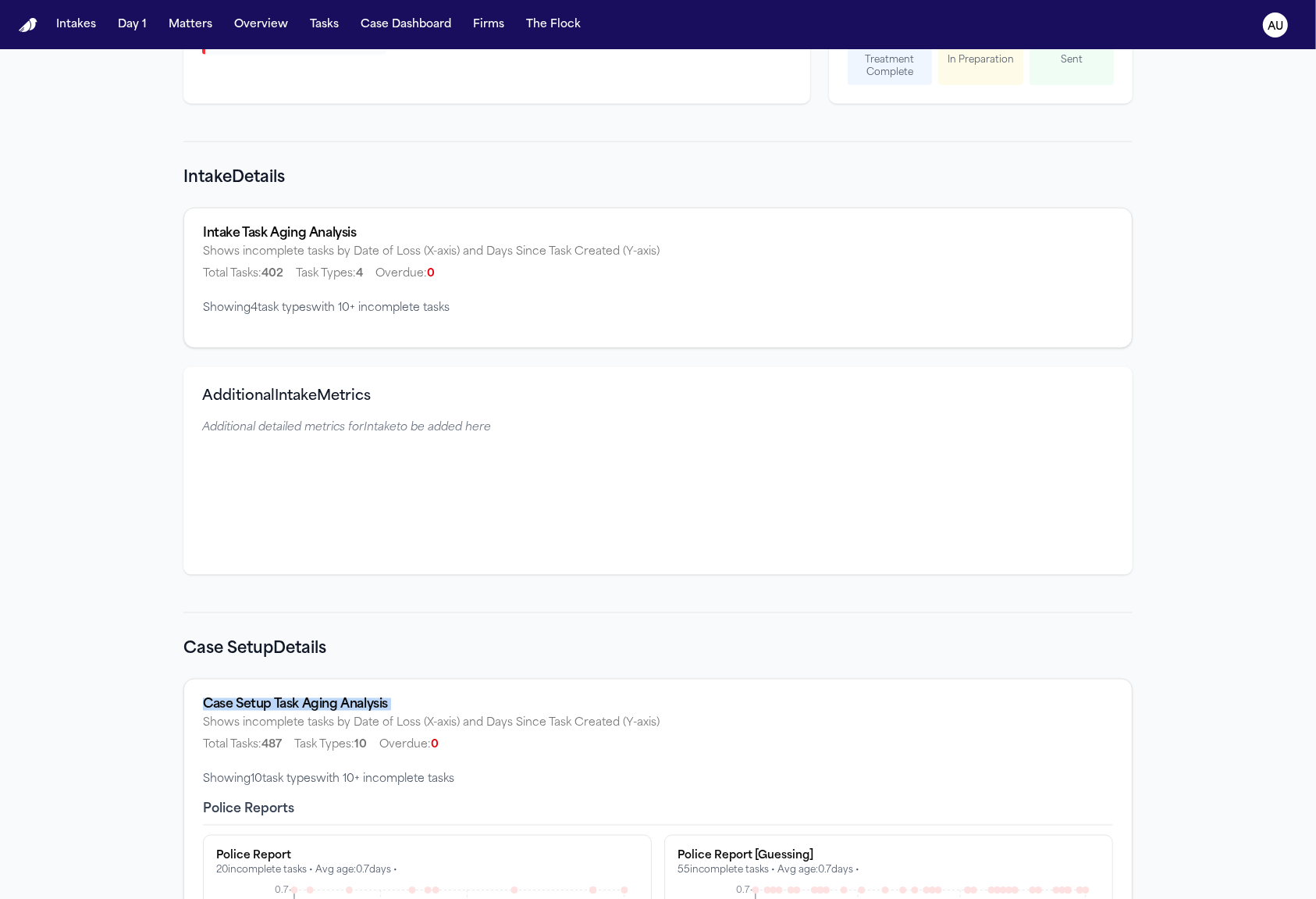
scroll to position [1652, 0]
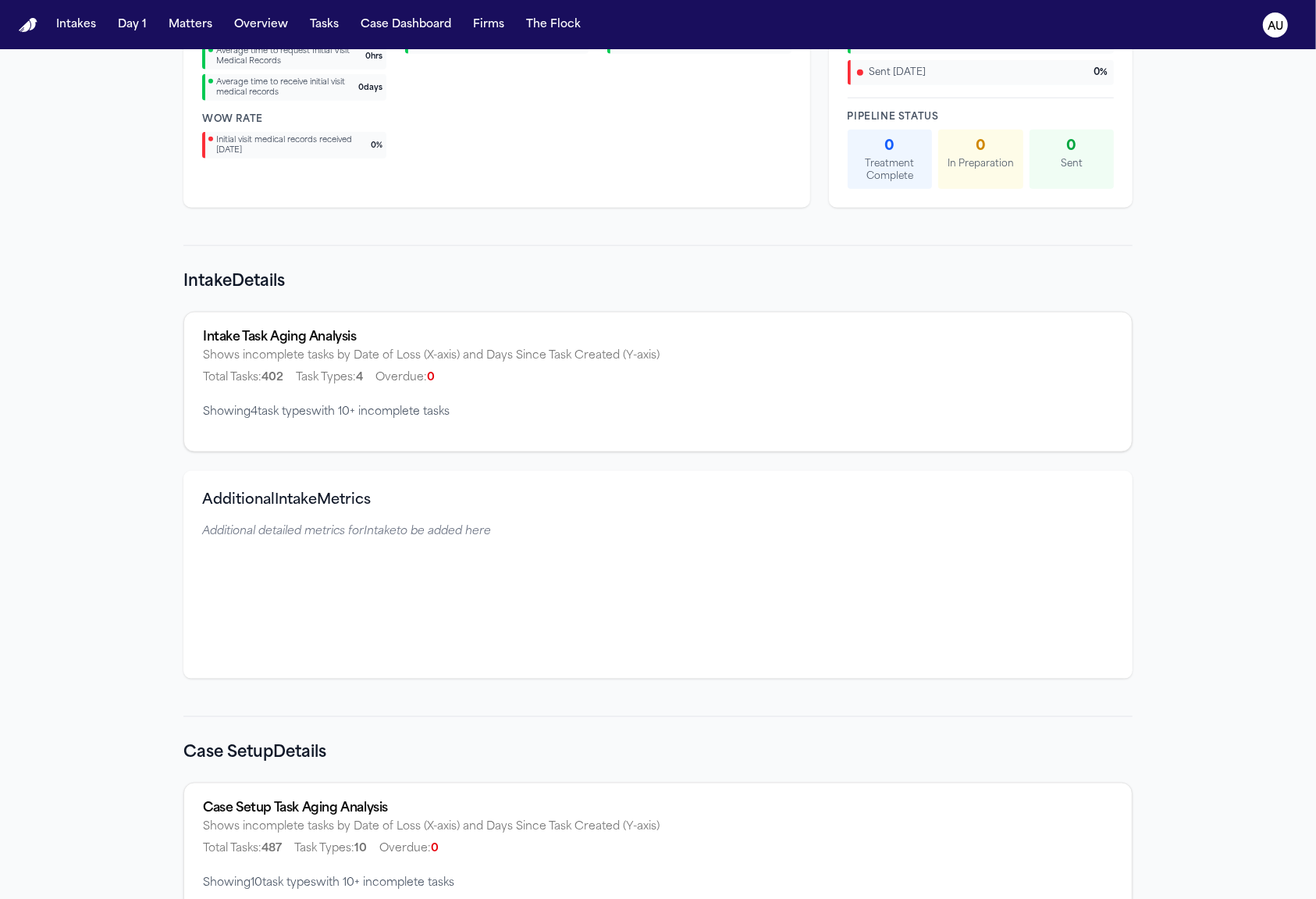
click at [298, 337] on div "Intake Task Aging Analysis" at bounding box center [657, 337] width 910 height 12
copy div "Intake Task Aging Analysis"
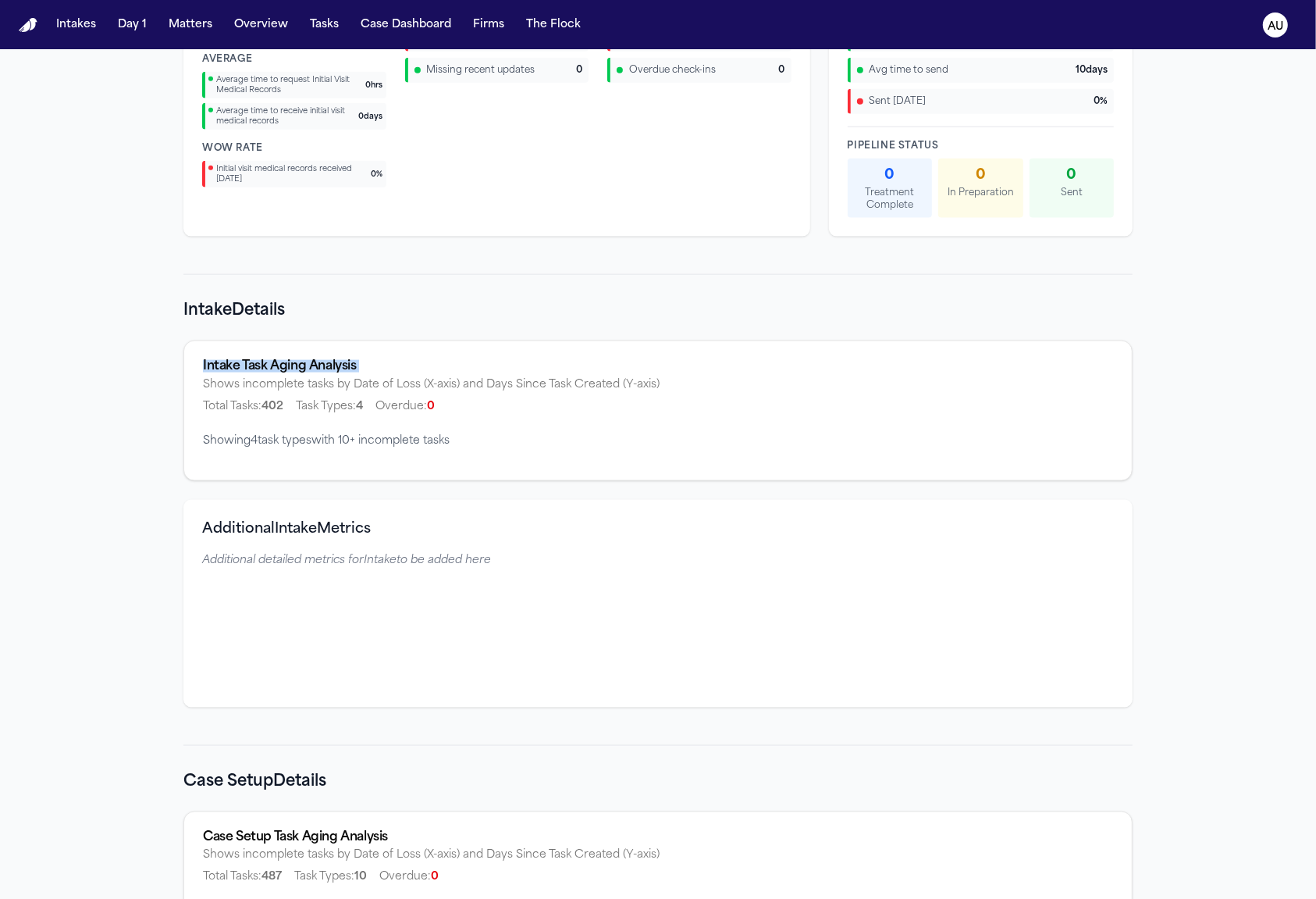
scroll to position [1819, 0]
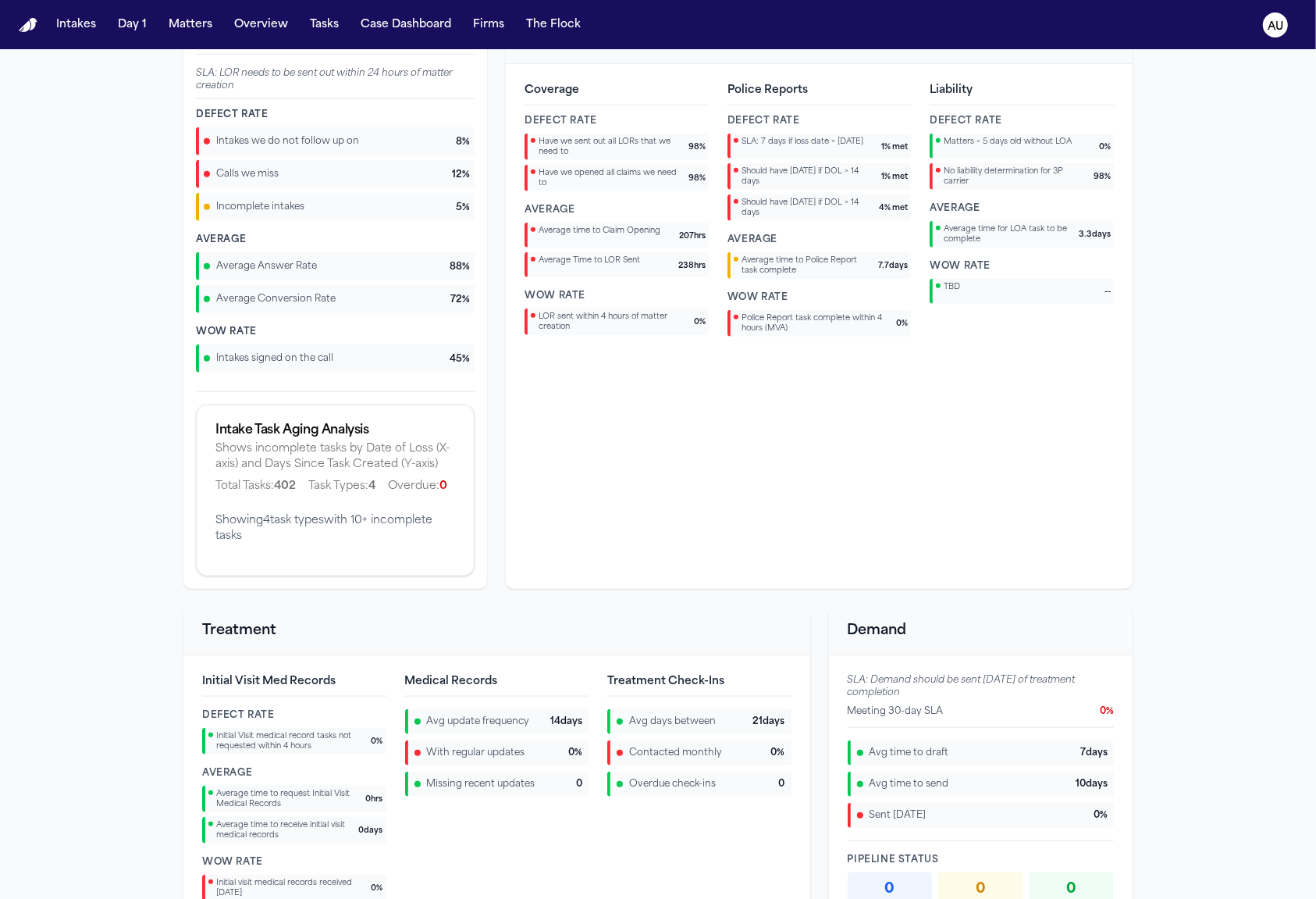
scroll to position [945, 0]
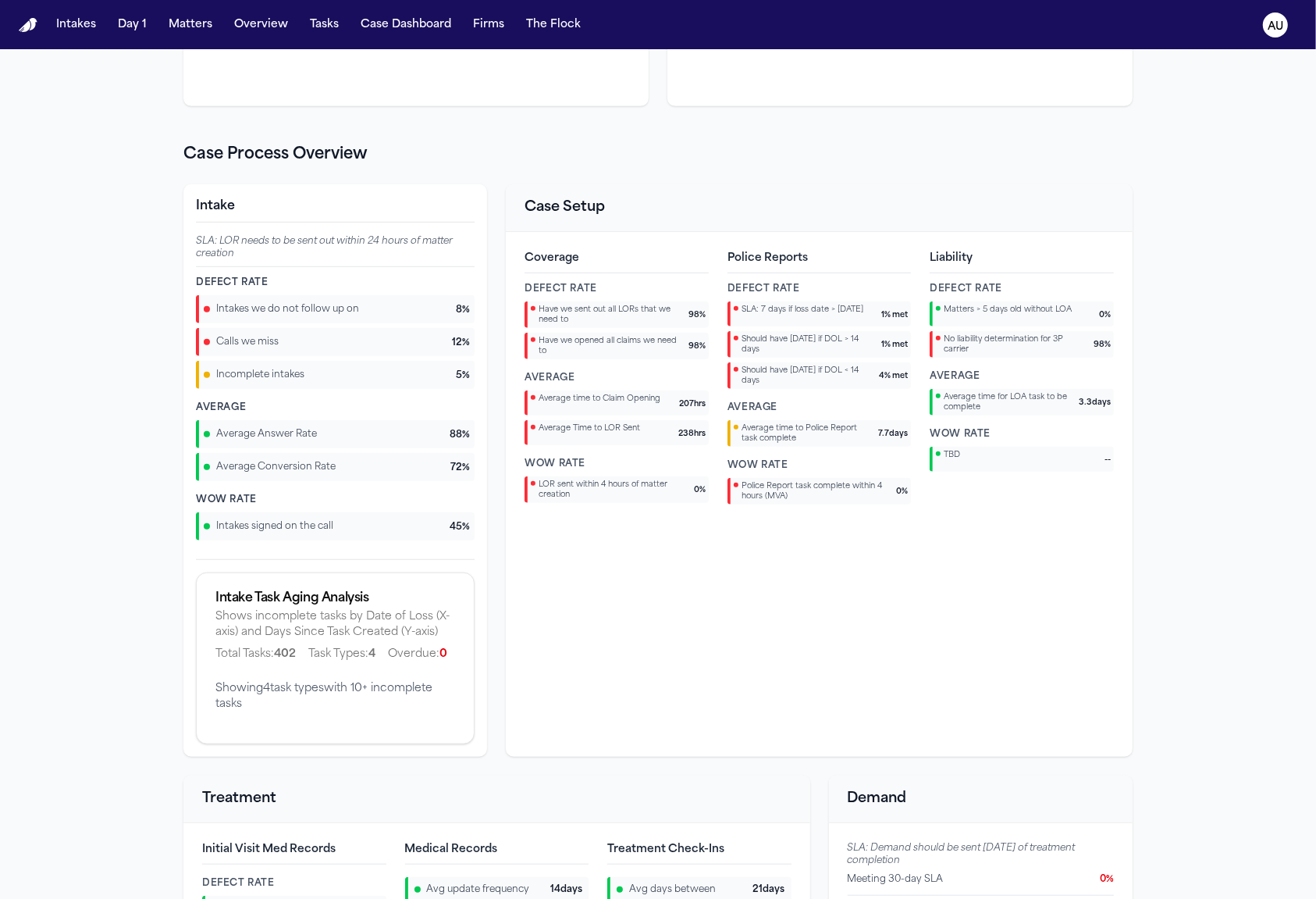
click at [331, 593] on div "Intake Task Aging Analysis" at bounding box center [336, 598] width 240 height 12
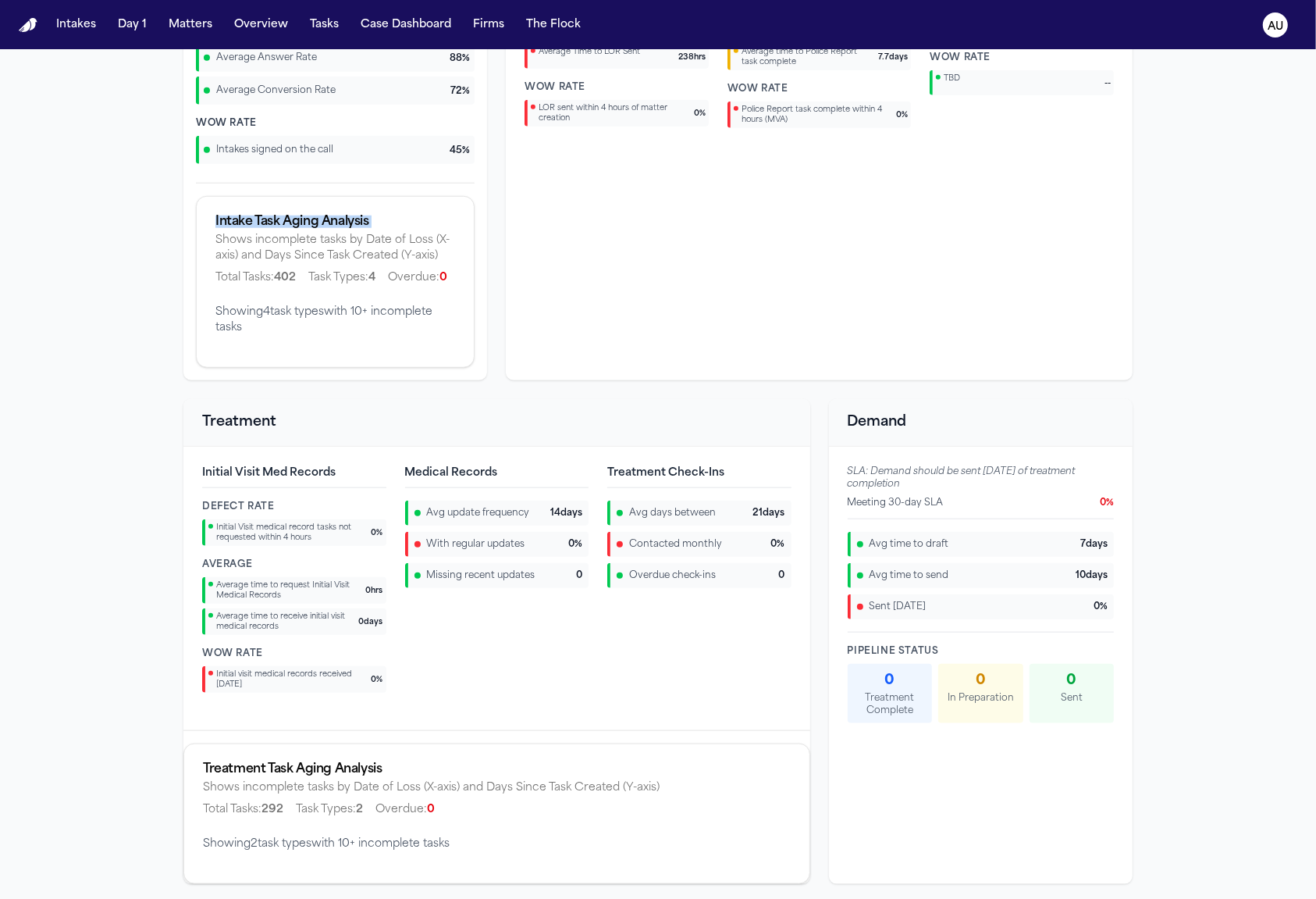
scroll to position [1434, 0]
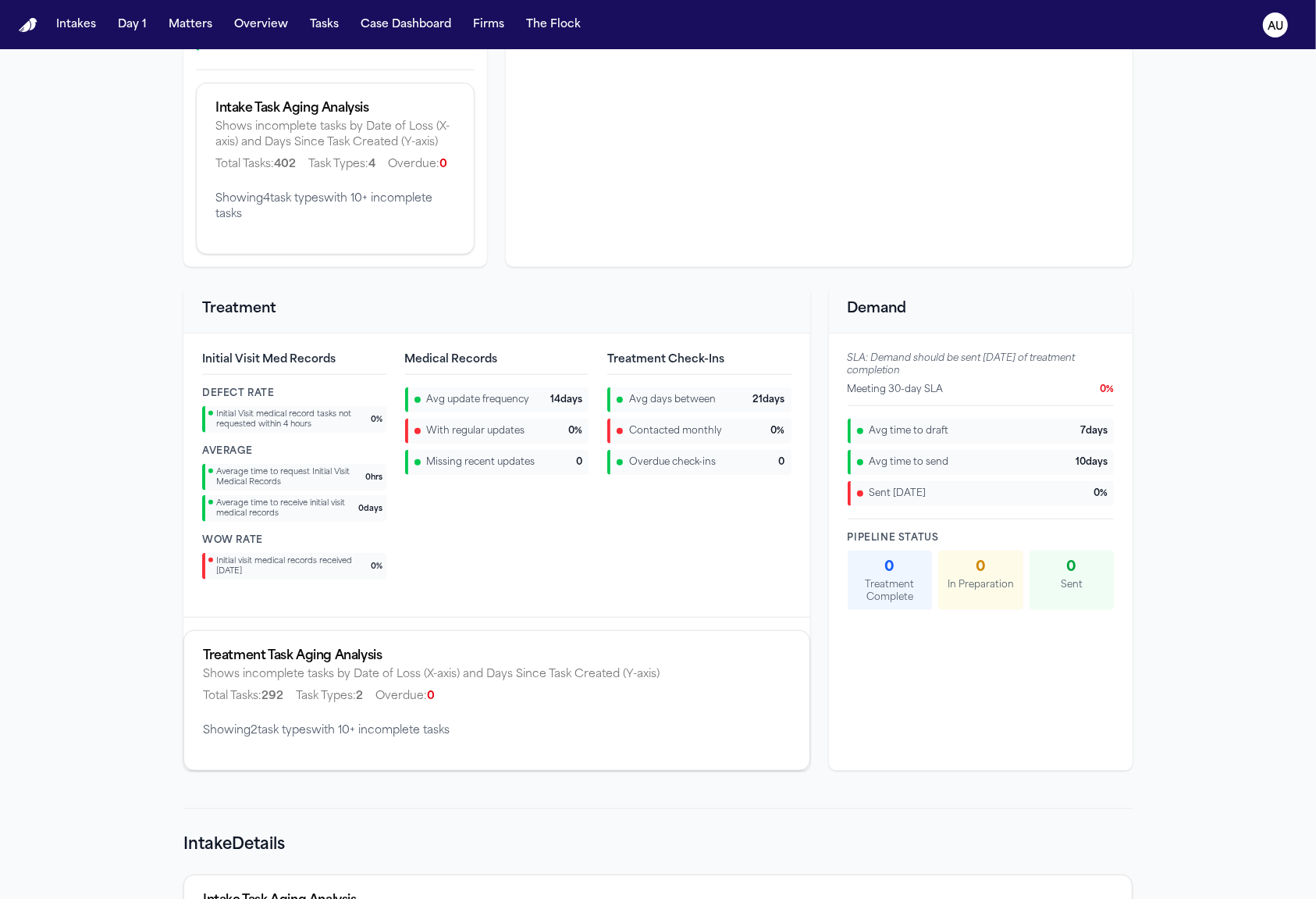
click at [252, 667] on div "Shows incomplete tasks by Date of Loss (X-axis) and Days Since Task Created (Y-…" at bounding box center [496, 685] width 587 height 37
click at [252, 650] on div "Treatment Task Aging Analysis" at bounding box center [496, 655] width 587 height 12
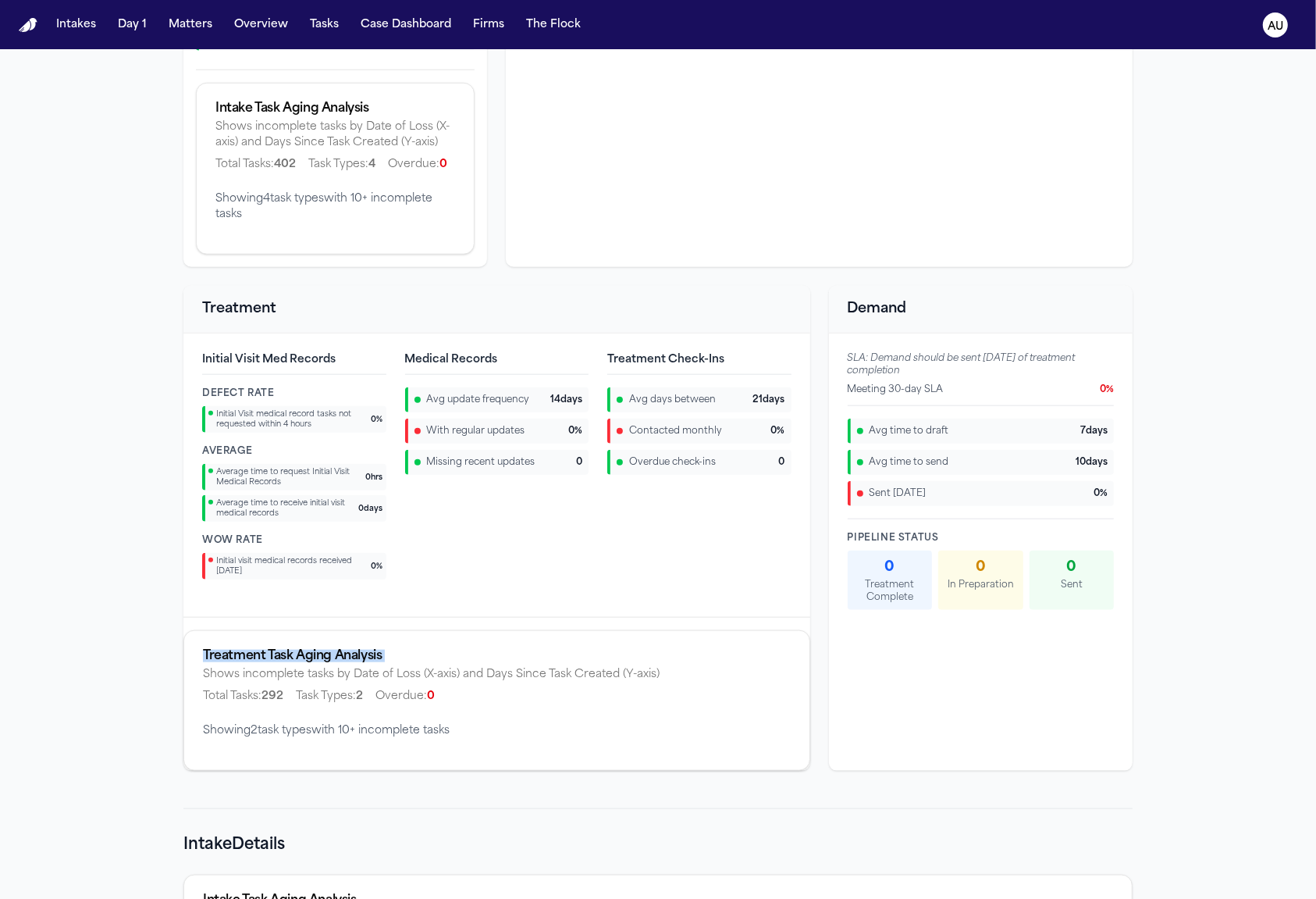
copy div "Treatment Task Aging Analysis"
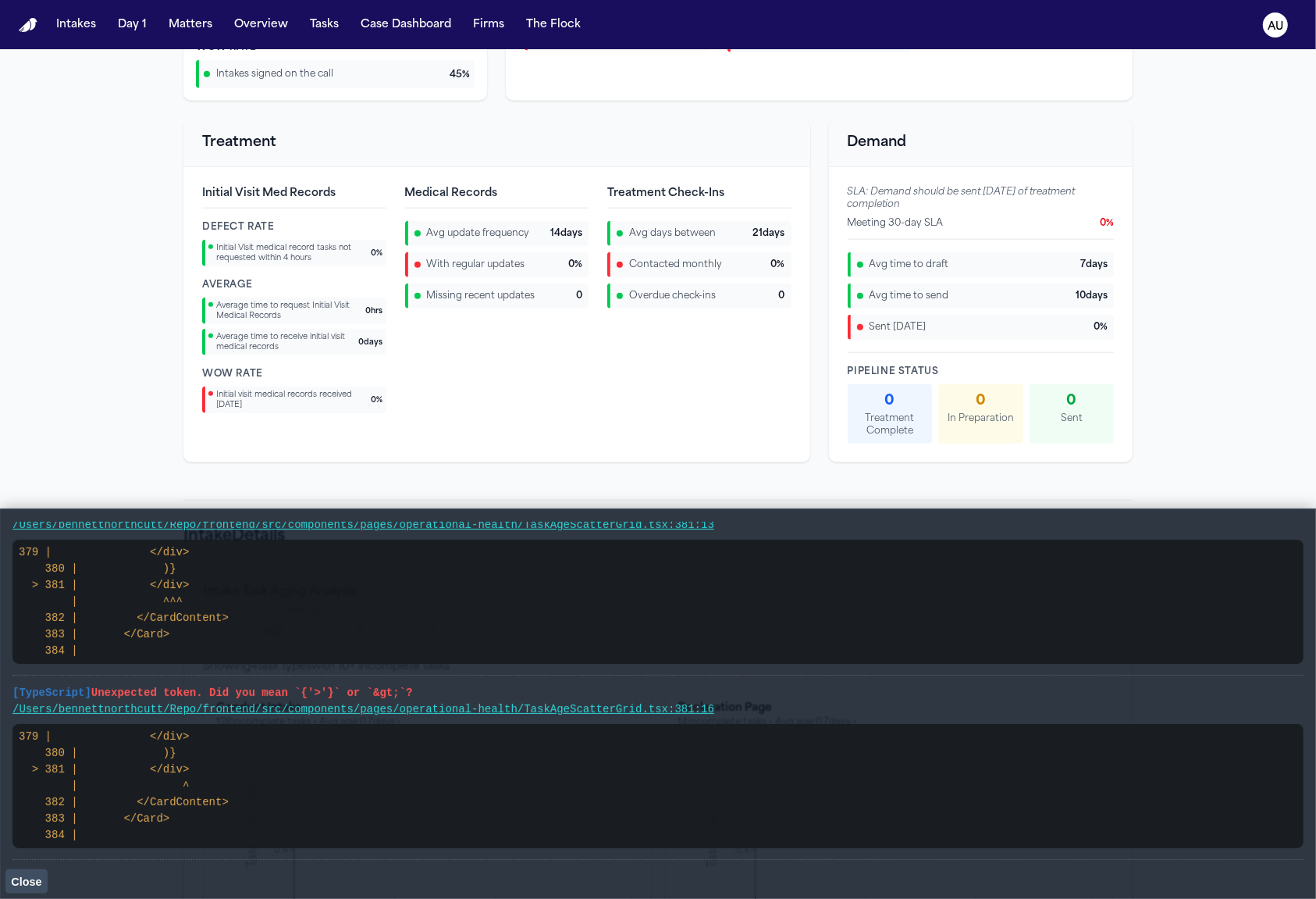
scroll to position [0, 0]
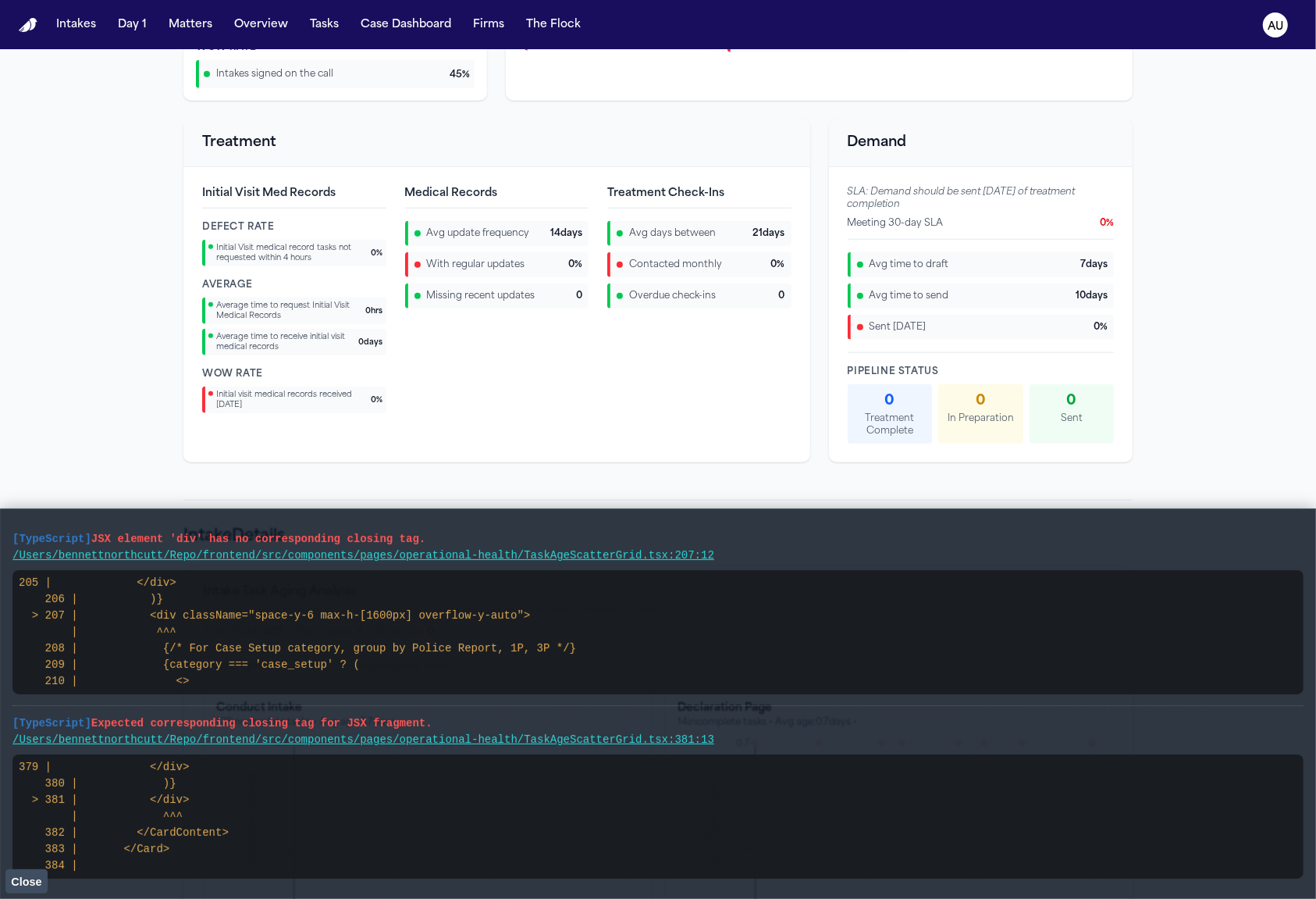
click at [134, 616] on code "205 | </div> 206 | )} > 207 | <div className="space-y-6 max-h-[1600px] overflow…" at bounding box center [297, 631] width 558 height 111
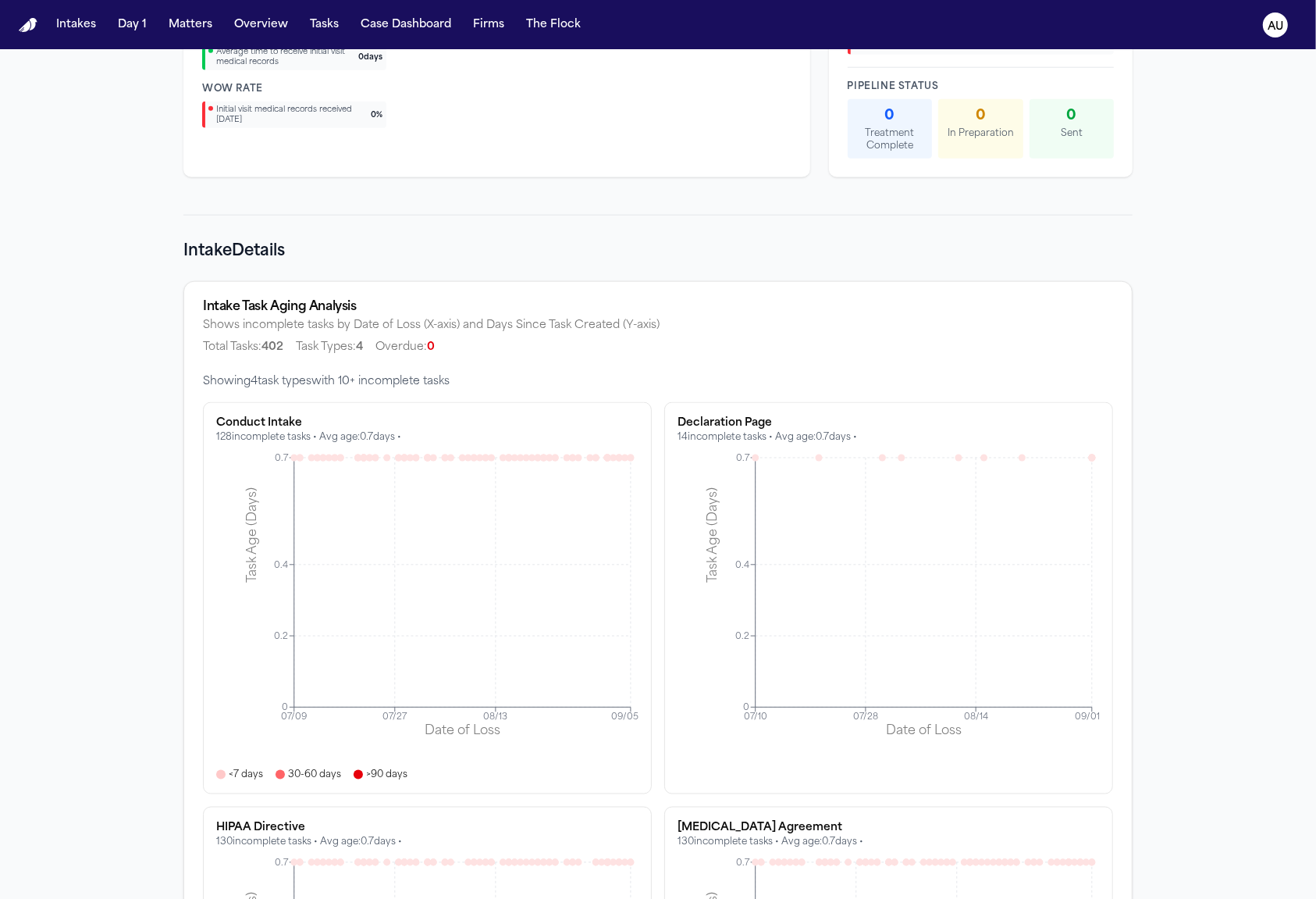
scroll to position [1453, 0]
